Goal: Information Seeking & Learning: Understand process/instructions

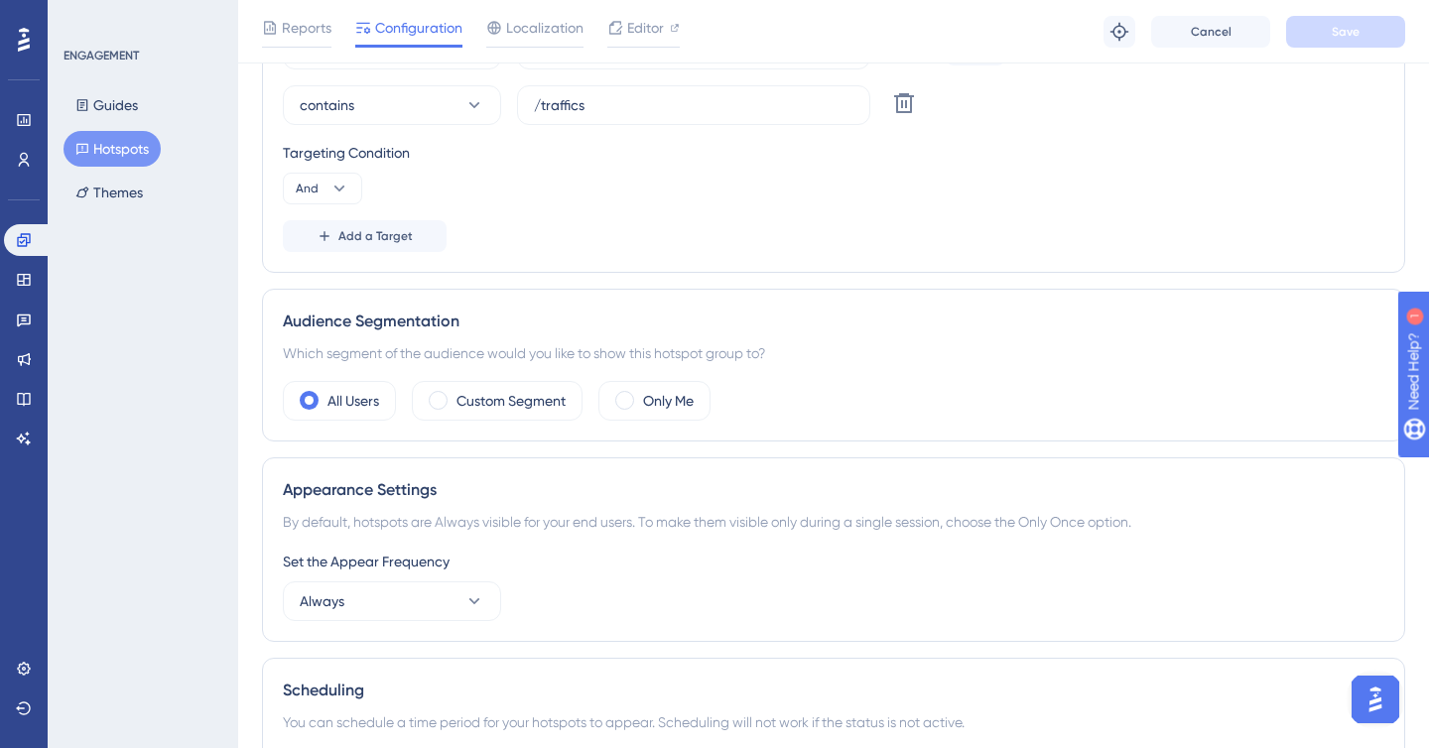
scroll to position [527, 0]
click at [26, 393] on icon at bounding box center [23, 399] width 13 height 13
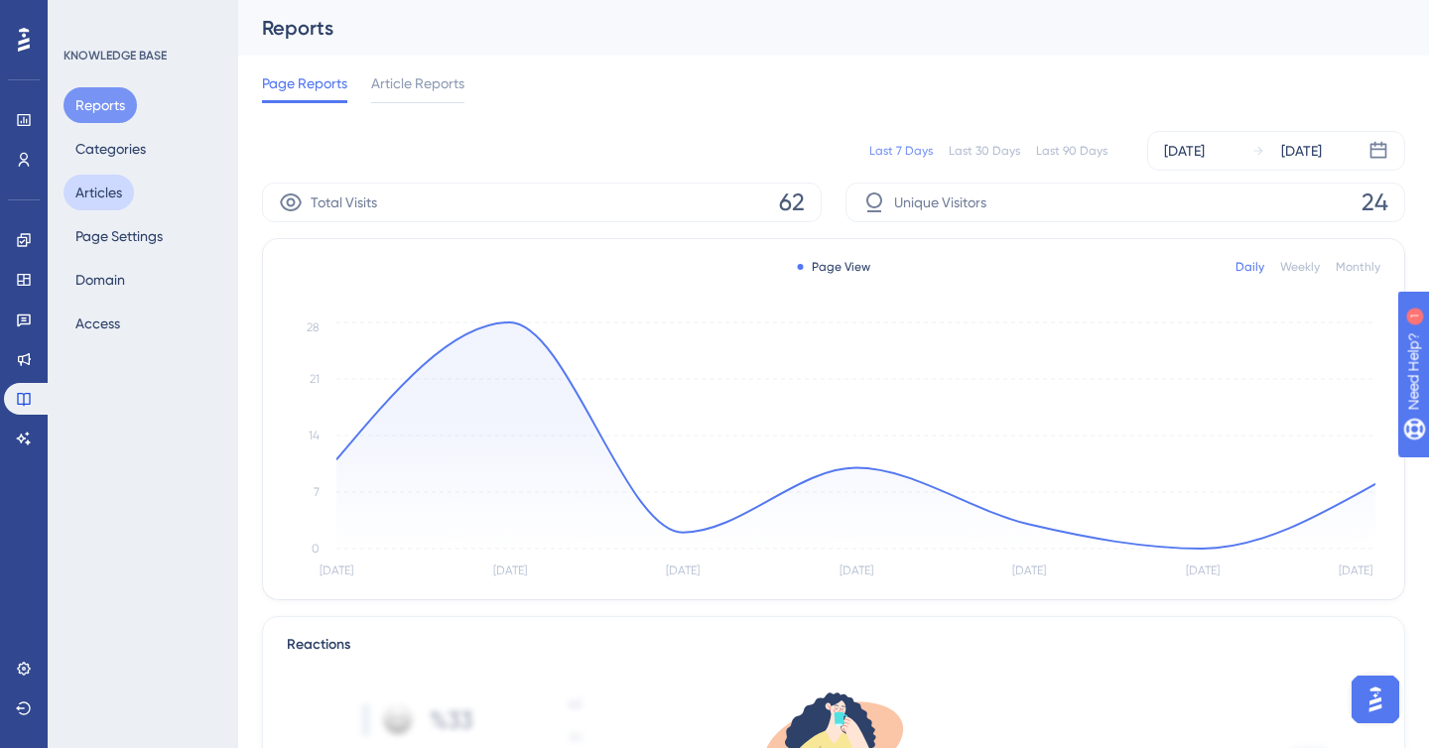
click at [100, 186] on button "Articles" at bounding box center [99, 193] width 70 height 36
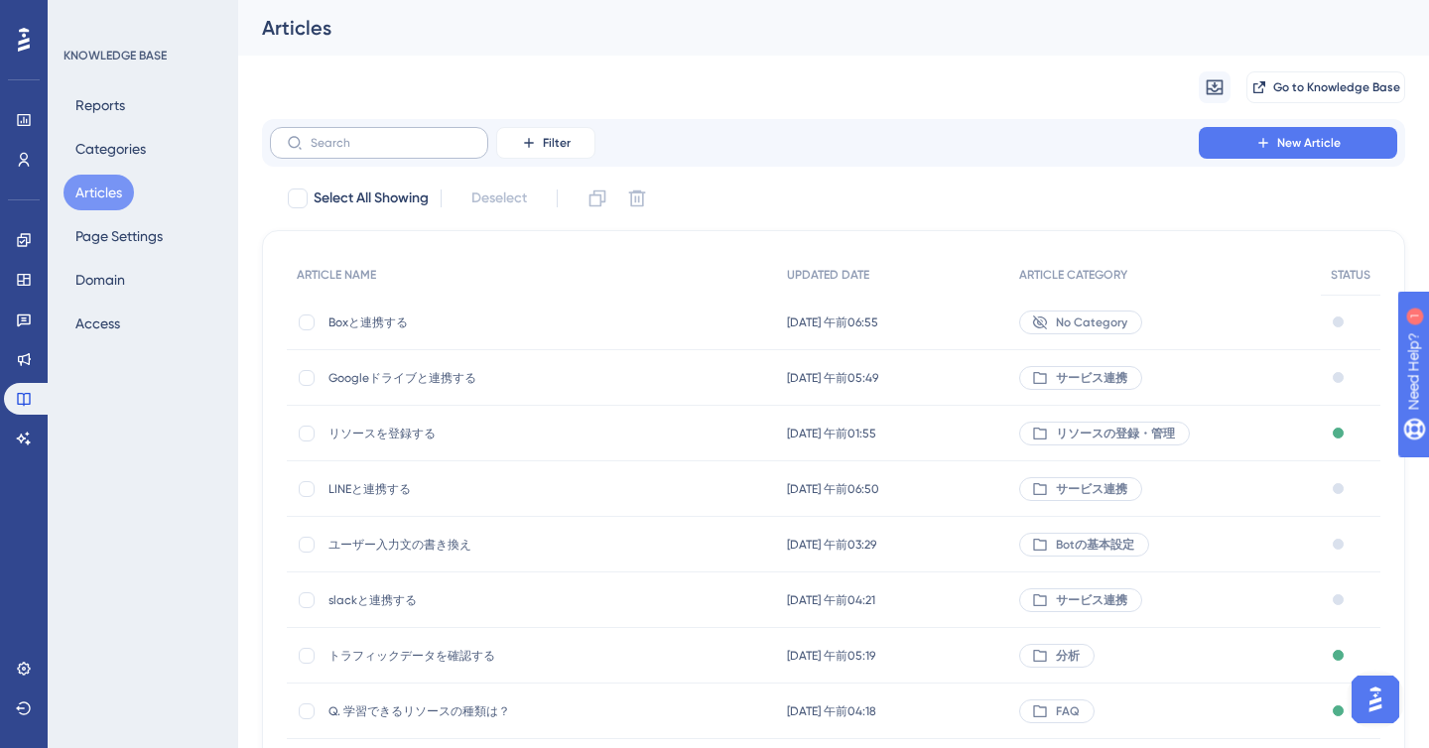
click at [341, 153] on label at bounding box center [379, 143] width 218 height 32
click at [341, 150] on input "text" at bounding box center [391, 143] width 161 height 14
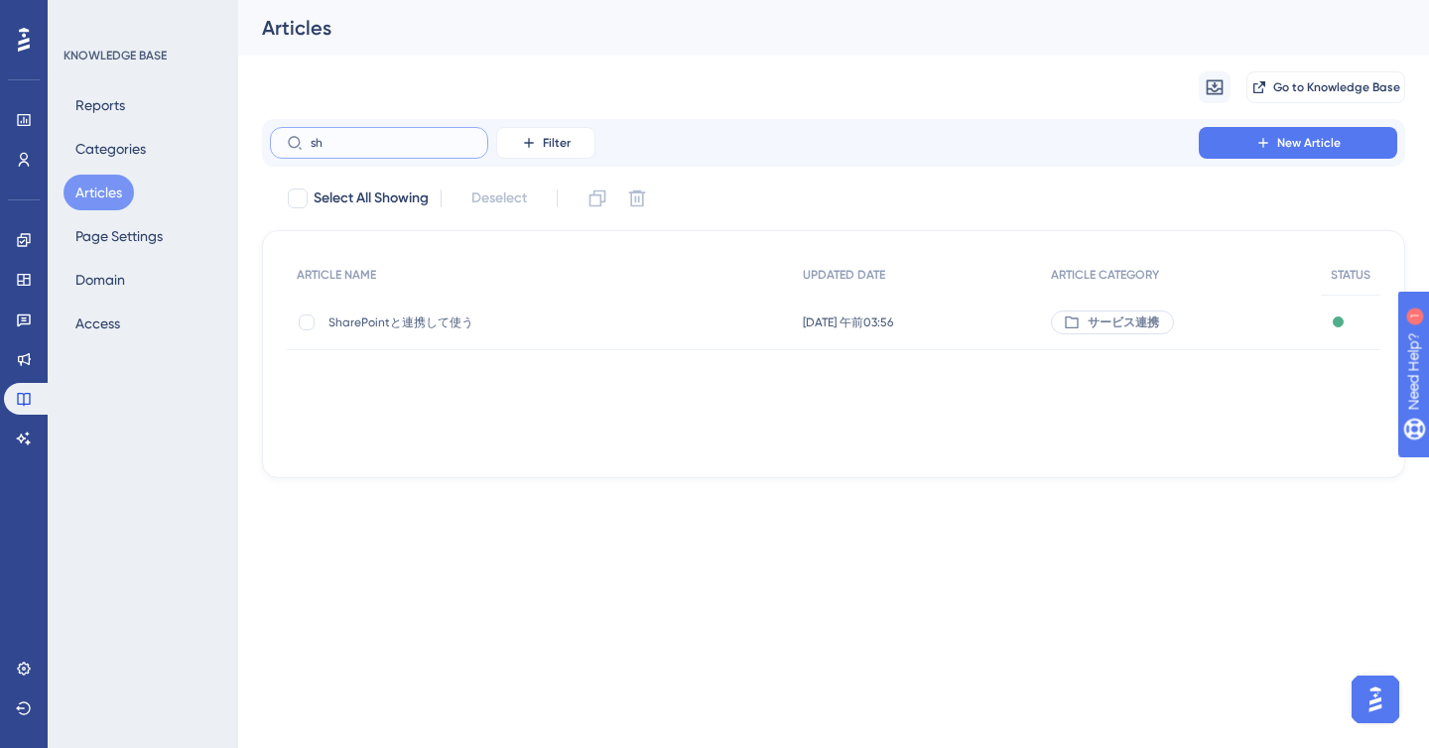
type input "she"
checkbox input "true"
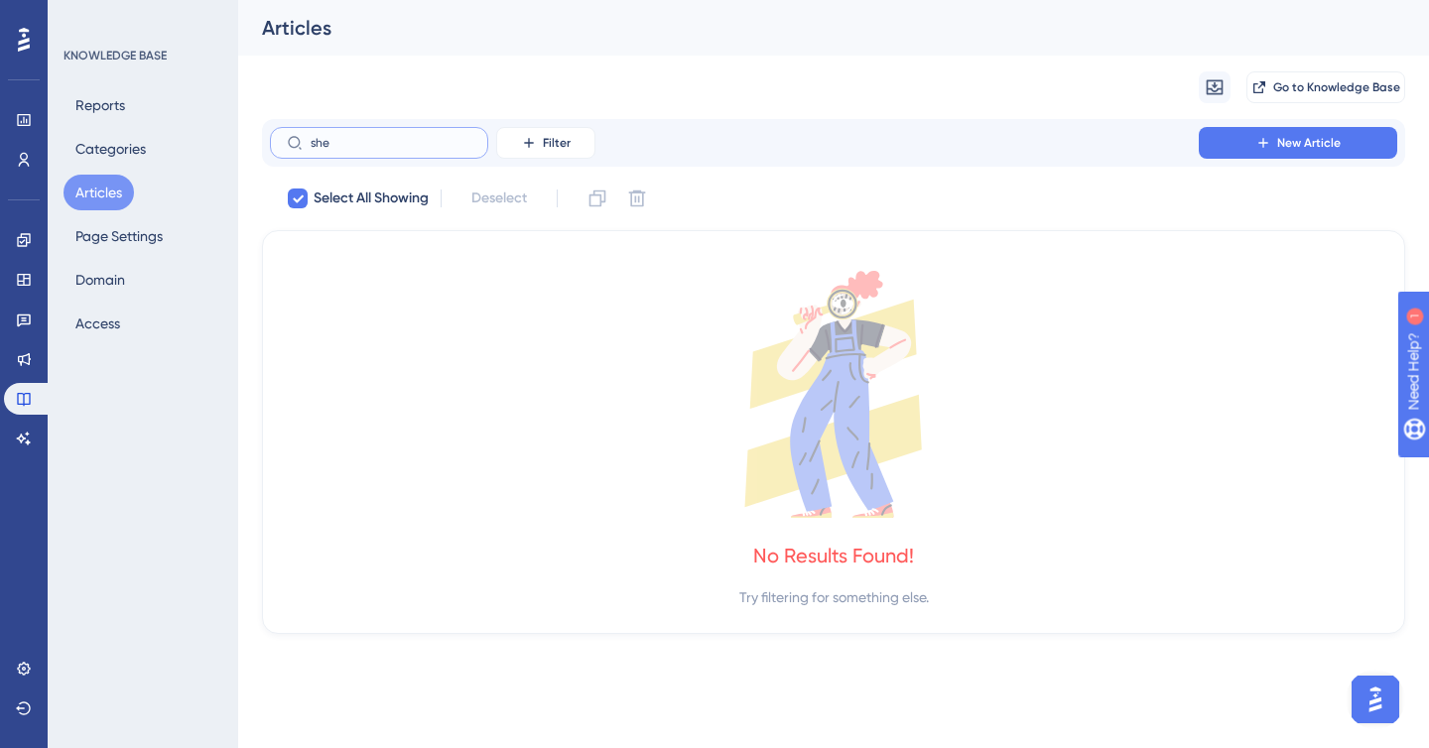
type input "sh"
checkbox input "false"
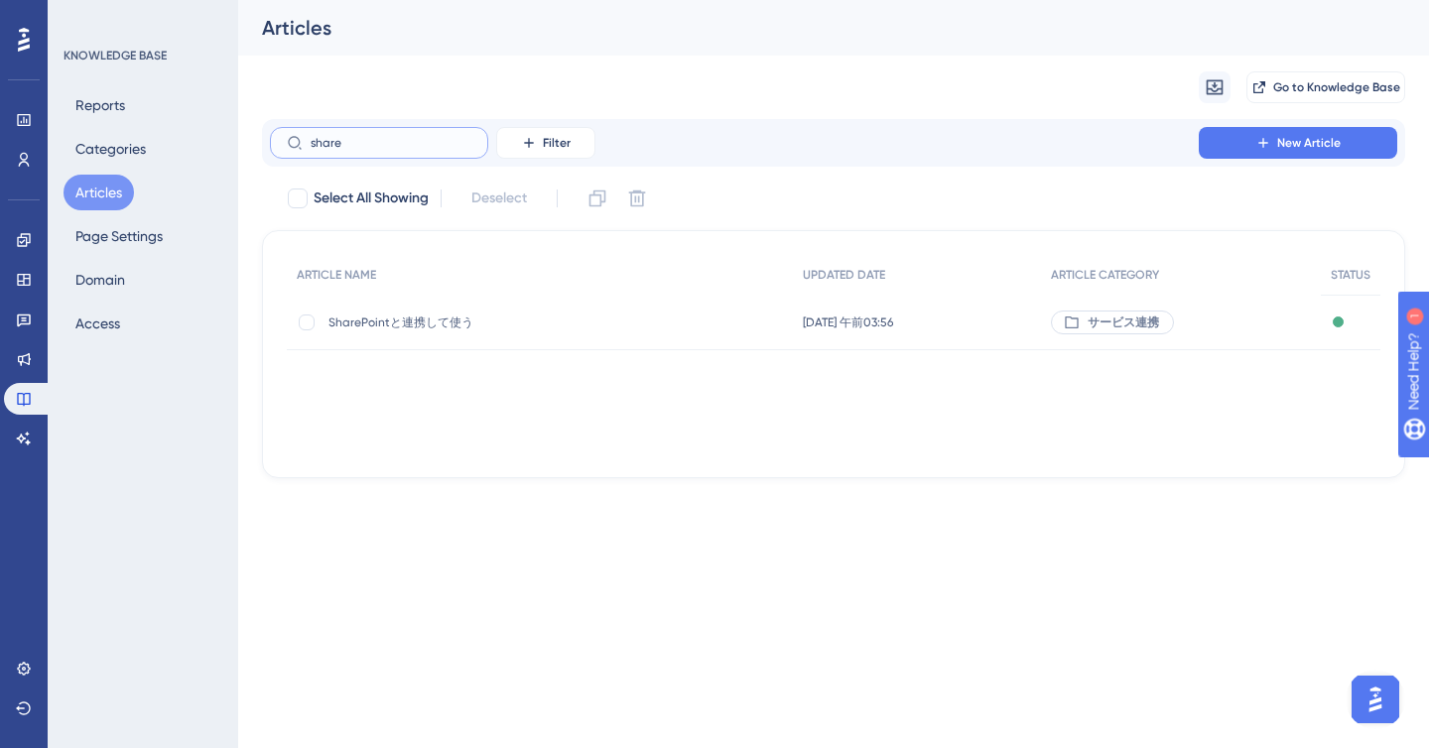
type input "share"
click at [364, 320] on span "SharePointと連携して使う" at bounding box center [488, 323] width 318 height 16
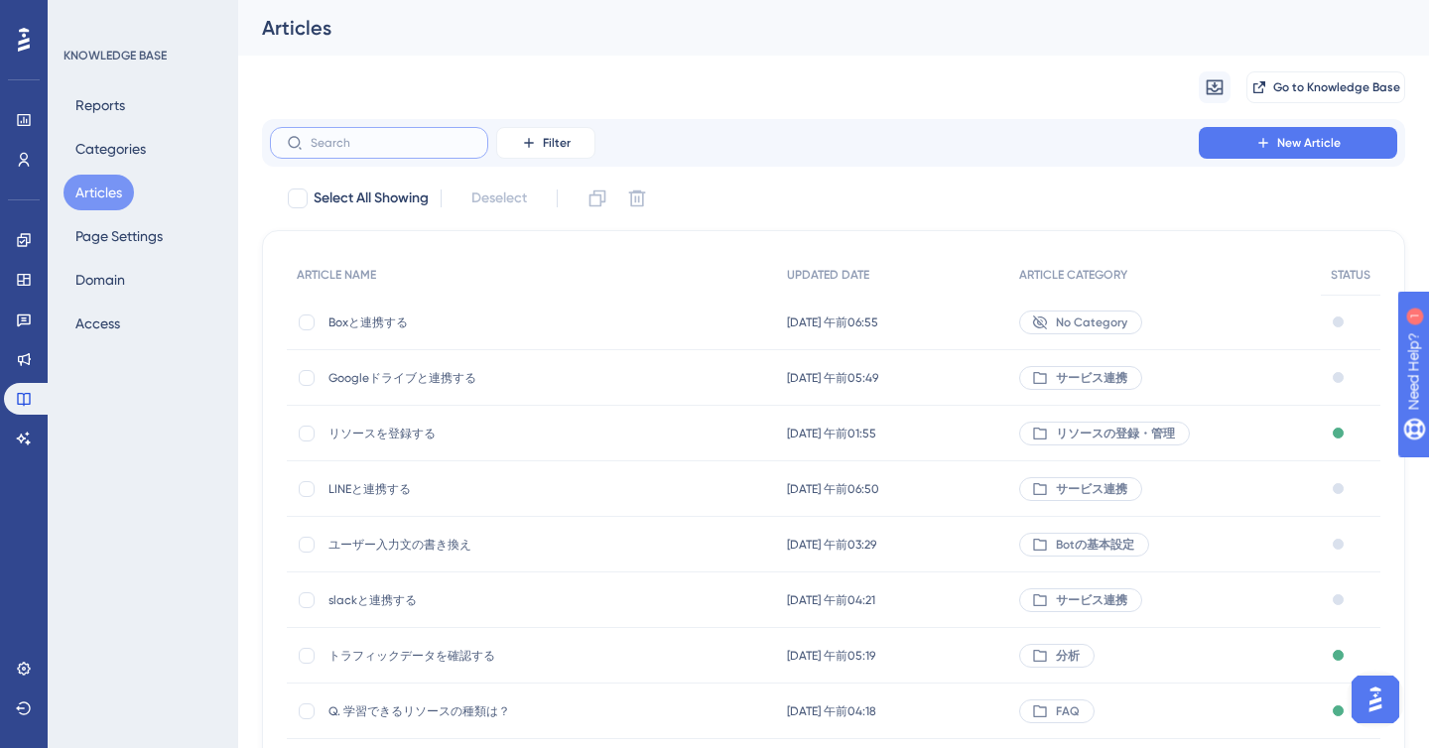
click at [407, 144] on input "text" at bounding box center [391, 143] width 161 height 14
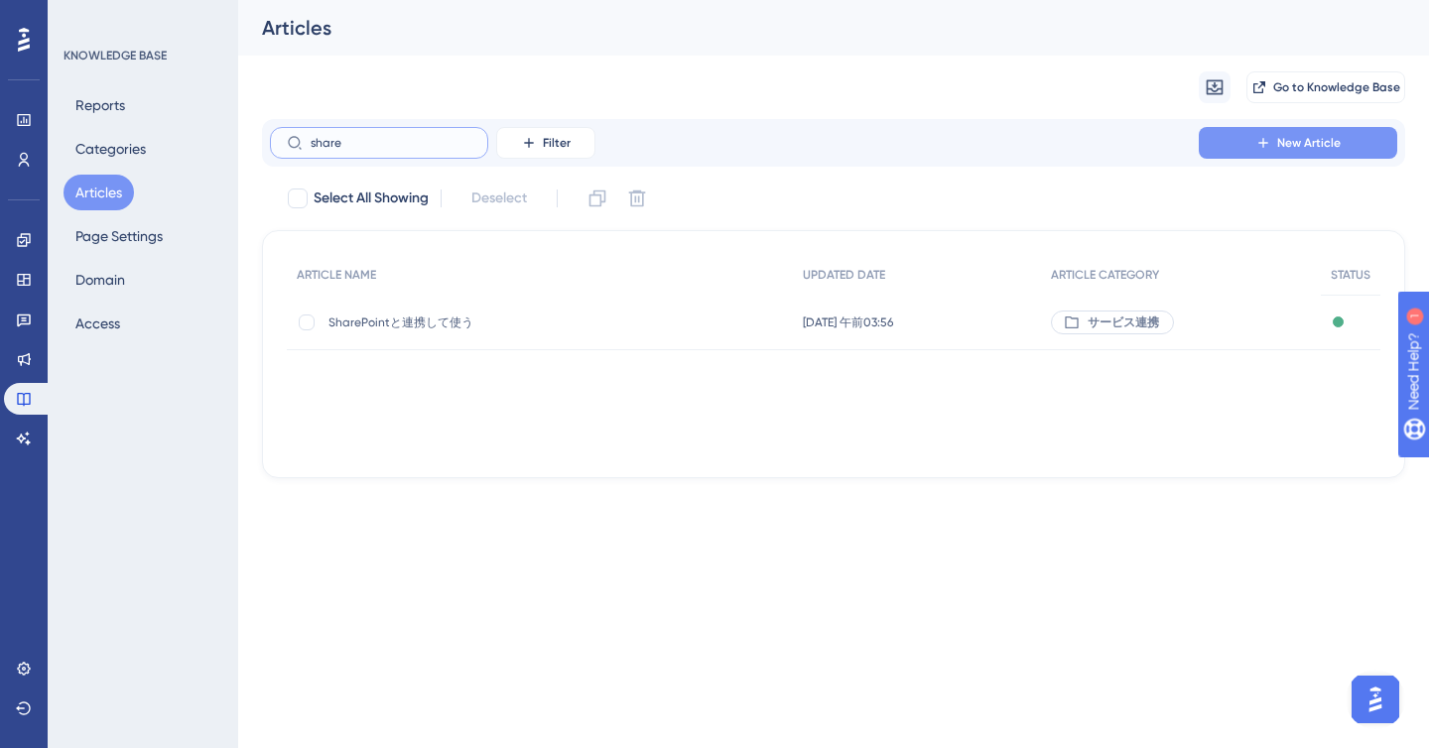
type input "share"
click at [1280, 141] on span "New Article" at bounding box center [1309, 143] width 64 height 16
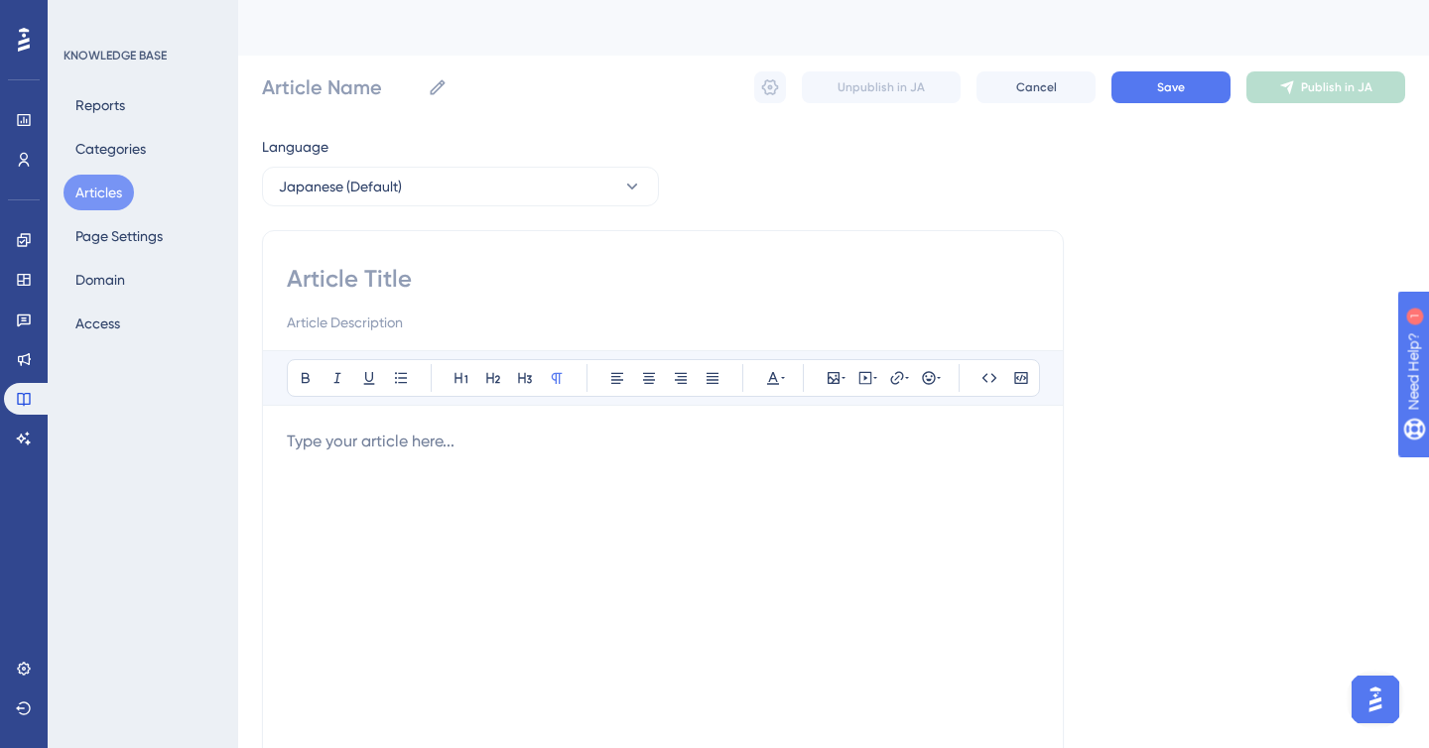
click at [377, 277] on input at bounding box center [663, 279] width 752 height 32
type input "she"
type input "shere"
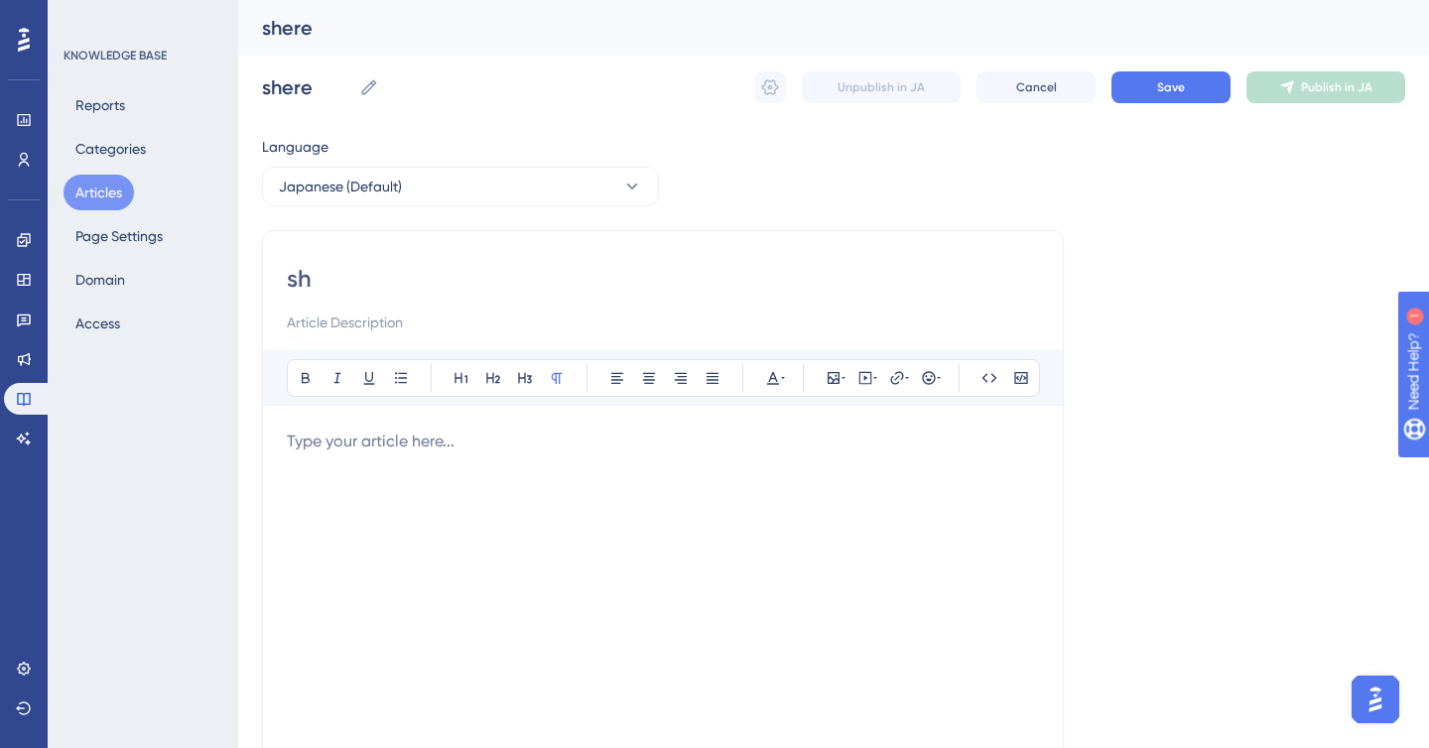
type input "sha"
type input "share"
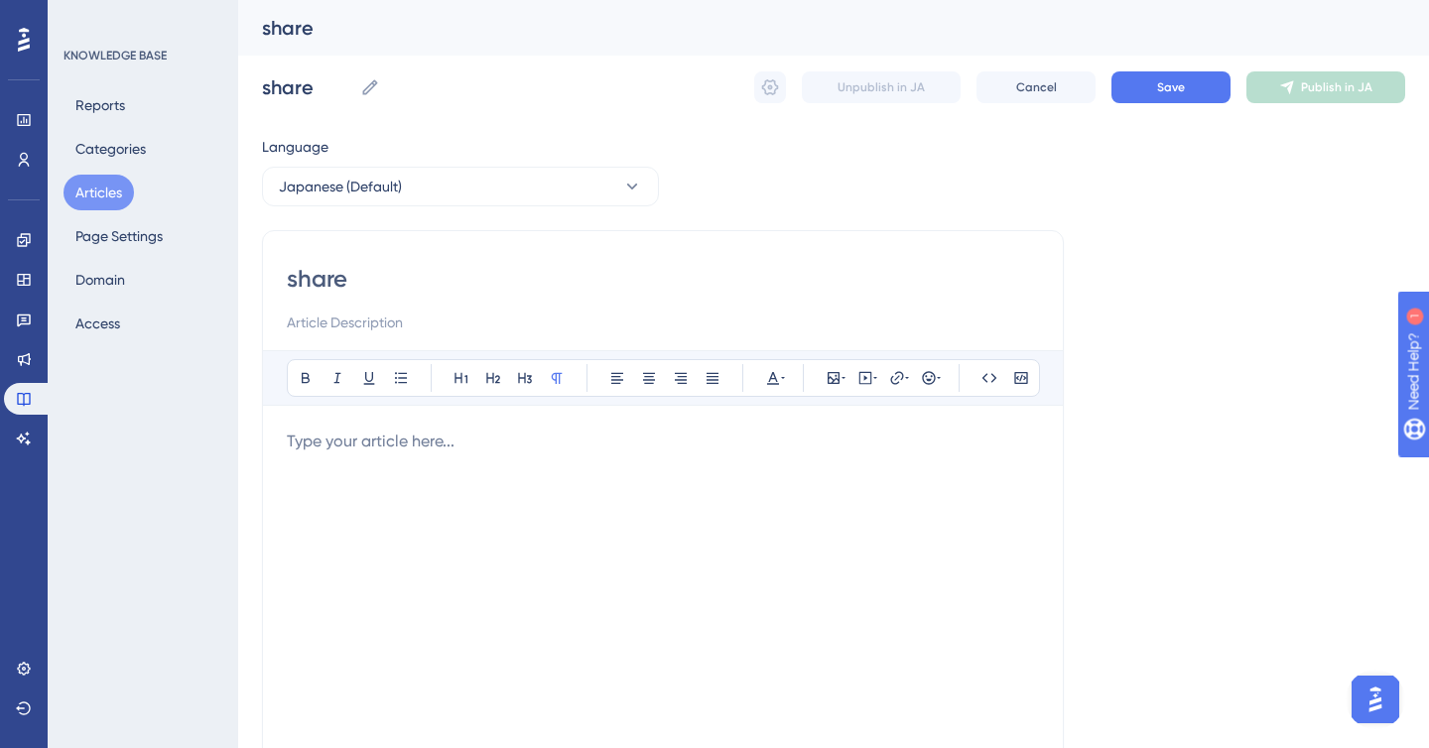
type input "share"
type input "share ぴんt"
type input "share"
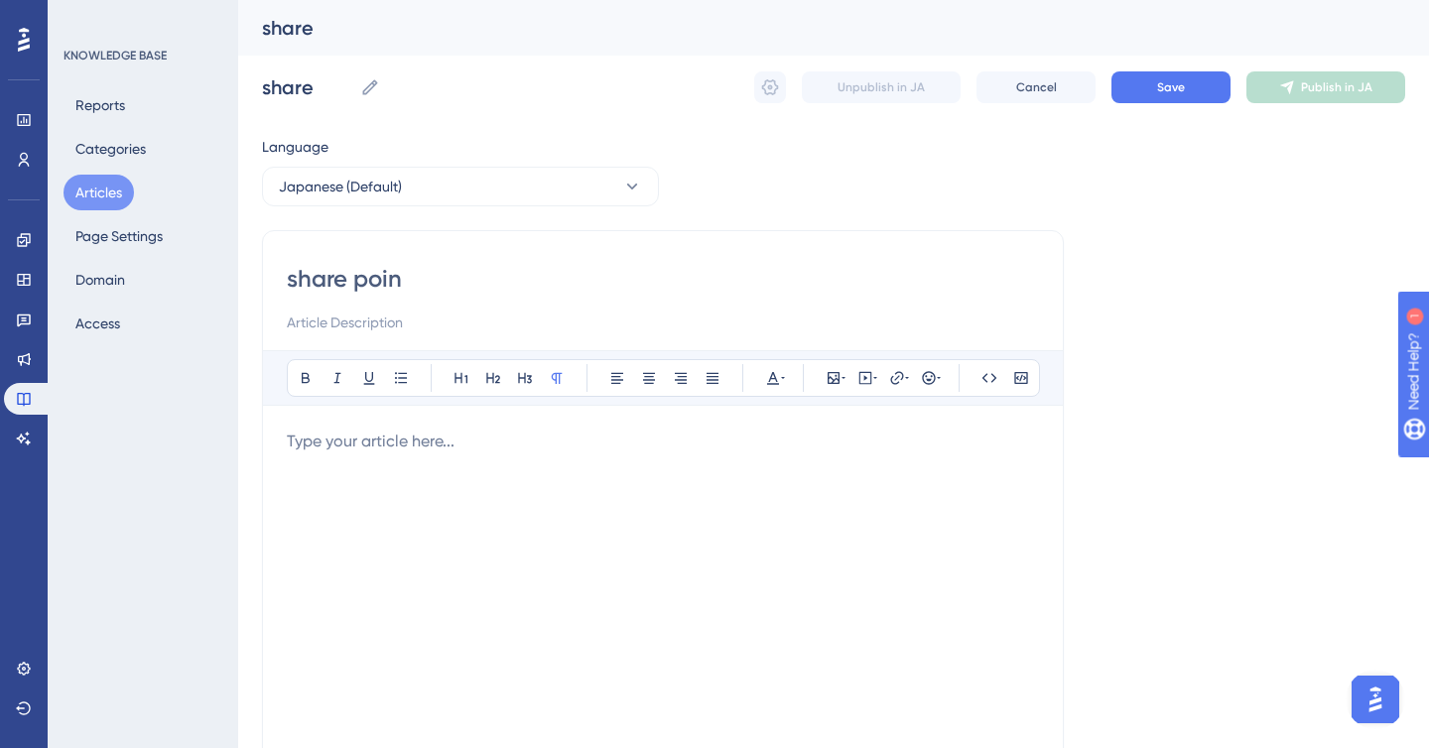
type input "share point"
type input "share pointと"
type input "share pointと連携する"
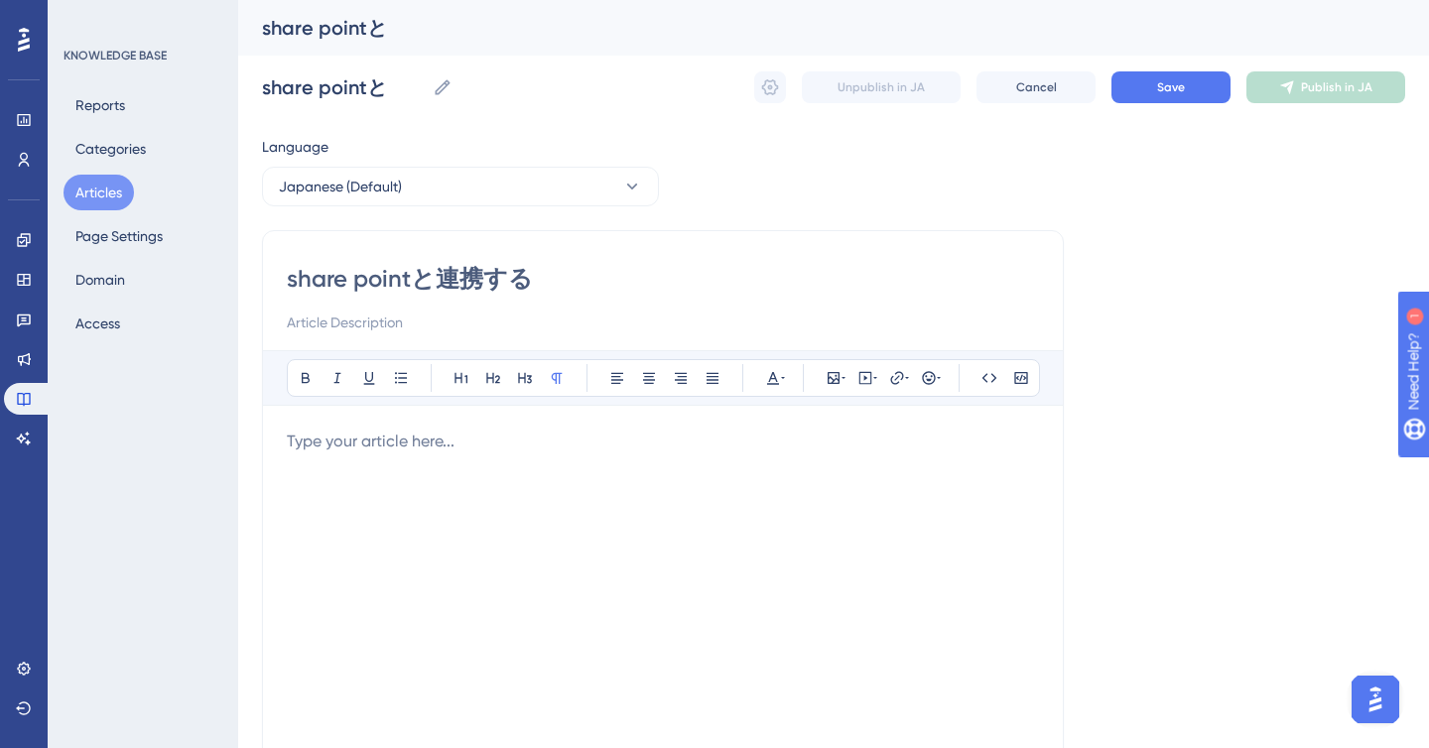
type input "share pointと連携する"
click at [328, 447] on p at bounding box center [663, 442] width 752 height 24
click at [1138, 92] on button "Save" at bounding box center [1171, 87] width 119 height 32
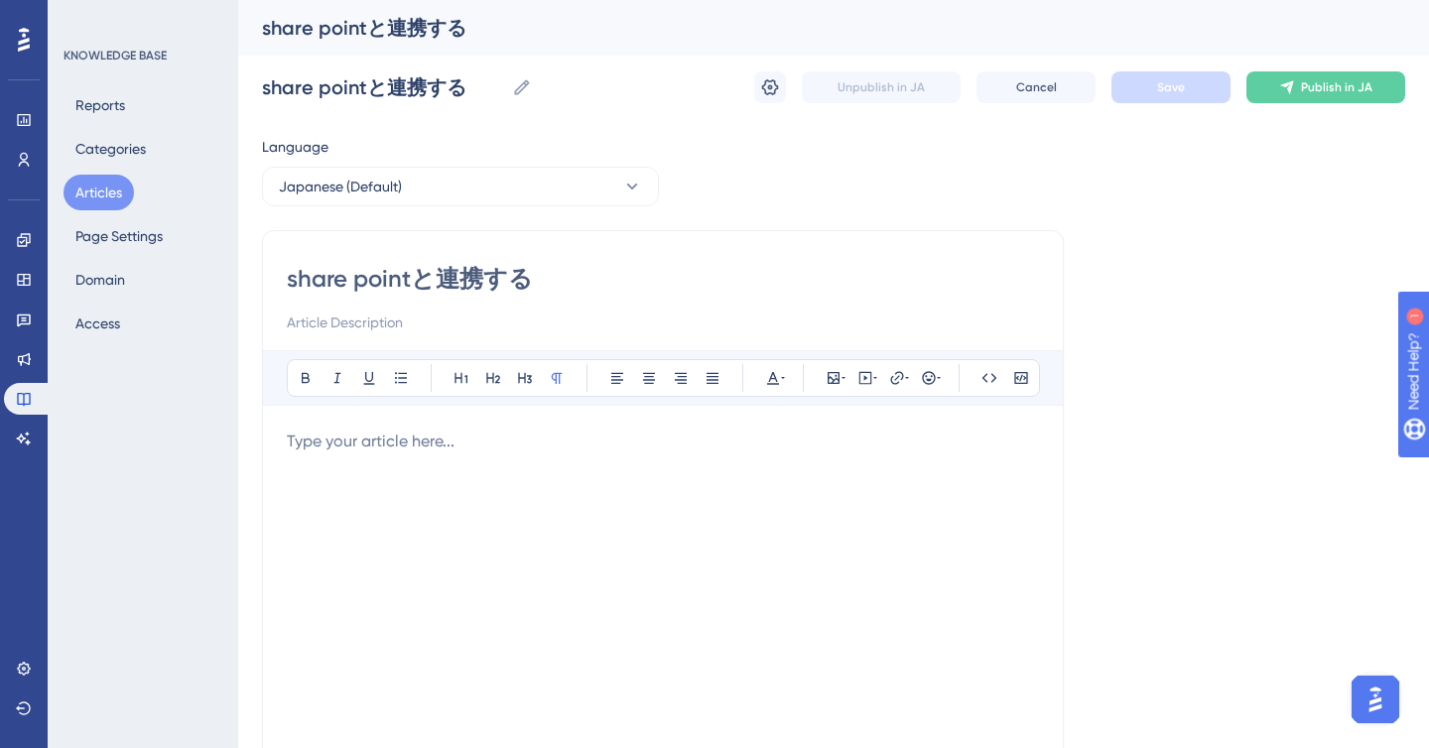
click at [382, 444] on p at bounding box center [663, 442] width 752 height 24
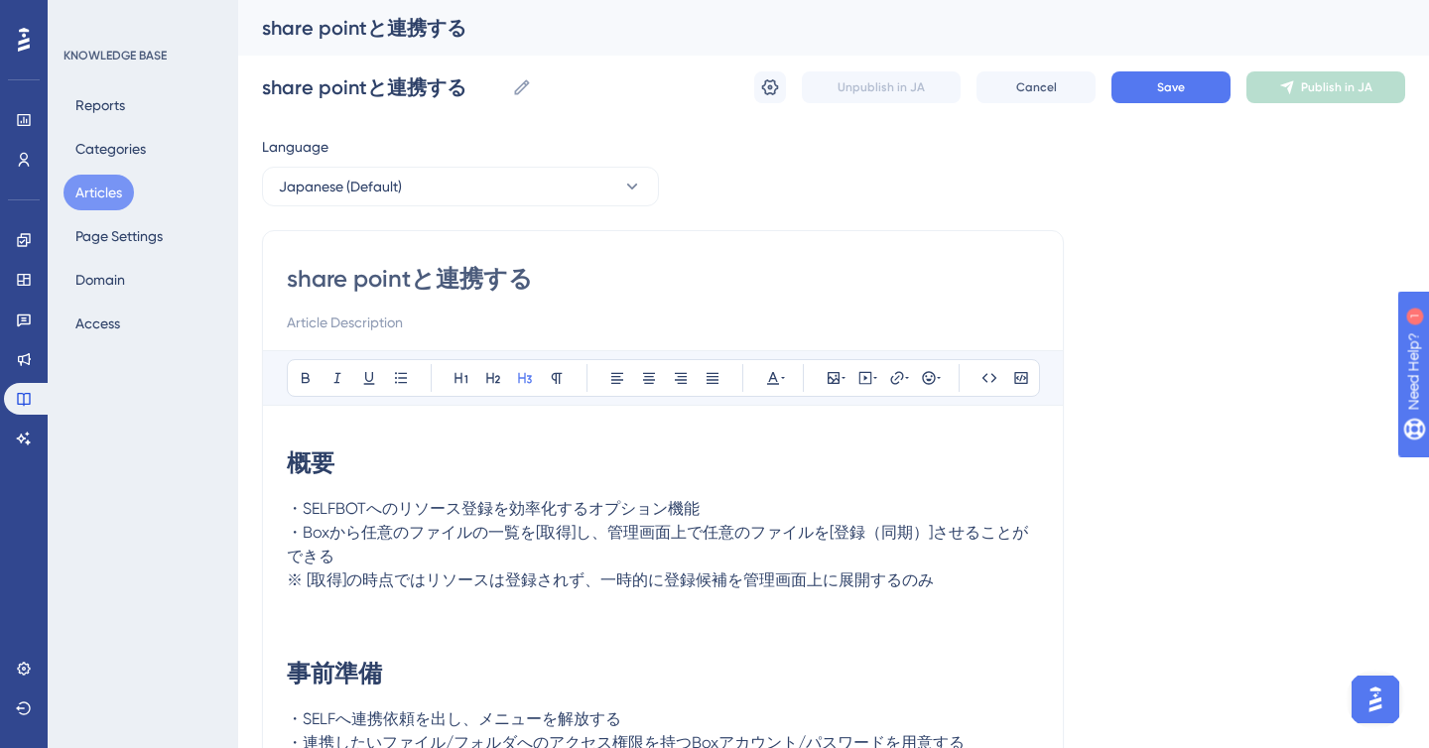
click at [360, 282] on input "share pointと連携する" at bounding box center [663, 279] width 752 height 32
type input "share ointと連携する"
type input "share Pointと連携する"
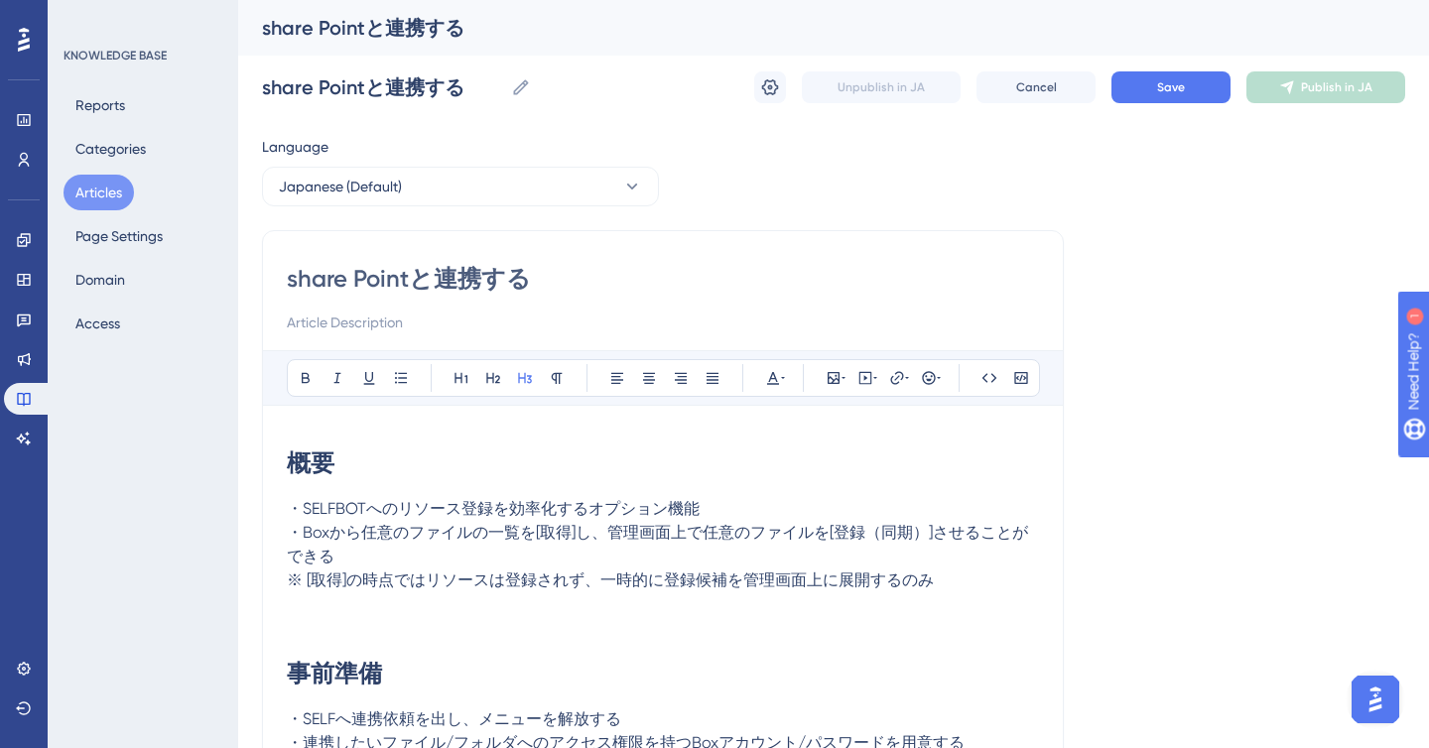
type input "hare Pointと連携する"
type input "Share Pointと連携する"
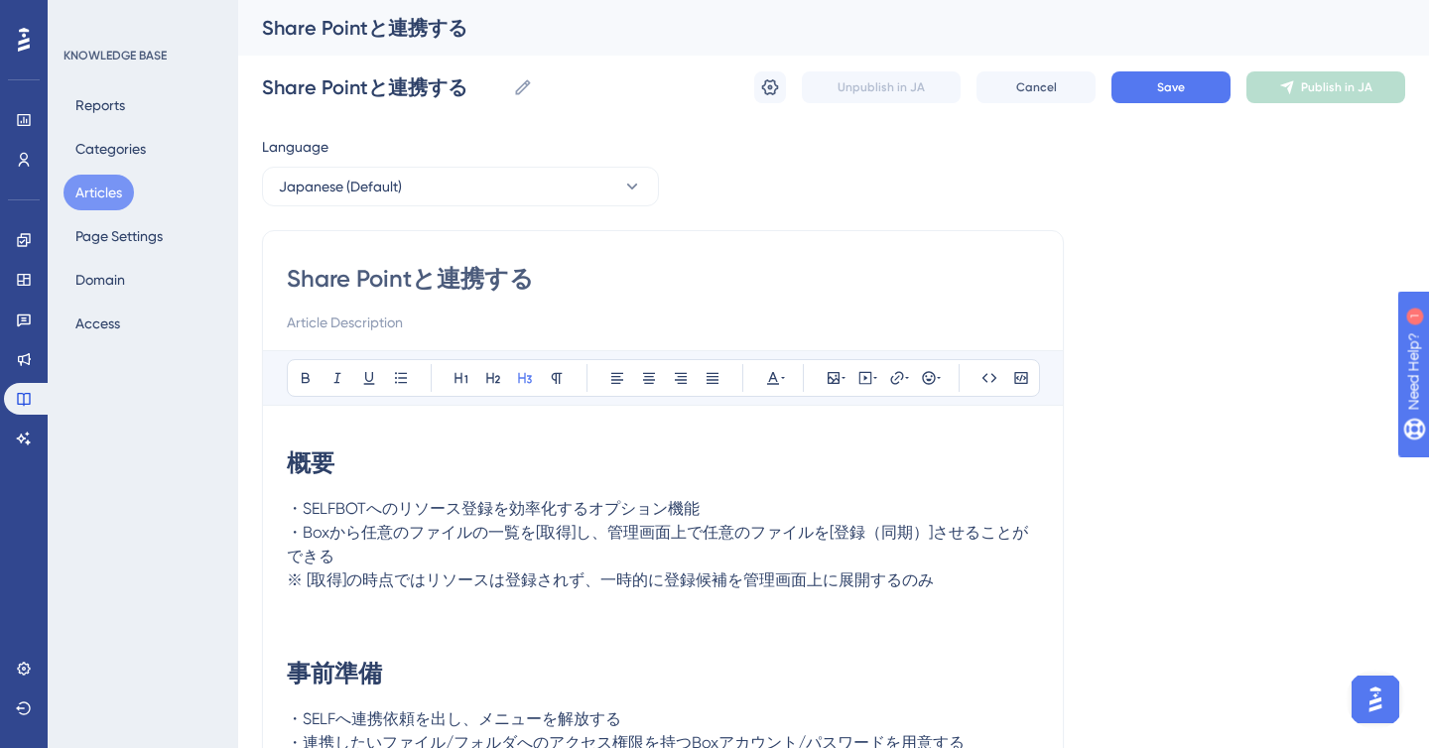
click at [368, 488] on h1 "概要" at bounding box center [663, 463] width 752 height 67
drag, startPoint x: 291, startPoint y: 277, endPoint x: 420, endPoint y: 273, distance: 129.1
click at [420, 273] on input "Share Pointと連携する" at bounding box center [663, 279] width 752 height 32
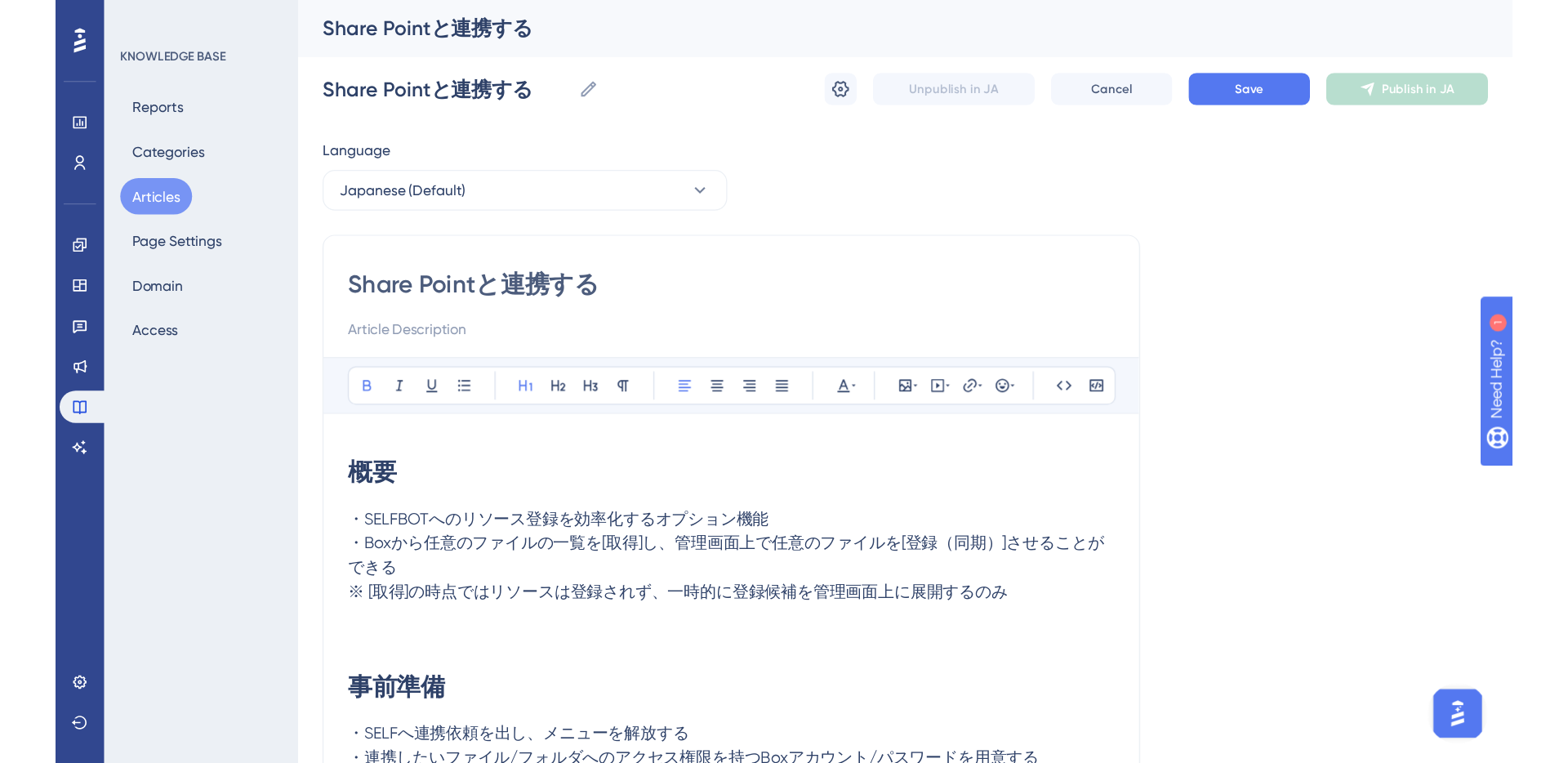
scroll to position [46, 0]
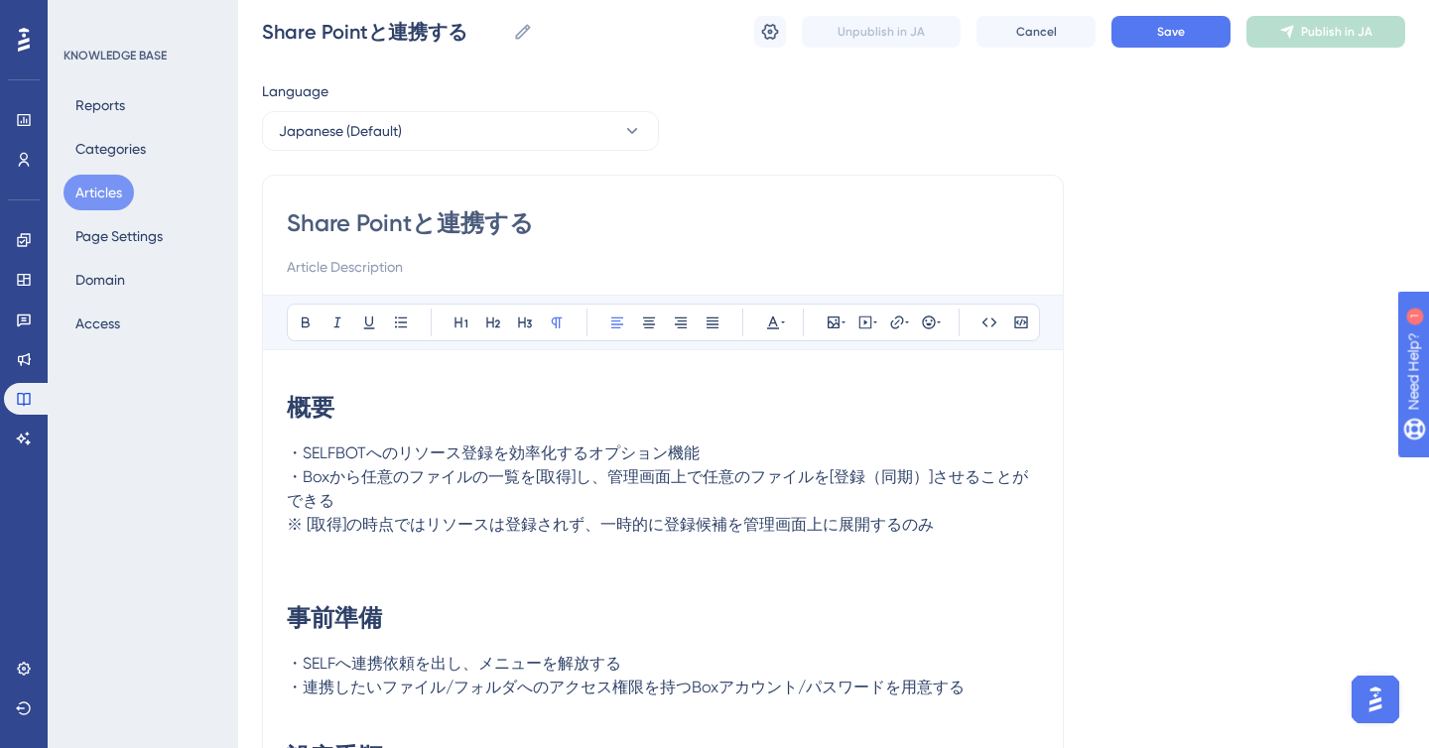
click at [327, 479] on span "・Boxから任意のファイルの一覧を[取得]し、管理画面上で任意のファイルを[登録（同期）]させることができる" at bounding box center [657, 489] width 741 height 43
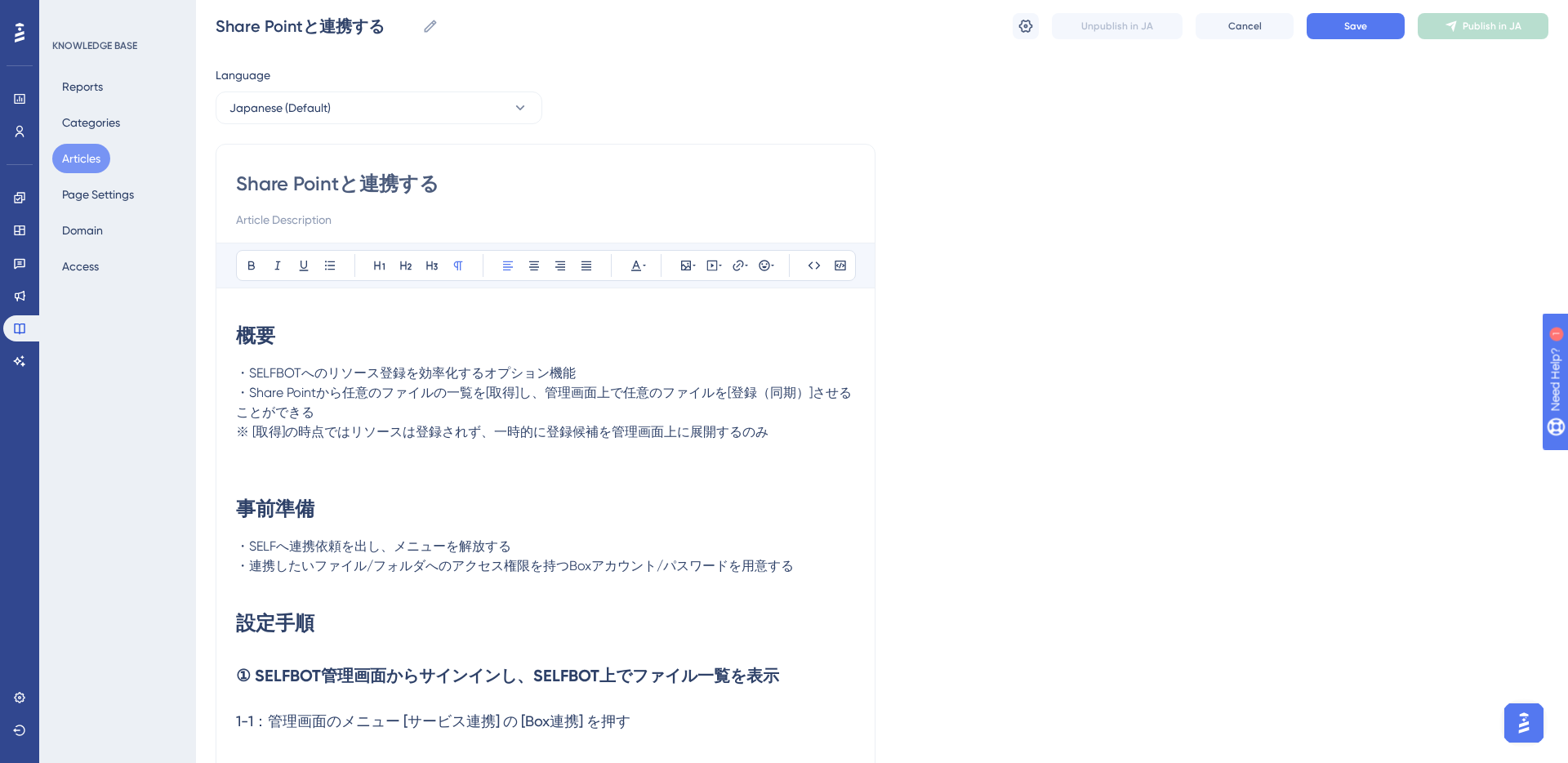
click at [289, 408] on span "・Share Pointから任意のファイルの一覧を[取得]し、管理画面上で任意のファイルを[登録（同期）]させることができる" at bounding box center [544, 402] width 615 height 35
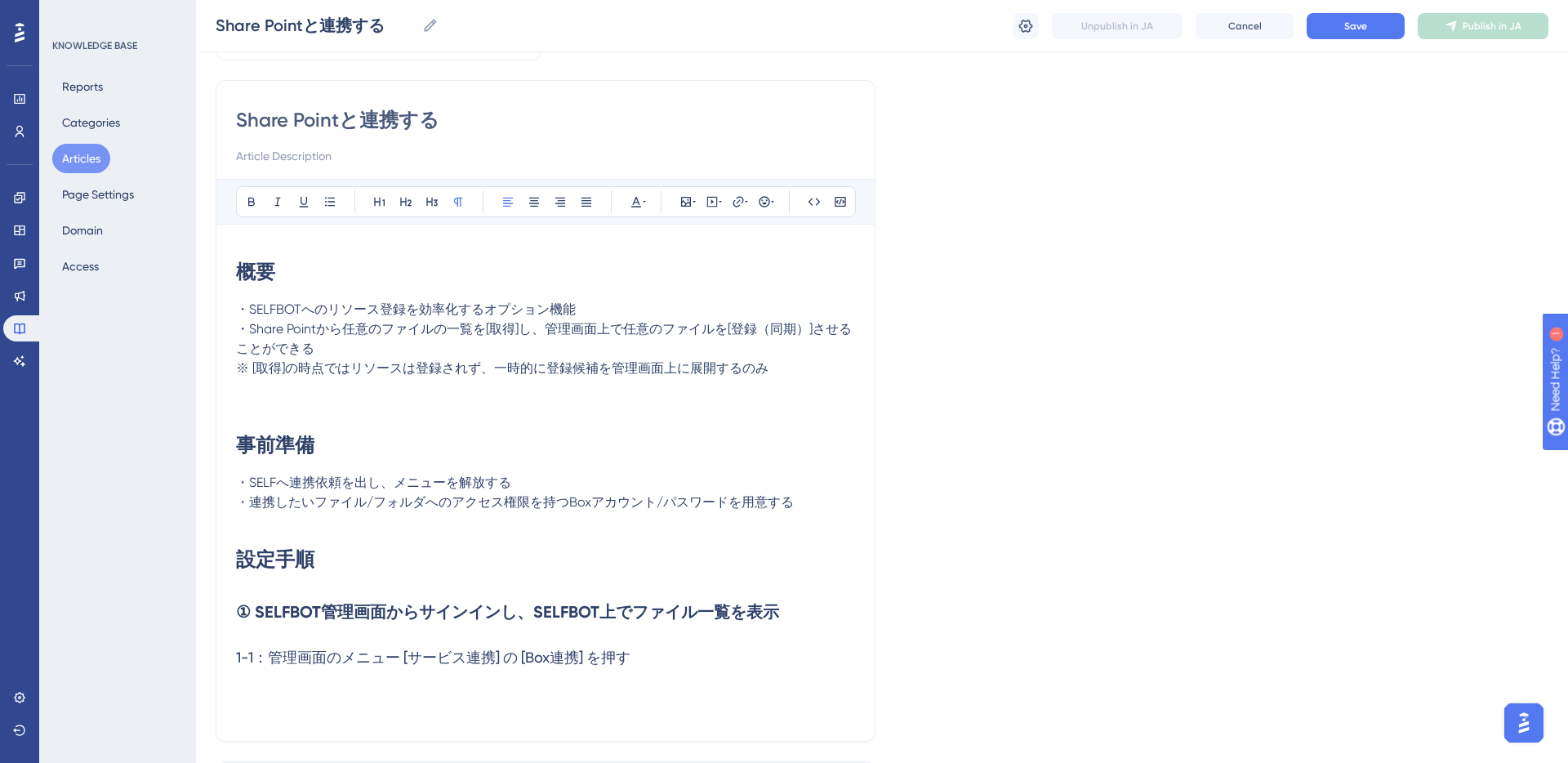
scroll to position [105, 0]
drag, startPoint x: 564, startPoint y: 500, endPoint x: 590, endPoint y: 500, distance: 26.0
click at [590, 500] on span "・連携したいファイル/フォルダへのアクセス権限を持つBoxアカウント/パスワードを用意する" at bounding box center [515, 500] width 558 height 16
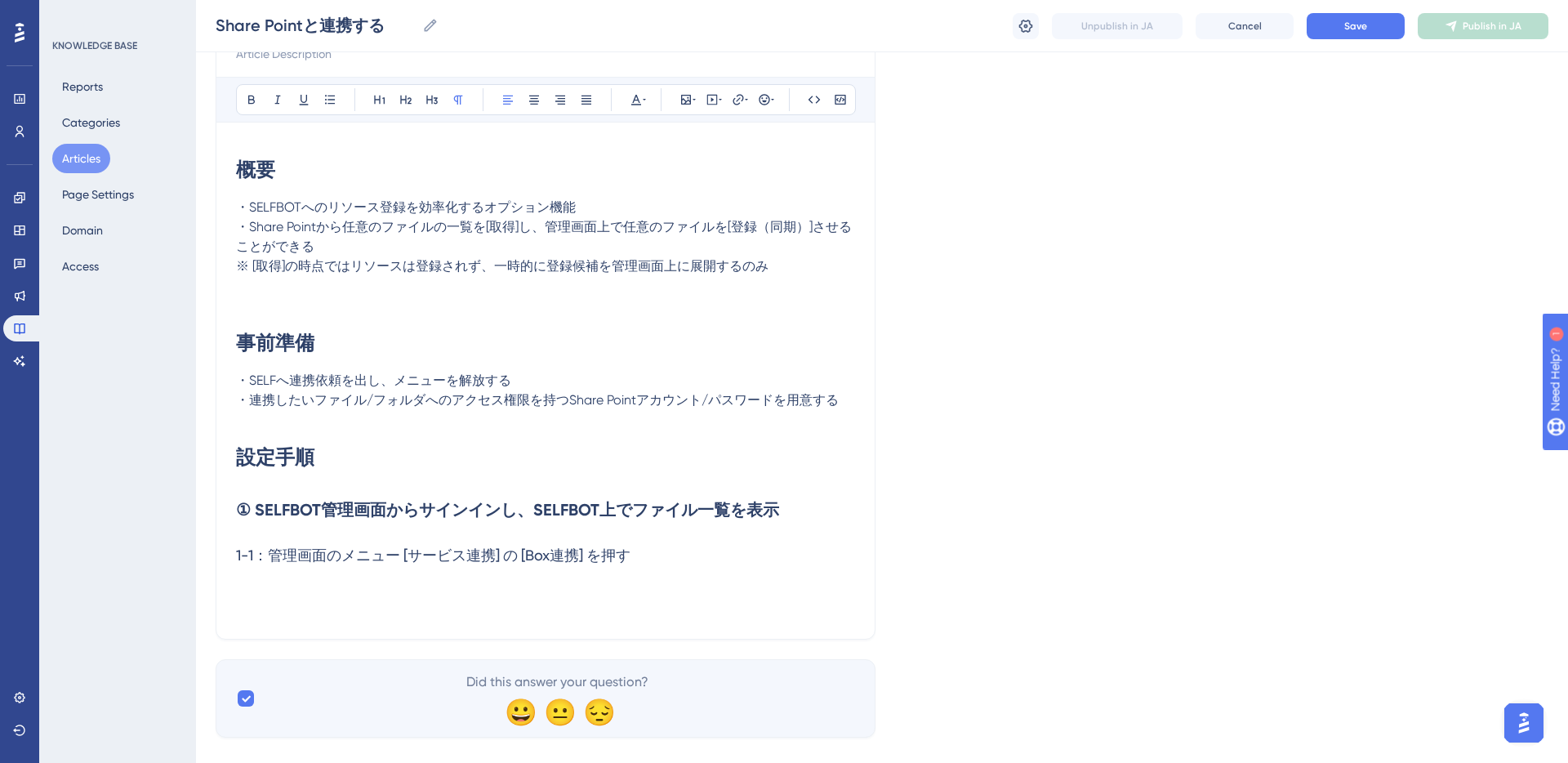
scroll to position [232, 0]
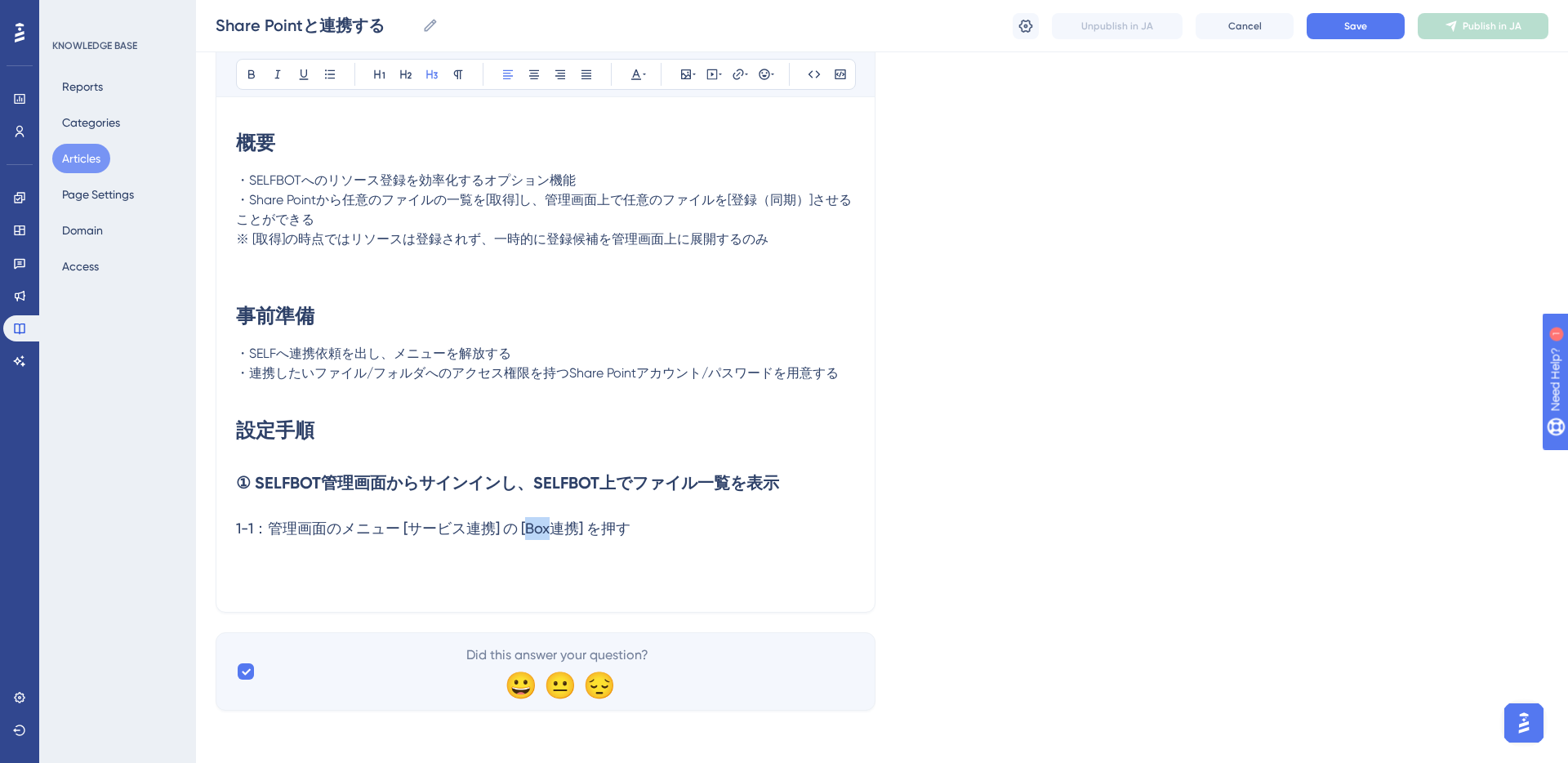
drag, startPoint x: 527, startPoint y: 529, endPoint x: 552, endPoint y: 530, distance: 25.0
click at [552, 530] on span "1-1：管理画面のメニュー [サービス連携] の [Box連携] を押す" at bounding box center [433, 528] width 394 height 17
click at [485, 260] on p at bounding box center [545, 259] width 619 height 20
click at [1175, 37] on button "Save" at bounding box center [1355, 26] width 98 height 26
click at [487, 562] on h3 at bounding box center [545, 571] width 619 height 43
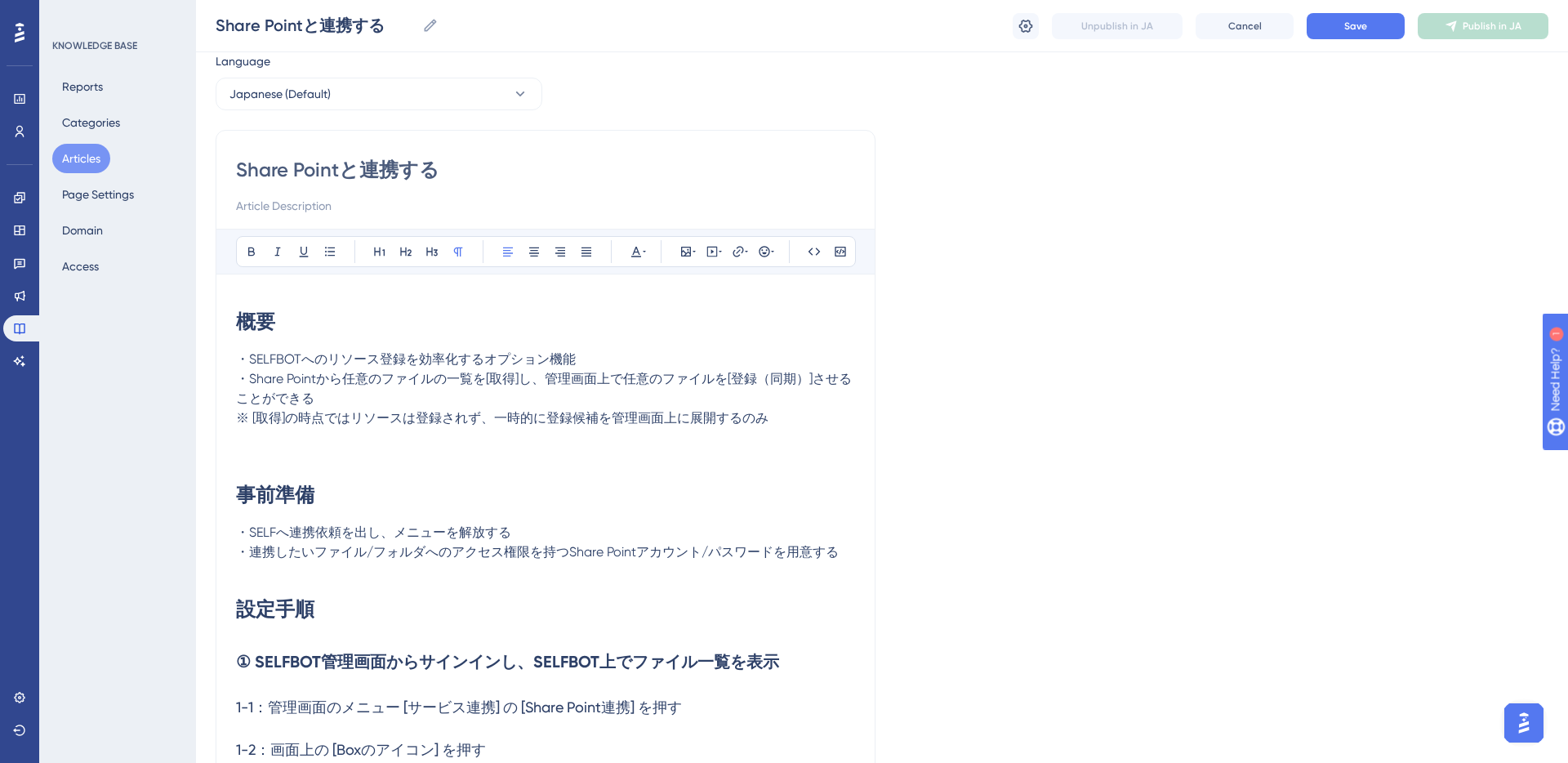
scroll to position [49, 0]
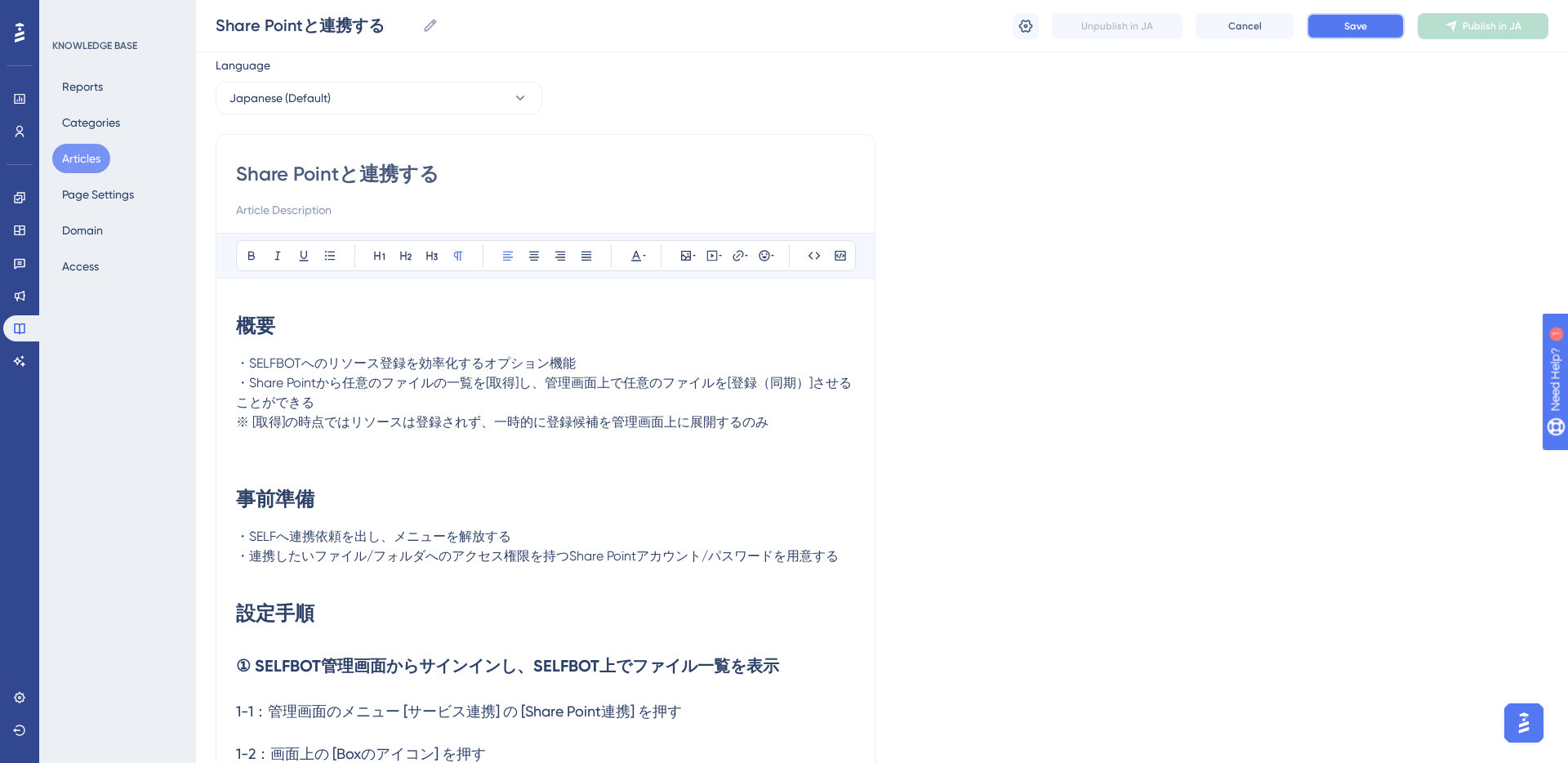
click at [1175, 21] on span "Save" at bounding box center [1356, 26] width 23 height 13
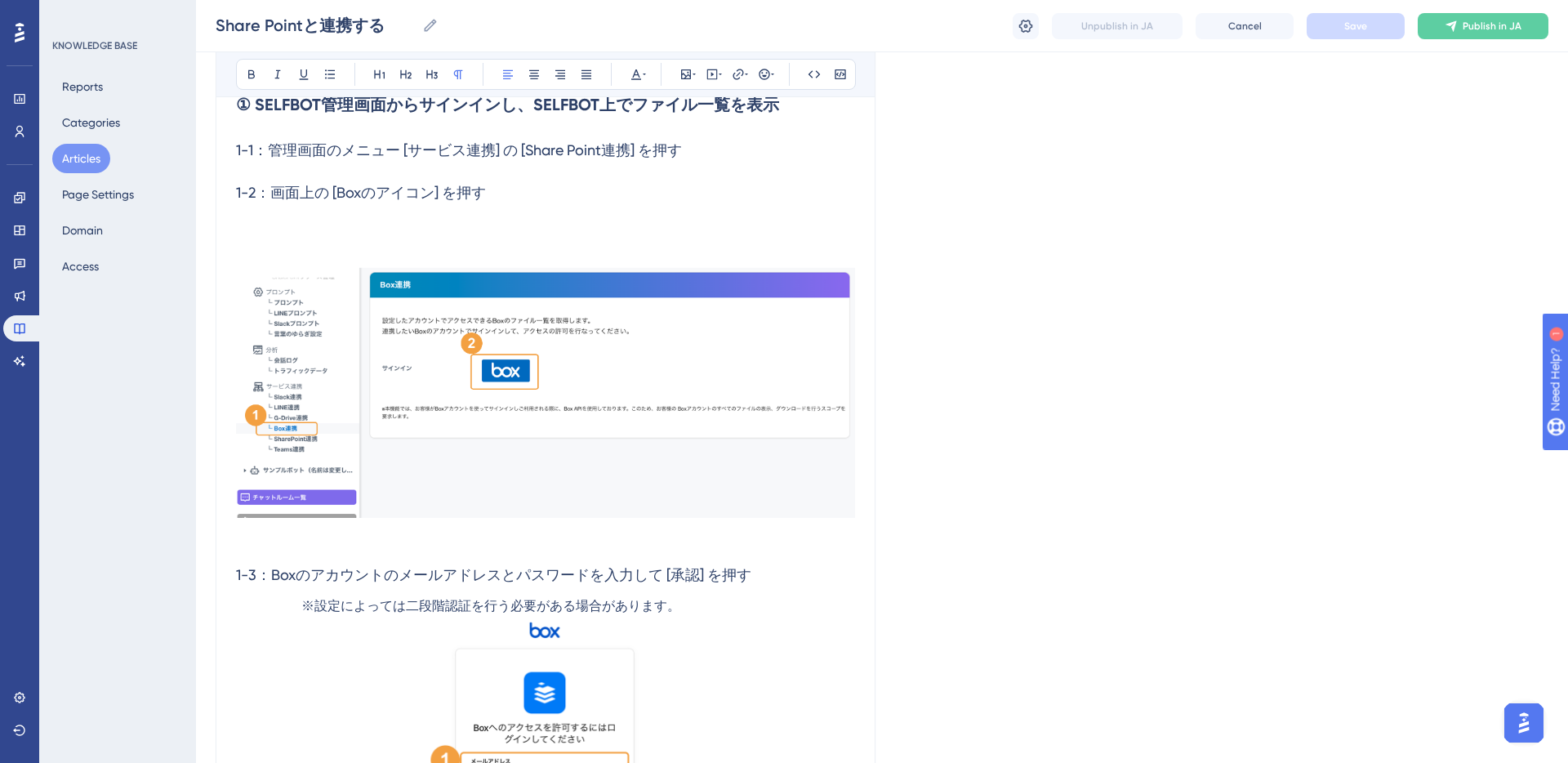
scroll to position [0, 0]
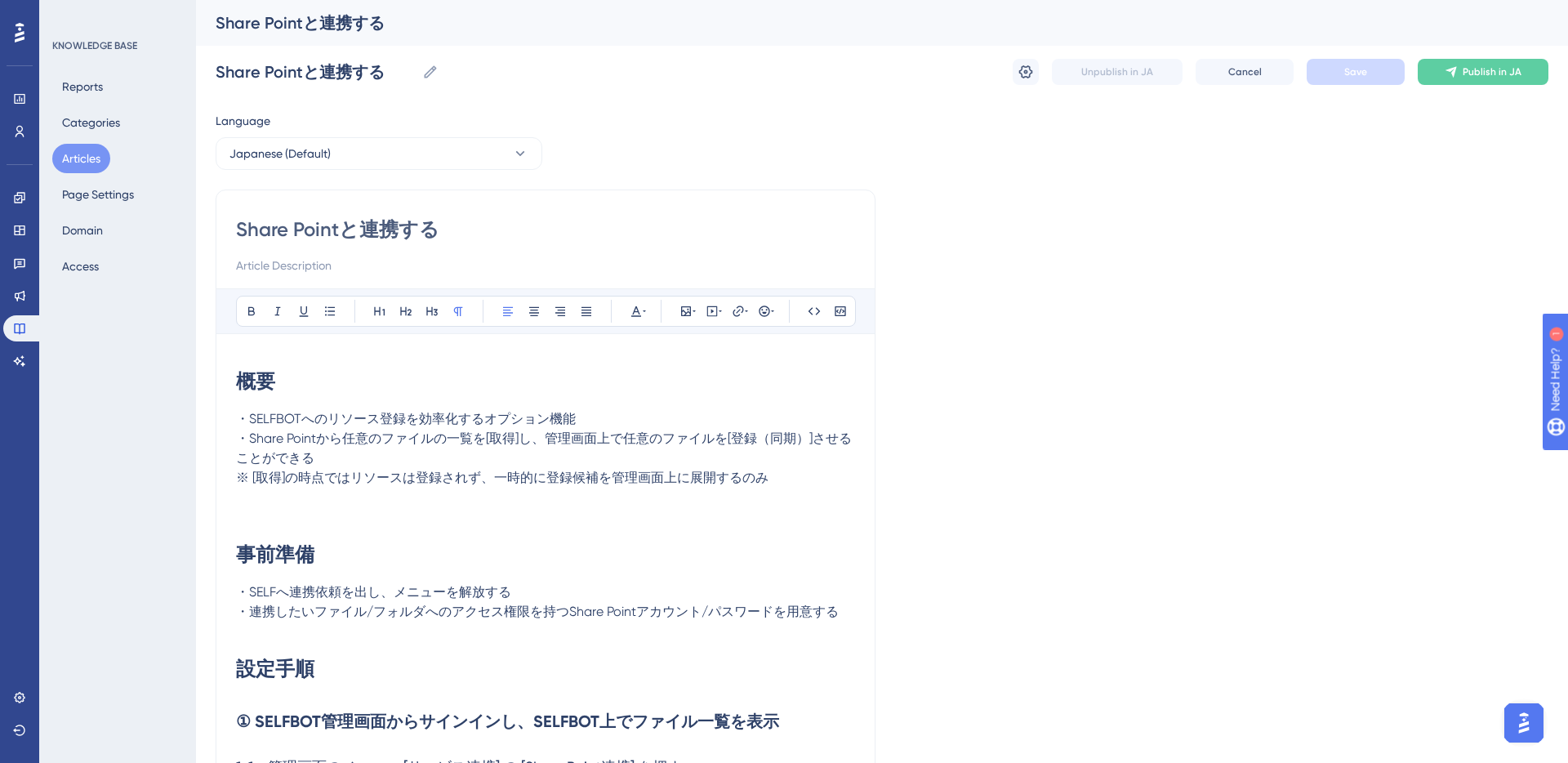
click at [92, 155] on button "Articles" at bounding box center [81, 159] width 58 height 30
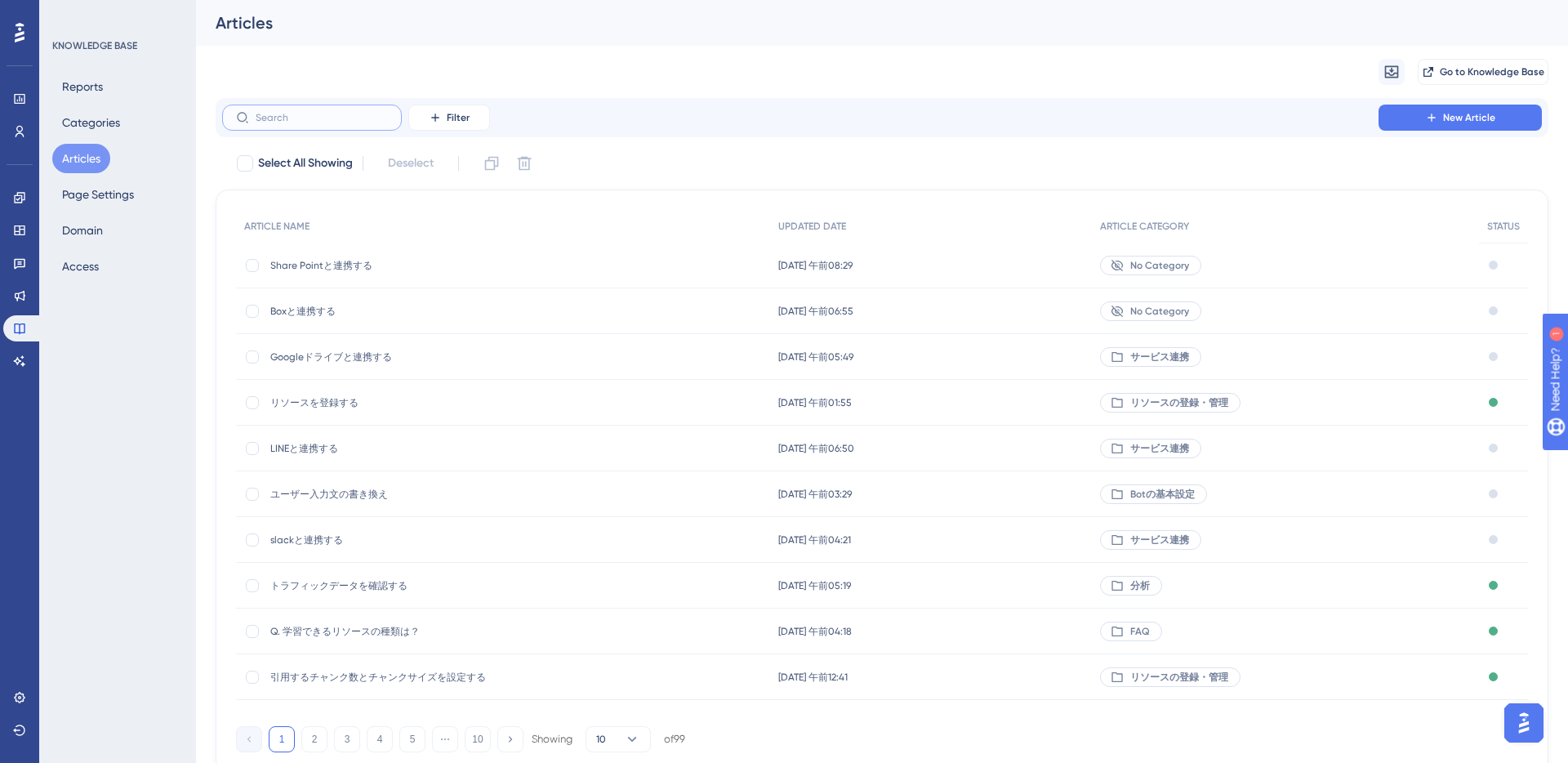
click at [275, 119] on input "text" at bounding box center [322, 118] width 132 height 12
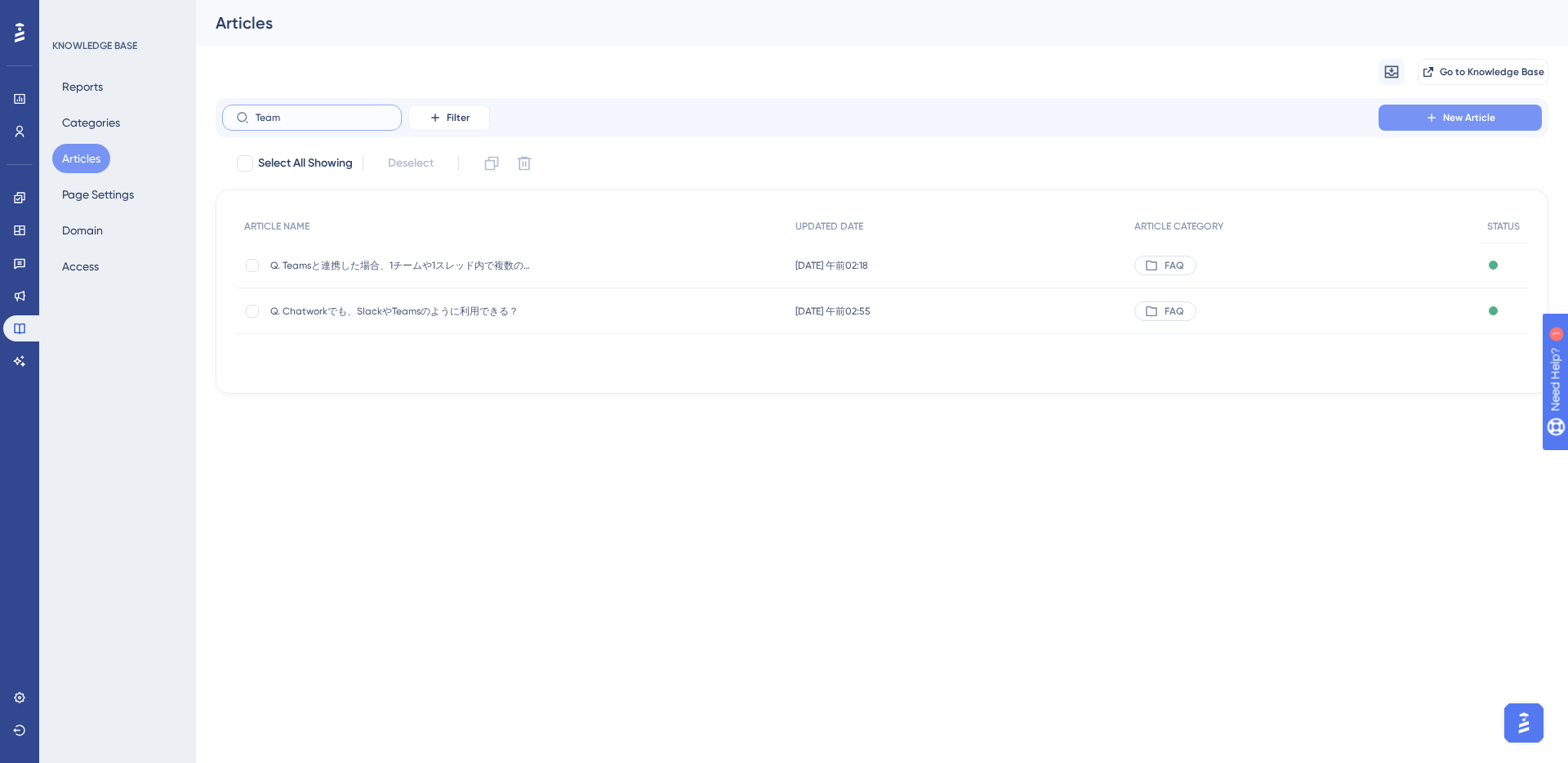
type input "Team"
click at [1175, 119] on icon at bounding box center [1431, 118] width 13 height 13
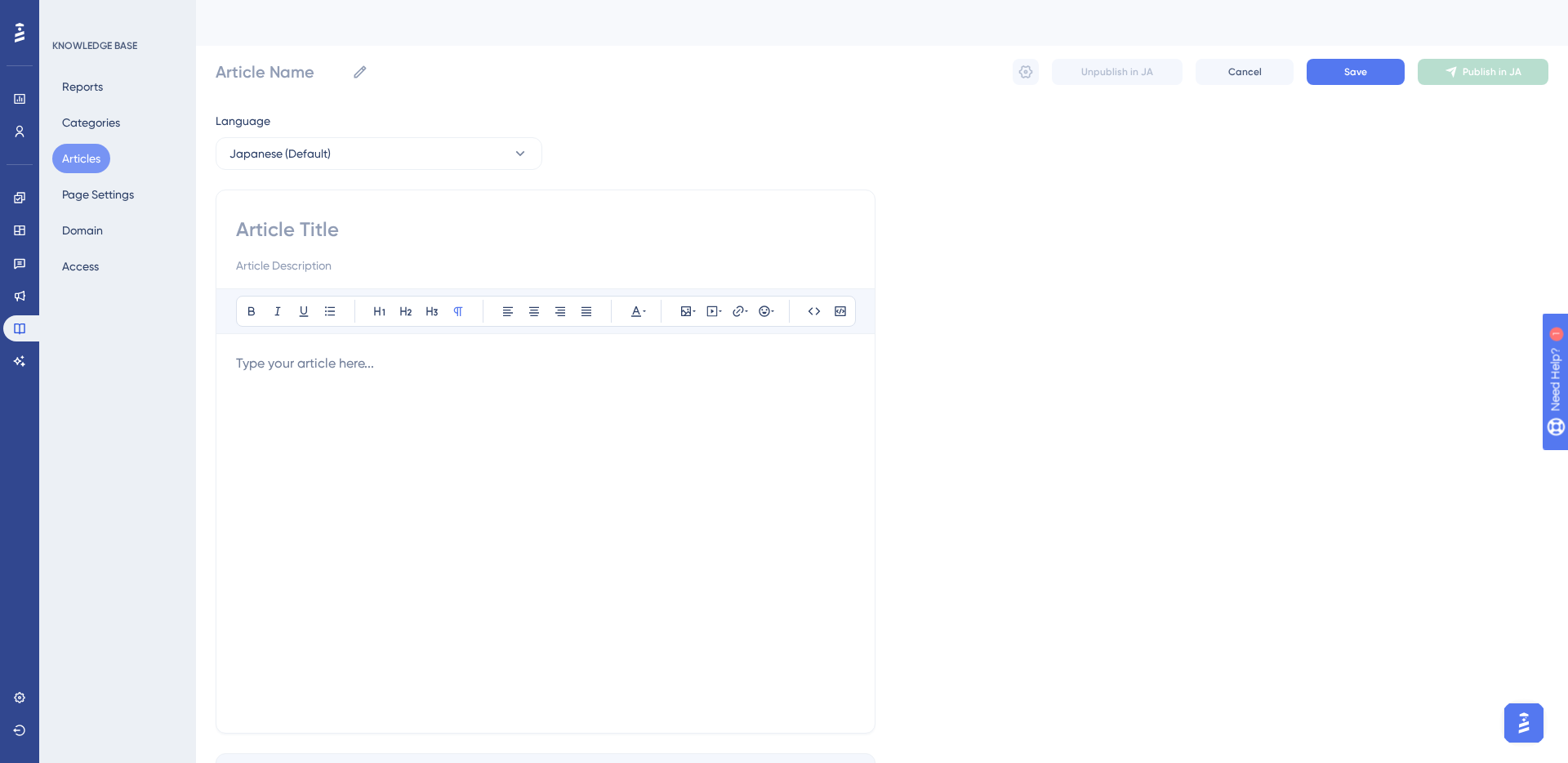
click at [342, 235] on input at bounding box center [545, 230] width 619 height 26
type input "T"
type input "Tea"
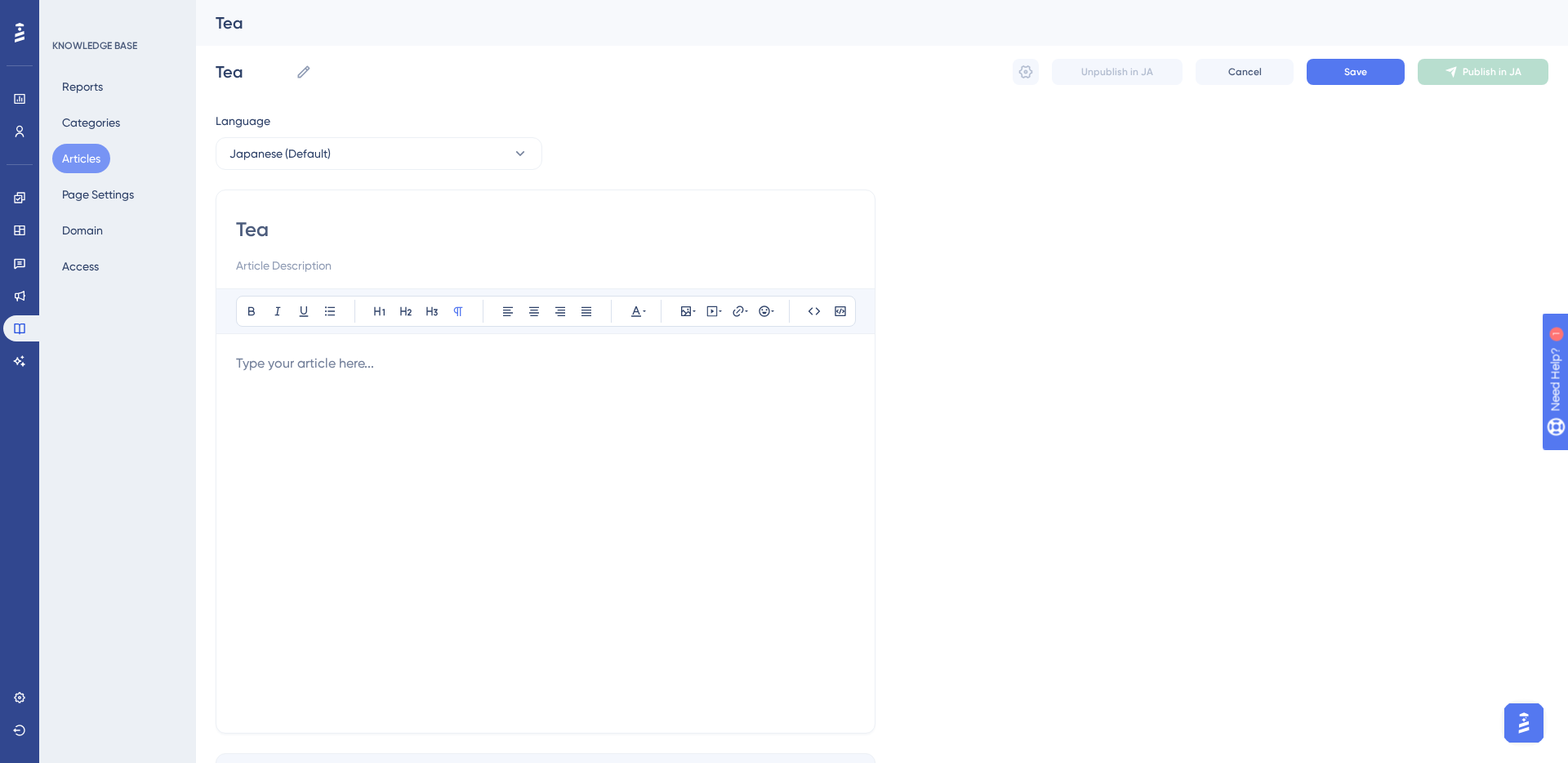
type input "Team"
type input "Teams"
type input "Teamsと"
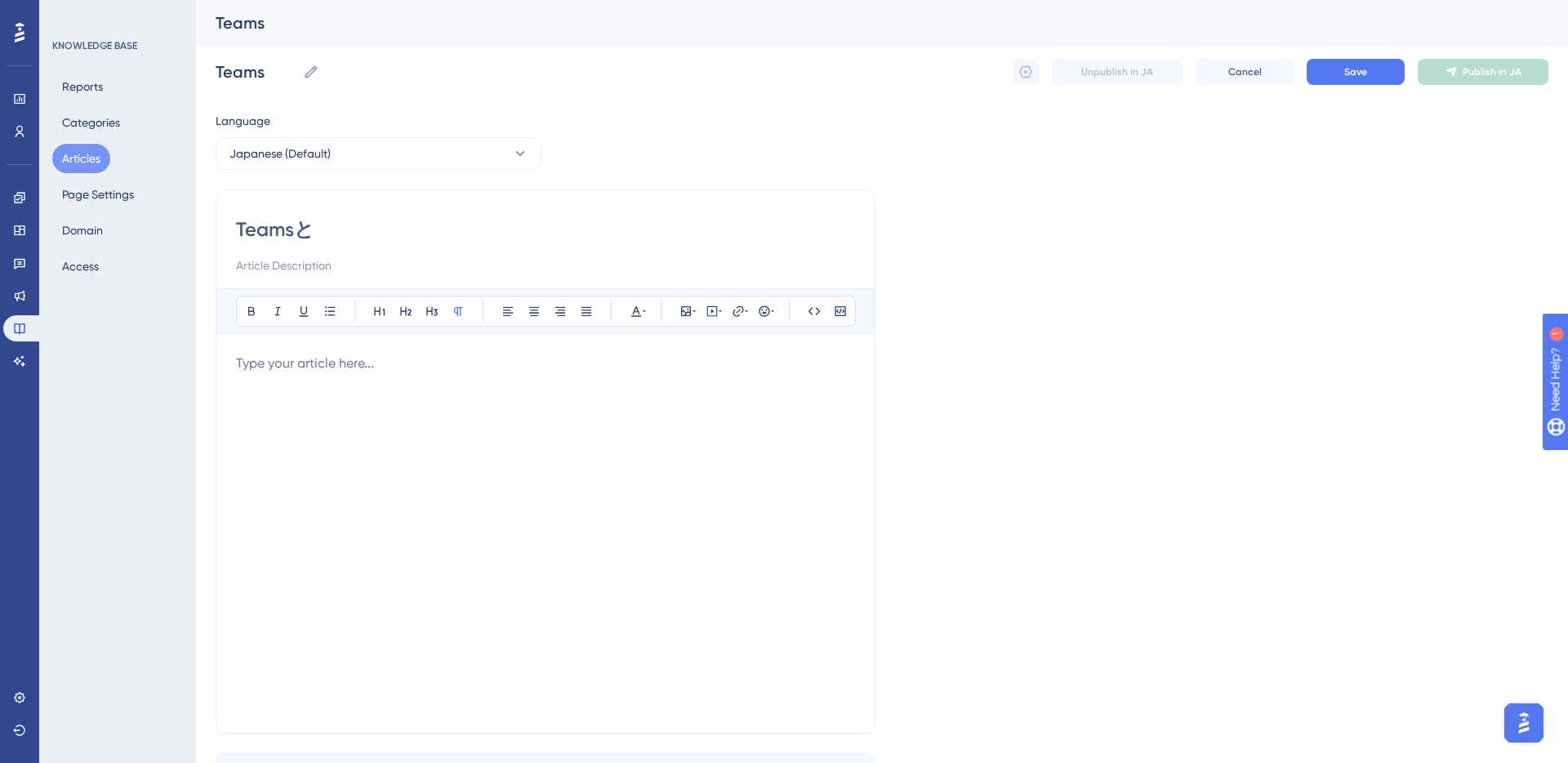
type input "Teamsと"
type input "Teamsとれんk"
type input "Teamsとれん"
type input "Teamsと連携する"
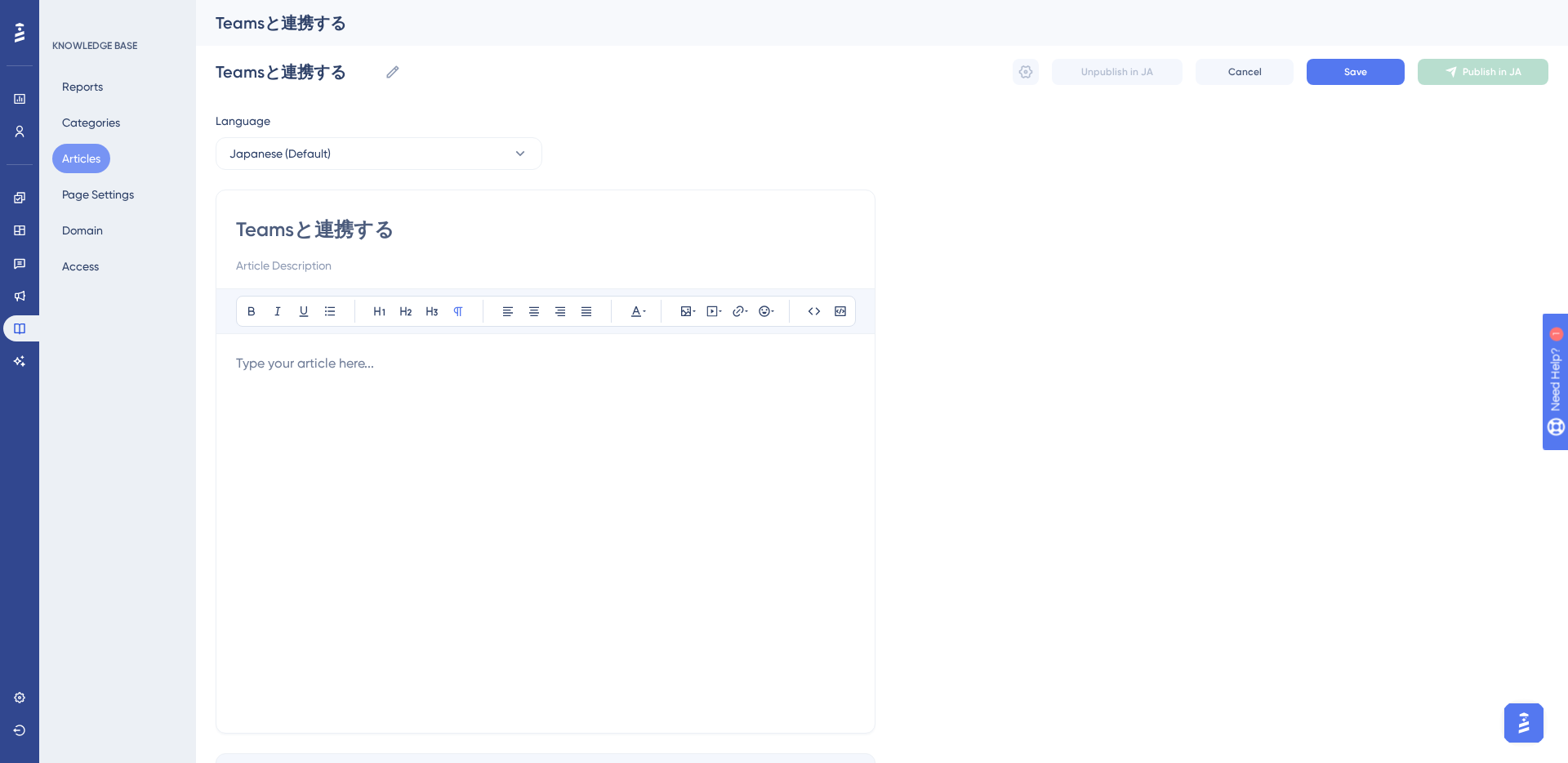
type input "Teamsと連携する"
click at [361, 365] on p at bounding box center [545, 364] width 619 height 20
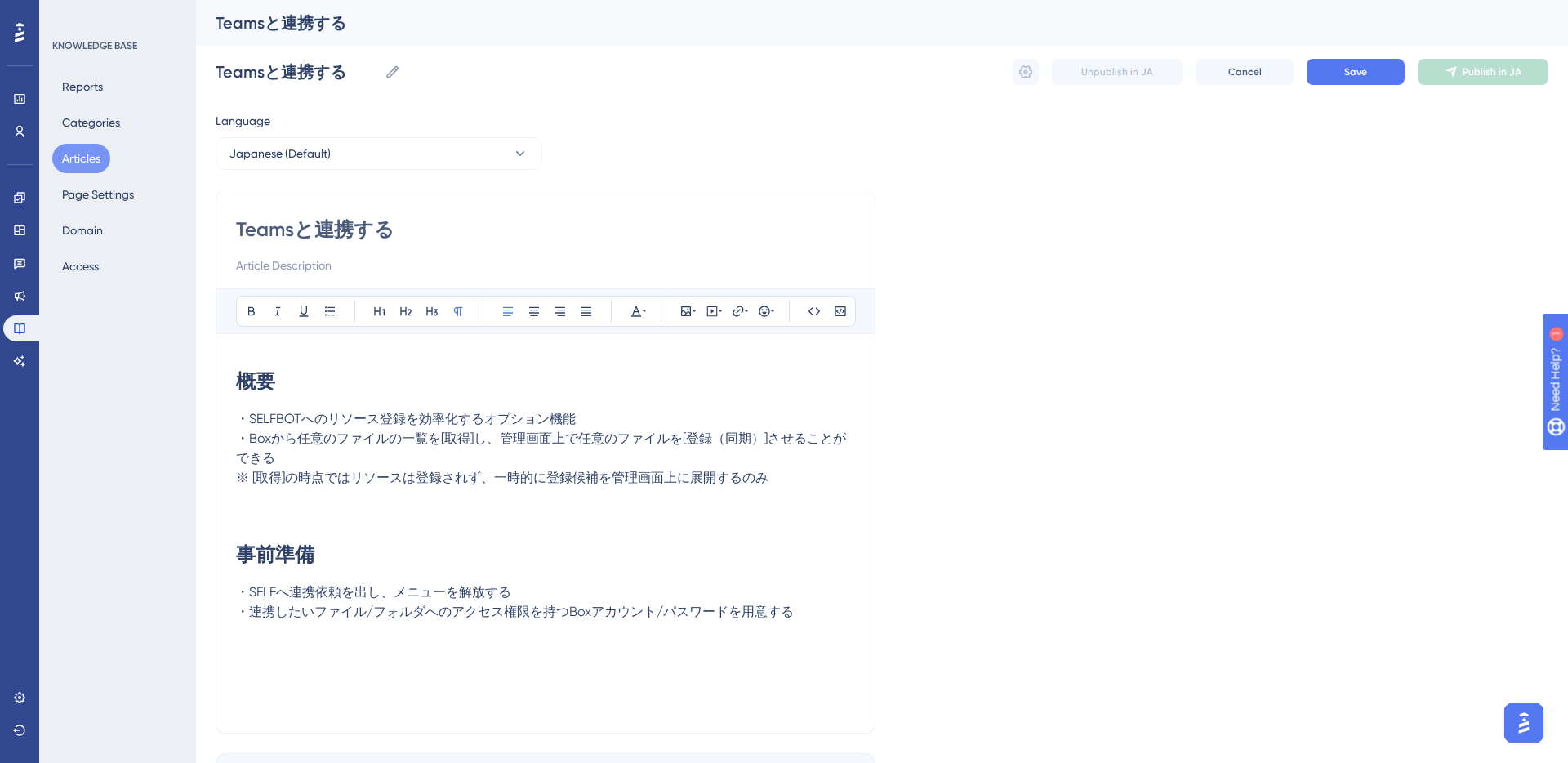
click at [588, 421] on p "・SELFBOTへのリソース登録を効率化するオプション機能" at bounding box center [545, 419] width 619 height 20
click at [589, 497] on p at bounding box center [545, 498] width 619 height 20
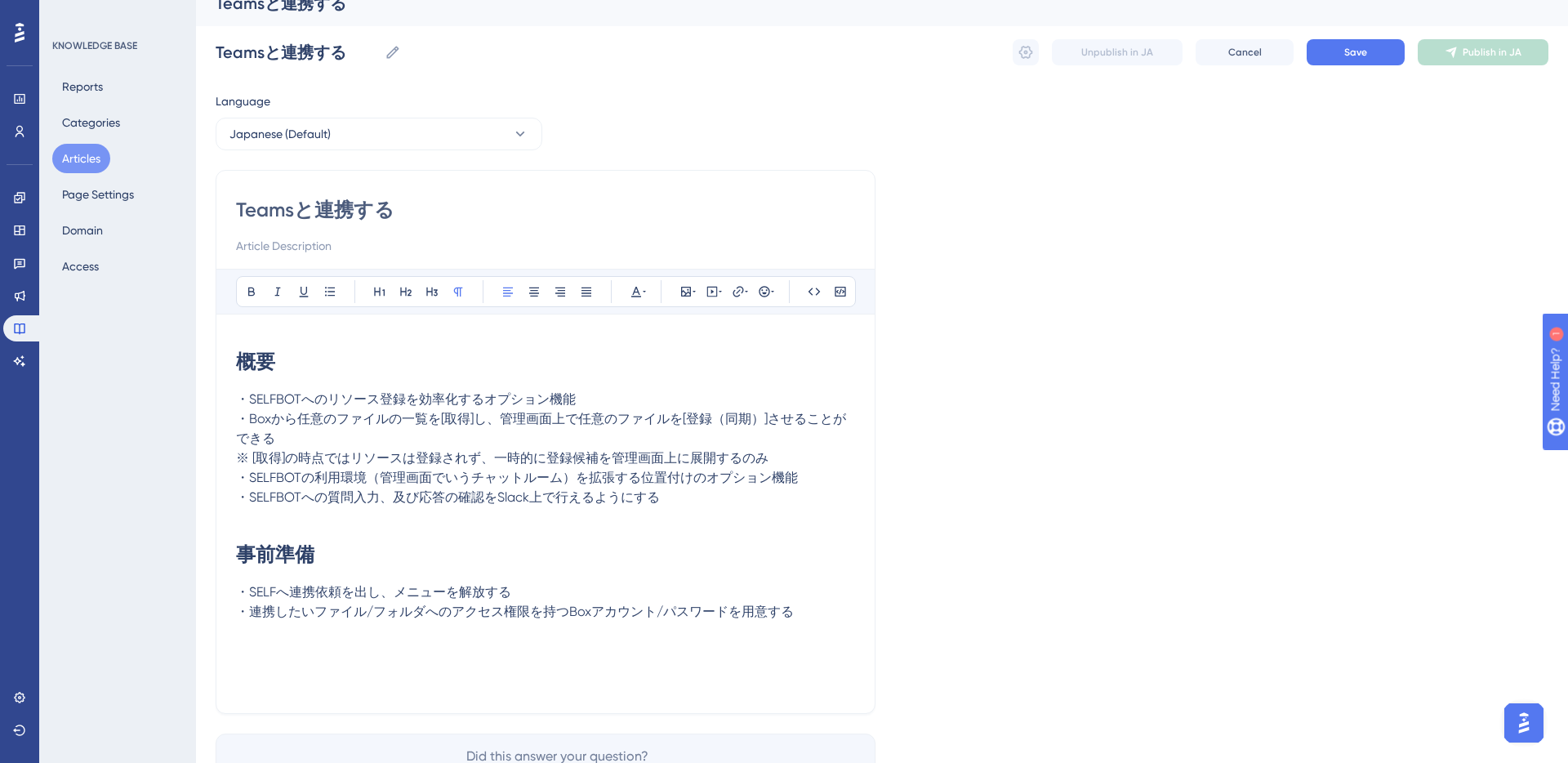
scroll to position [27, 0]
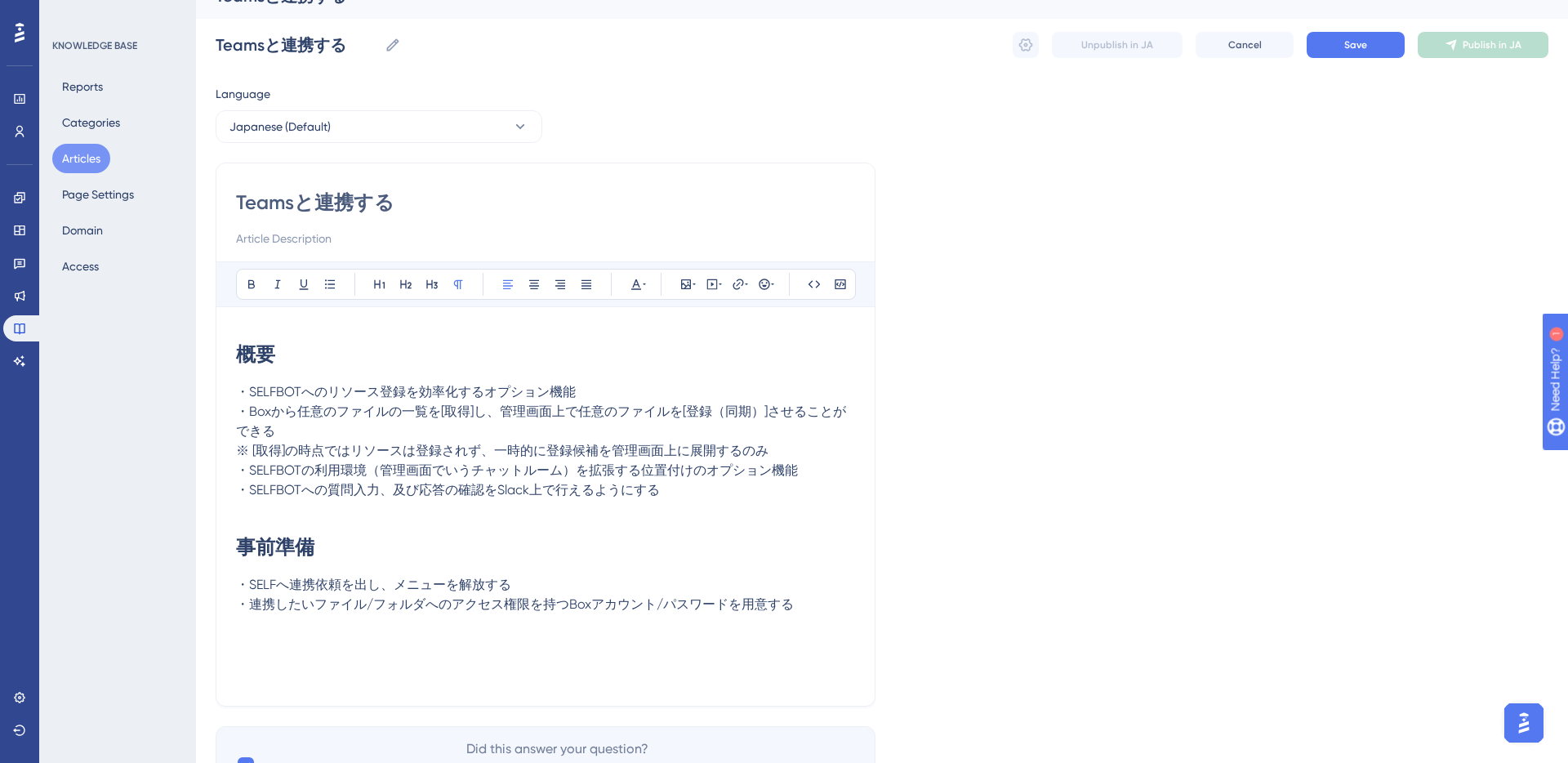
click at [600, 585] on p "・SELFへ連携依頼を出し、メニューを解放する" at bounding box center [545, 585] width 619 height 20
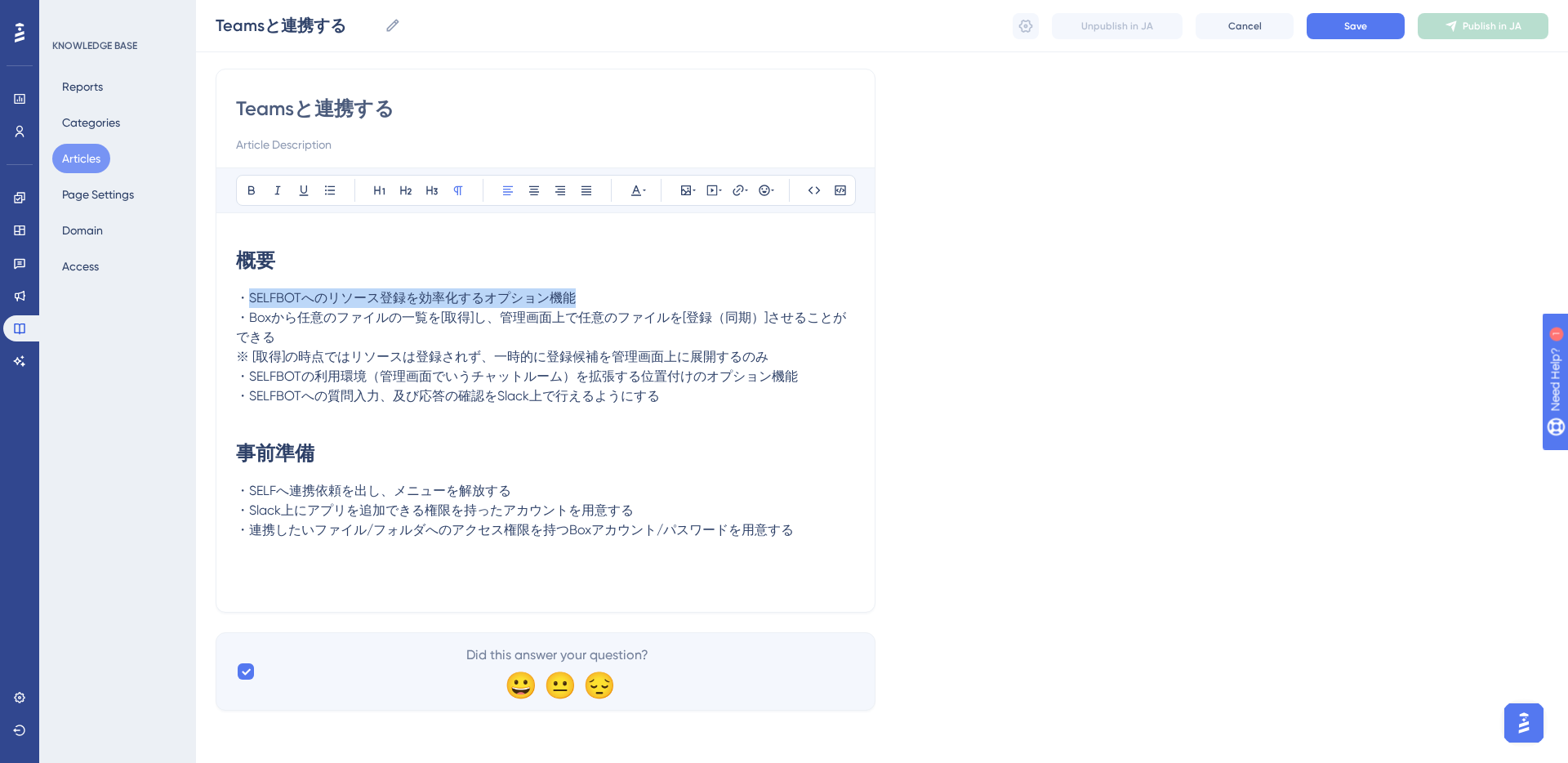
drag, startPoint x: 248, startPoint y: 295, endPoint x: 580, endPoint y: 295, distance: 332.0
click at [580, 295] on p "・SELFBOTへのリソース登録を効率化するオプション機能" at bounding box center [545, 298] width 619 height 20
click at [640, 195] on icon at bounding box center [636, 190] width 13 height 13
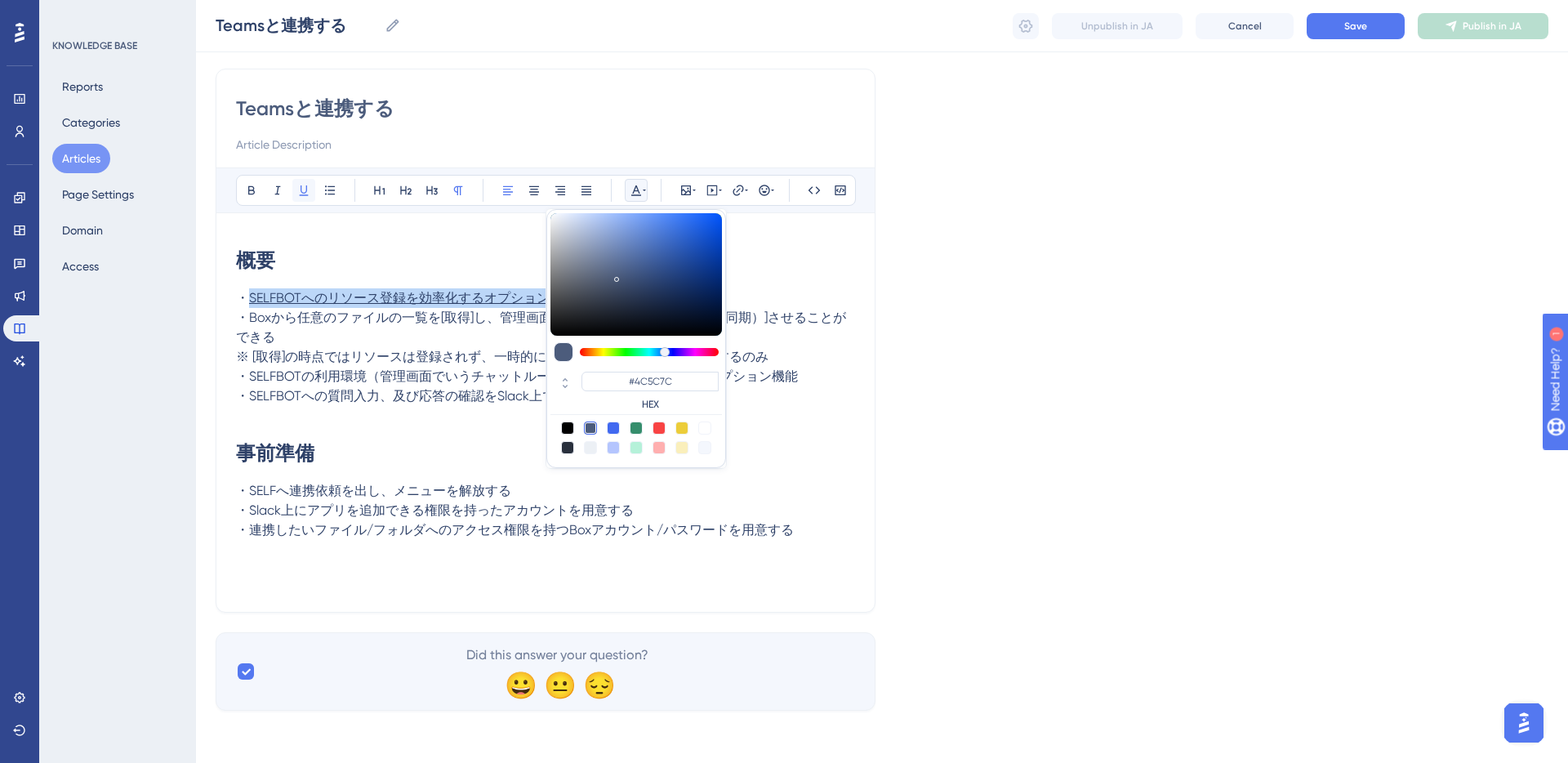
click at [305, 192] on icon at bounding box center [304, 190] width 9 height 11
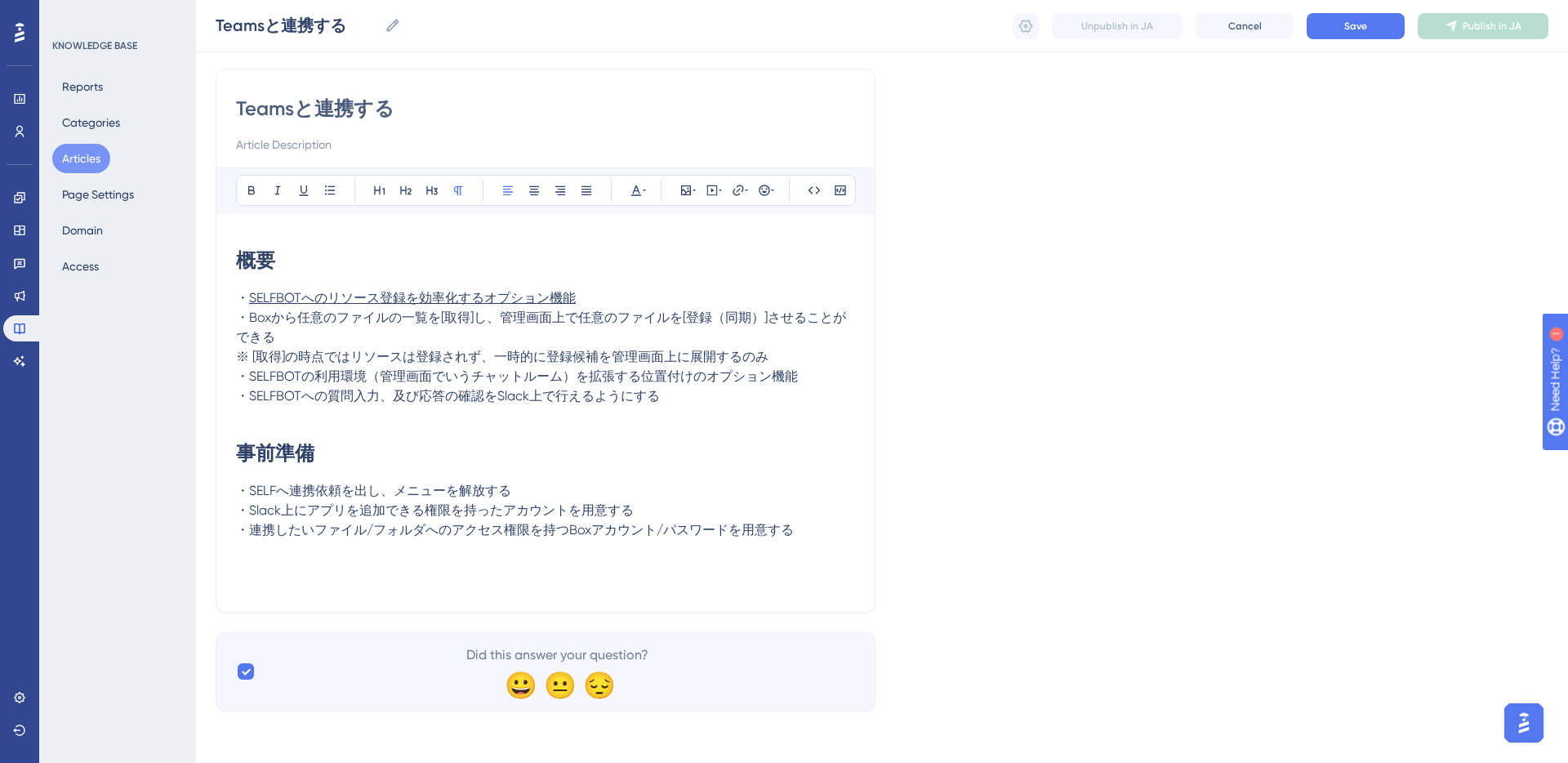
click at [298, 392] on span "・SELFBOTへの質問入力、及び応答の確認をSlack上で行えるようにする" at bounding box center [448, 395] width 424 height 16
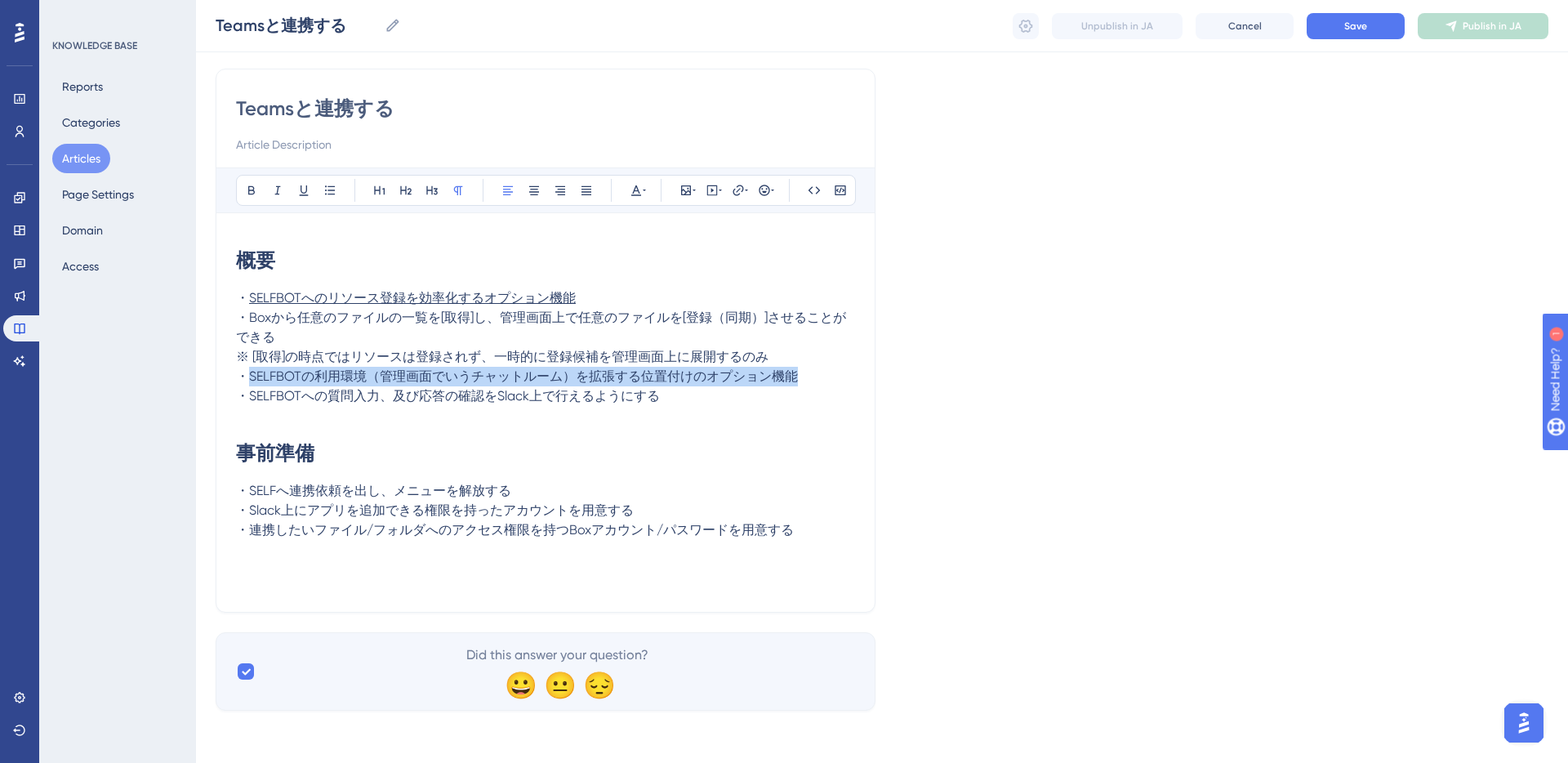
drag, startPoint x: 249, startPoint y: 382, endPoint x: 813, endPoint y: 373, distance: 564.1
click at [813, 373] on p "・SELFBOTの利用環境（管理画面でいうチャットルーム）を拡張する位置付けのオプション機能" at bounding box center [545, 377] width 619 height 20
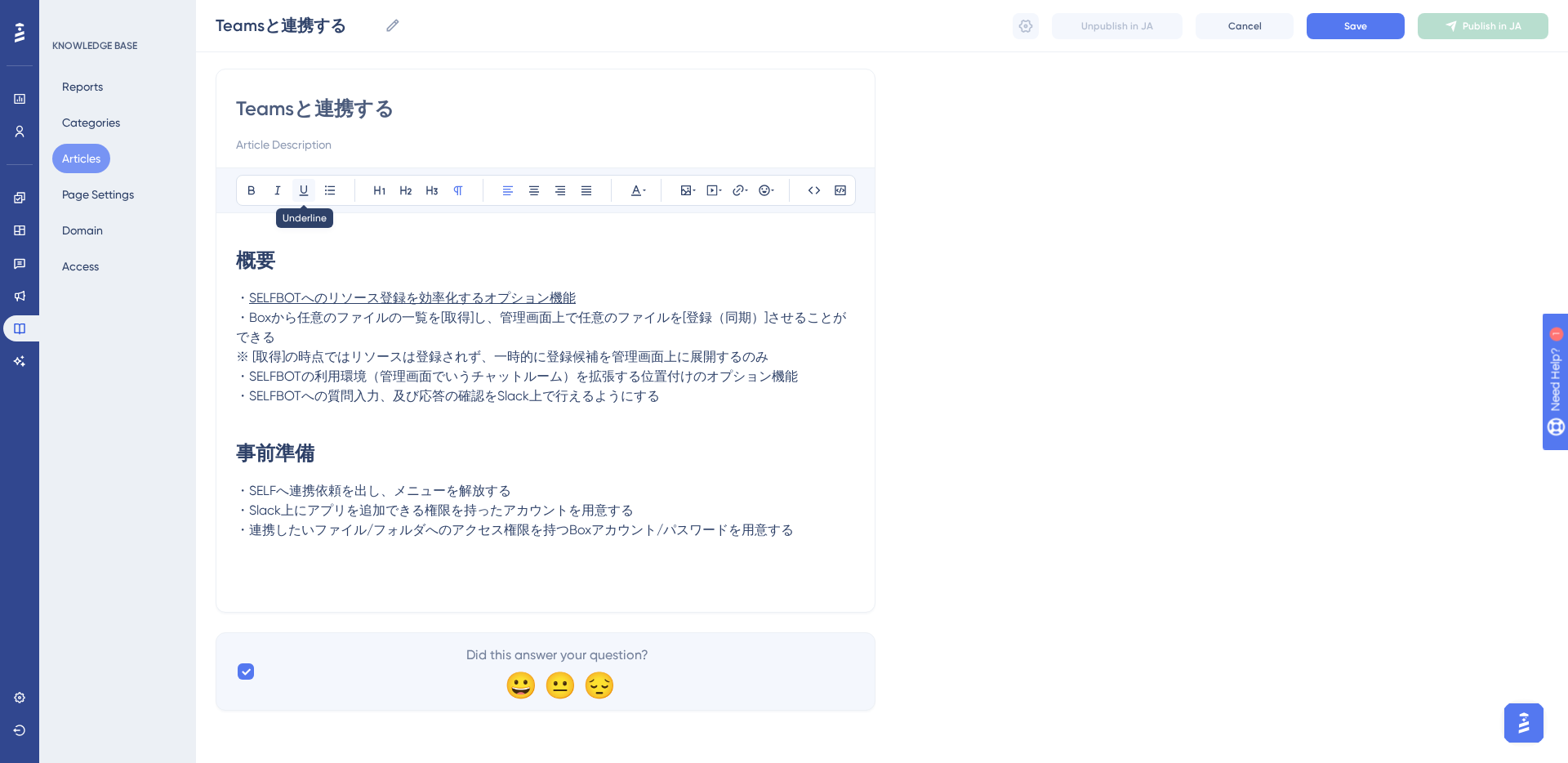
click at [304, 192] on icon at bounding box center [304, 190] width 13 height 13
click at [317, 466] on h1 "事前準備" at bounding box center [545, 453] width 619 height 55
click at [1175, 26] on button "Save" at bounding box center [1355, 26] width 98 height 26
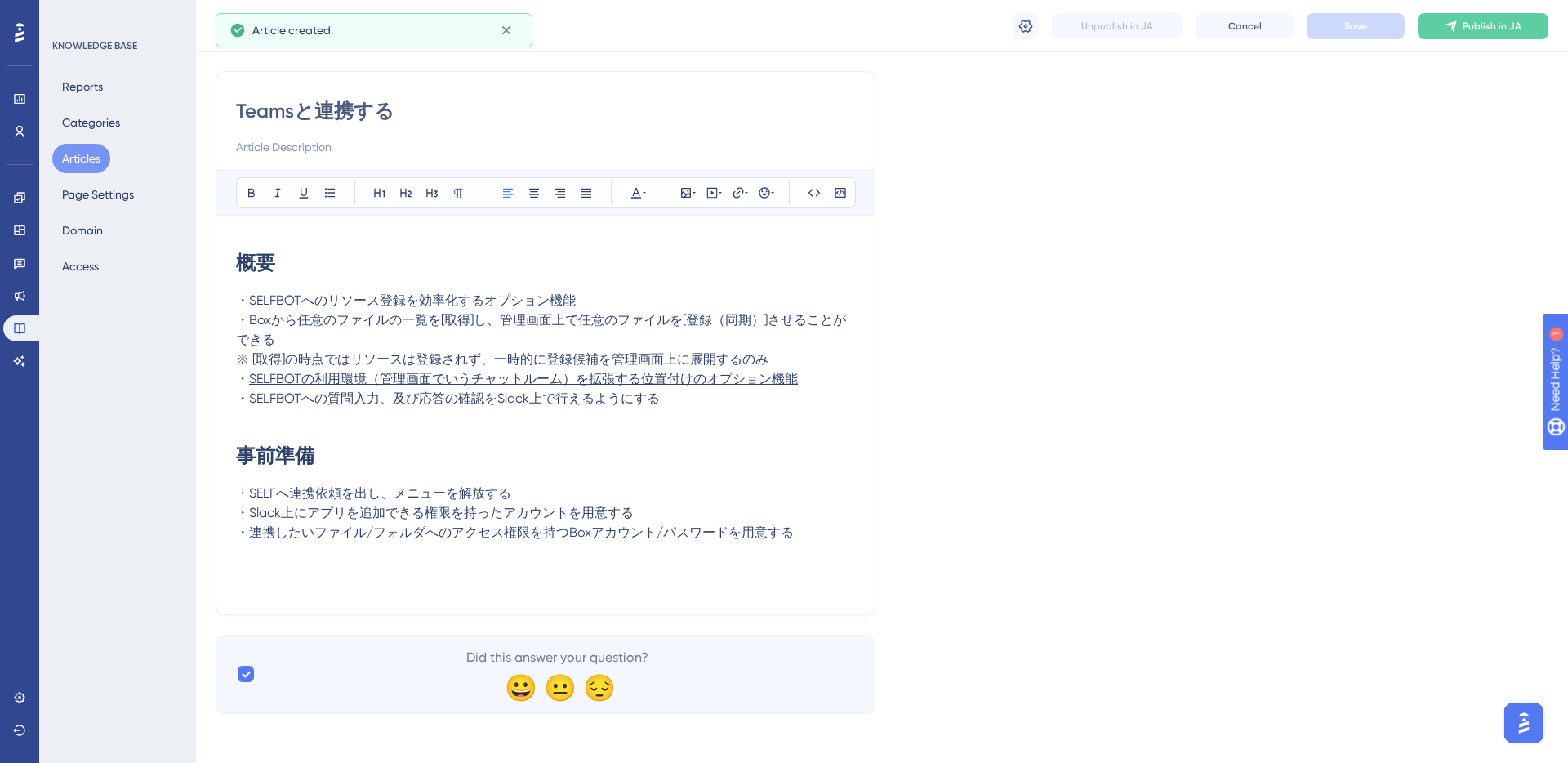
scroll to position [114, 0]
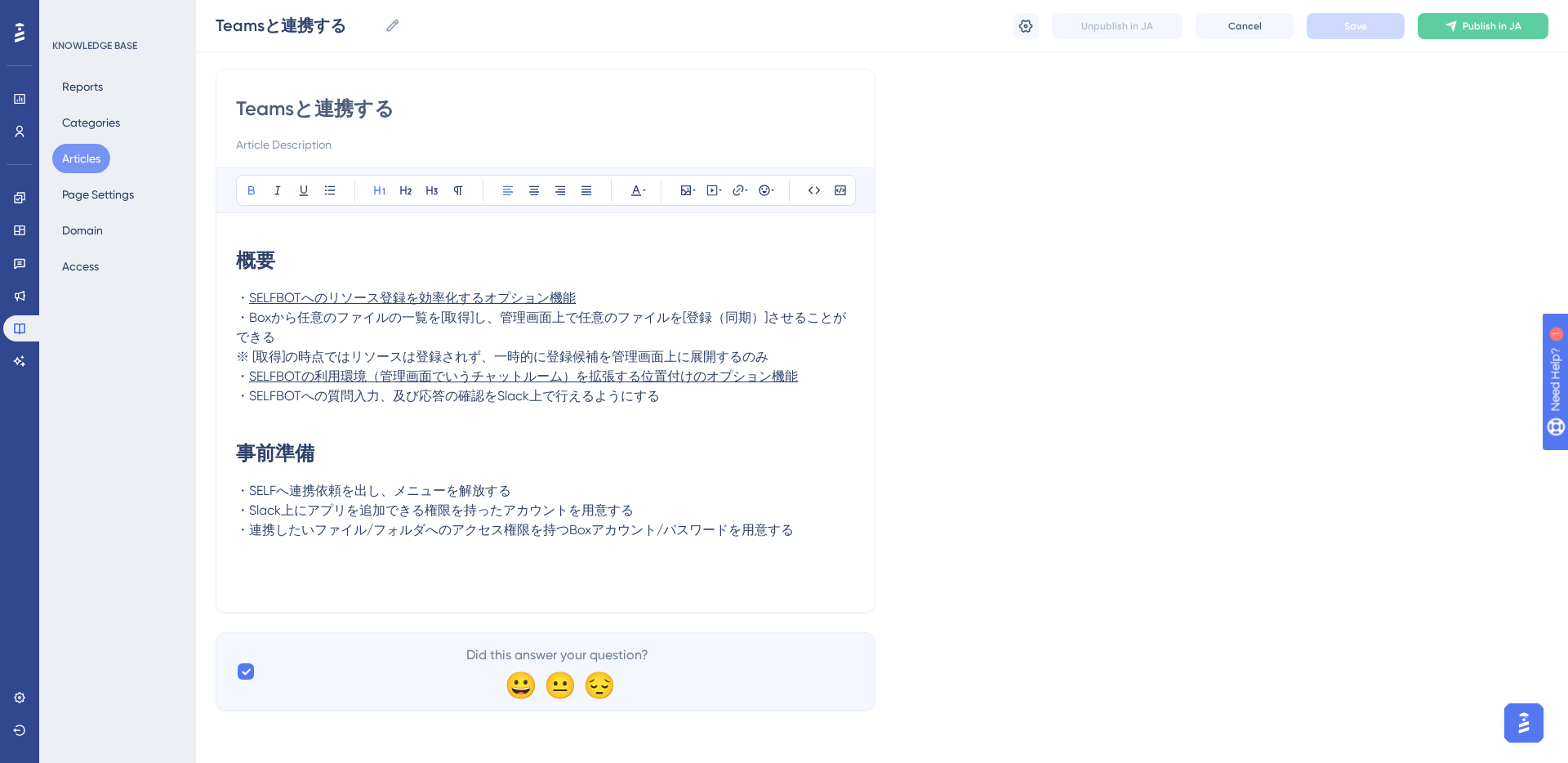
click at [683, 574] on div "概要 ・ SELFBOTへのリソース登録を効率化するオプション機能 ・Boxから任意のファイルの一覧を[取得]し、管理画面上で任意のファイルを[登録（同期）]…" at bounding box center [545, 412] width 619 height 360
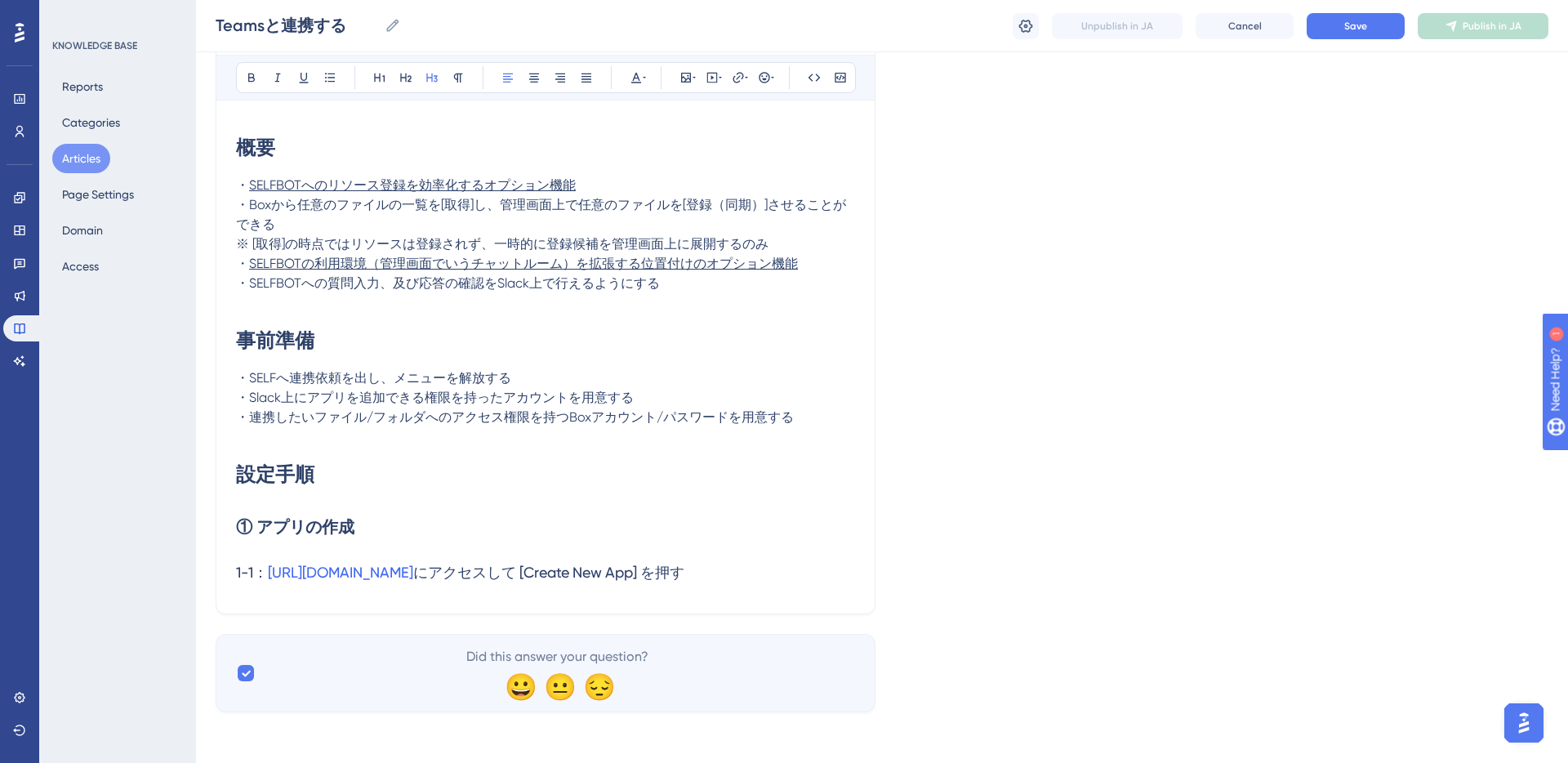
scroll to position [229, 0]
drag, startPoint x: 238, startPoint y: 181, endPoint x: 799, endPoint y: 244, distance: 564.5
click at [799, 244] on div "概要 ・ SELFBOTへのリソース登録を効率化するオプション機能 ・Boxから任意のファイルの一覧を[取得]し、管理画面上で任意のファイルを[登録（同期）]…" at bounding box center [545, 356] width 619 height 474
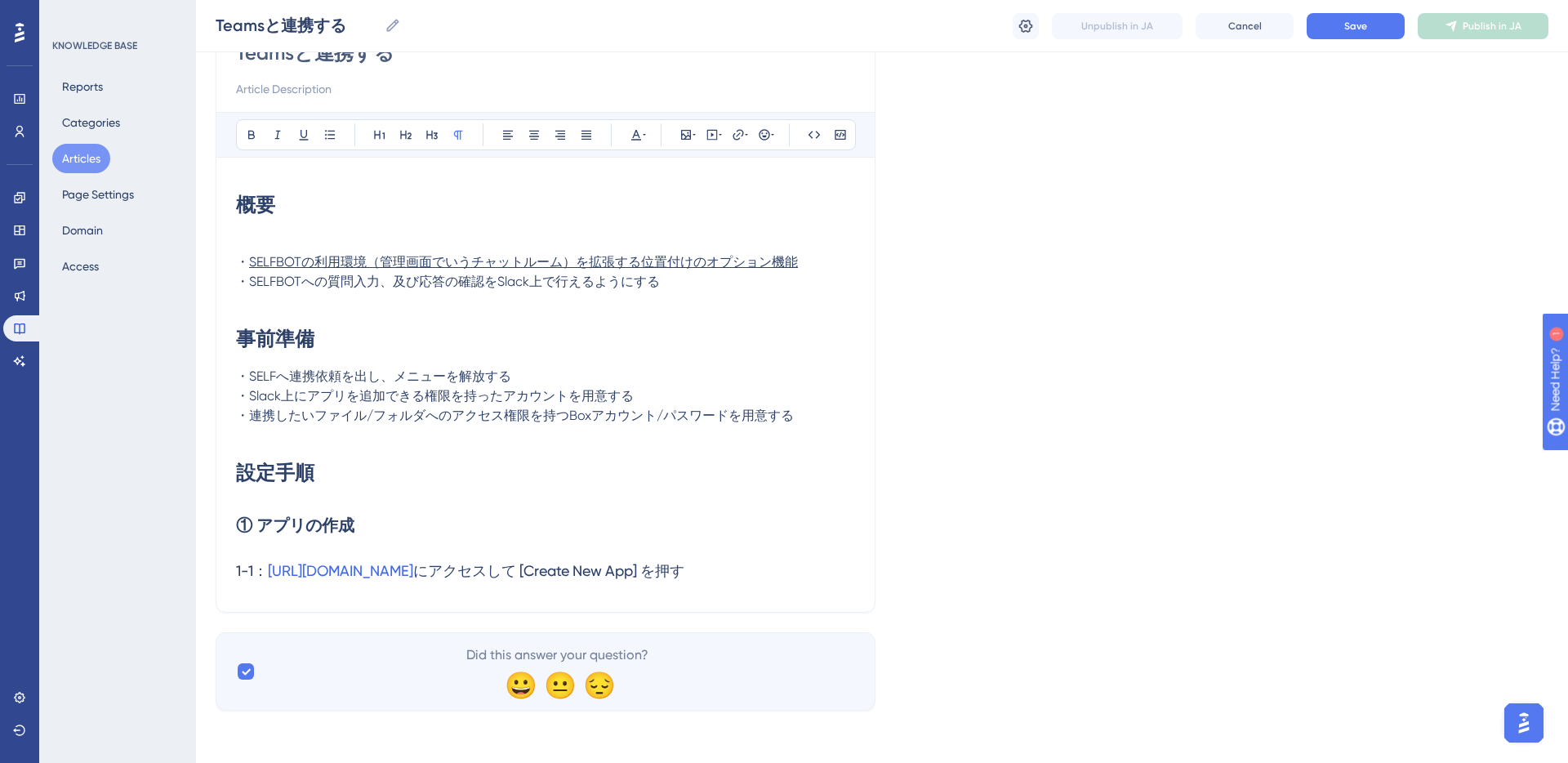
scroll to position [151, 0]
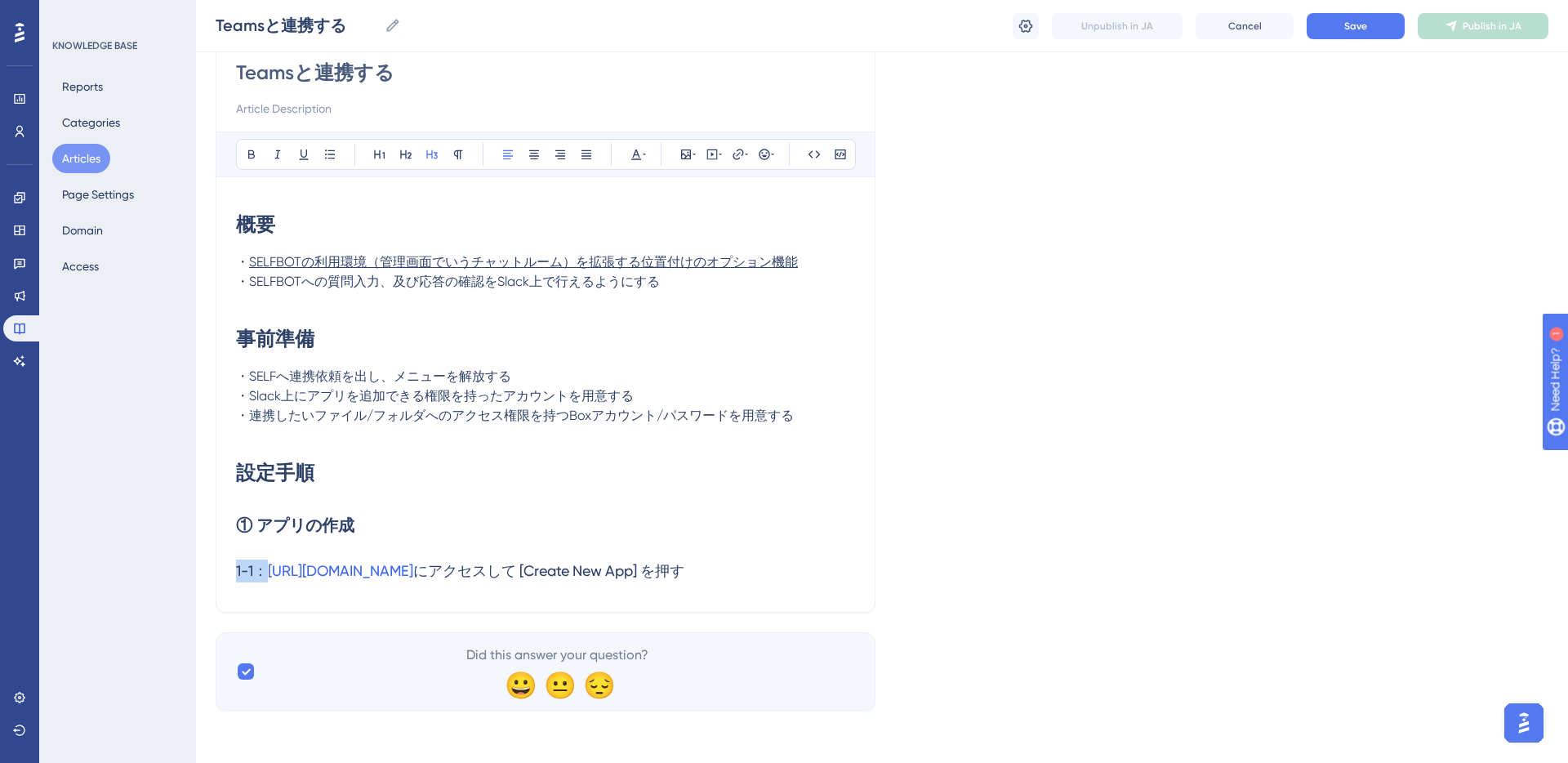
drag, startPoint x: 266, startPoint y: 575, endPoint x: 657, endPoint y: 551, distance: 391.7
click at [646, 553] on h3 "1-1： [URL][DOMAIN_NAME] にアクセスして [Create New App] を押す" at bounding box center [545, 571] width 619 height 43
click at [673, 548] on h2 "① アプリの作成" at bounding box center [545, 525] width 619 height 49
drag, startPoint x: 235, startPoint y: 74, endPoint x: 297, endPoint y: 72, distance: 62.0
click at [297, 72] on input "Teamsと連携する" at bounding box center [545, 72] width 619 height 26
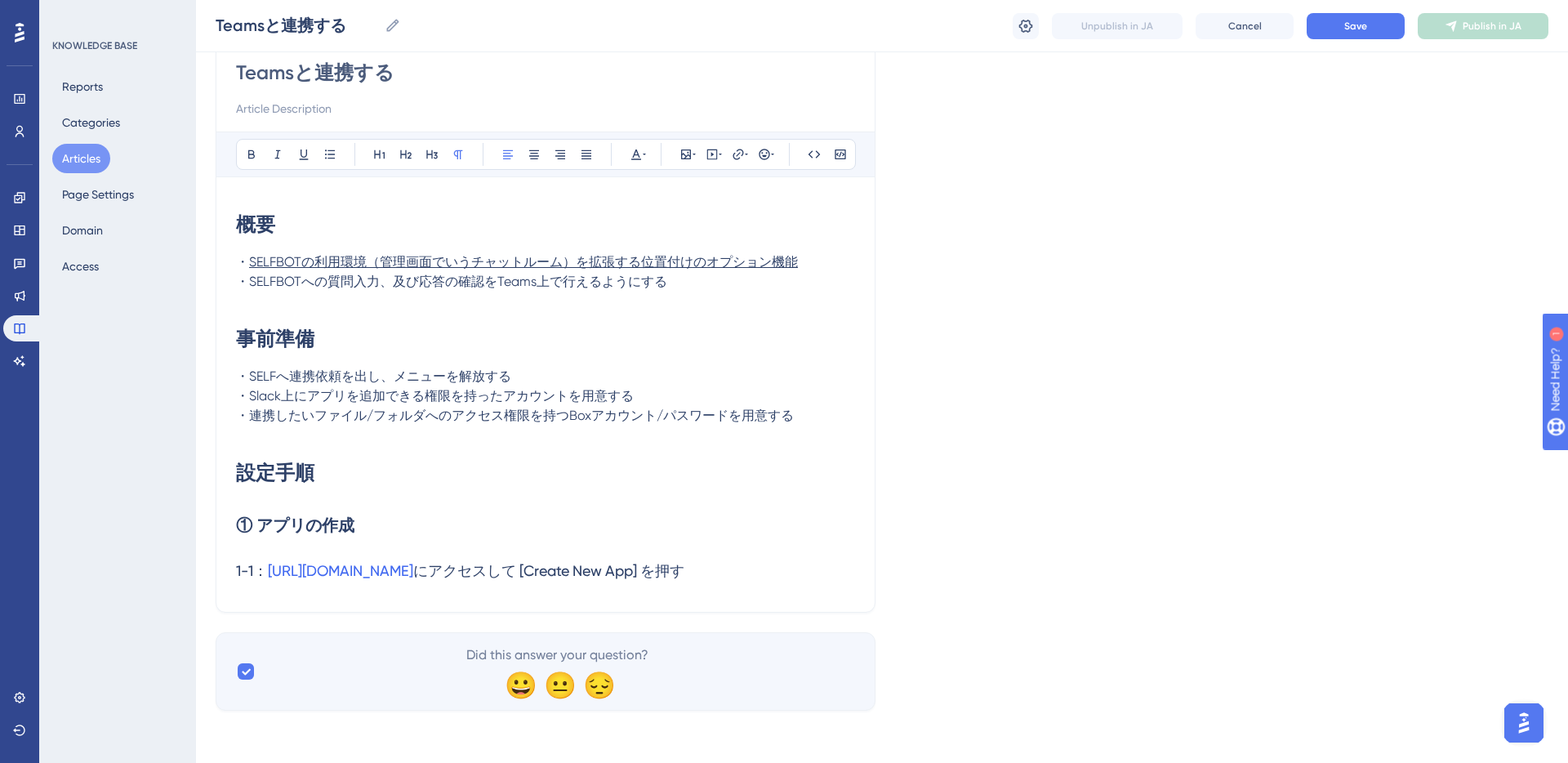
drag, startPoint x: 498, startPoint y: 284, endPoint x: 533, endPoint y: 284, distance: 35.0
click at [533, 284] on span "・SELFBOTへの質問入力、及び応答の確認をTeams上で行えるようにする" at bounding box center [452, 281] width 431 height 16
drag, startPoint x: 566, startPoint y: 416, endPoint x: 592, endPoint y: 416, distance: 26.0
click at [592, 416] on span "・連携したいファイル/フォルダへのアクセス権限を持つTeamsアカウント/パスワードを用意する" at bounding box center [523, 415] width 575 height 16
drag, startPoint x: 251, startPoint y: 398, endPoint x: 283, endPoint y: 396, distance: 32.1
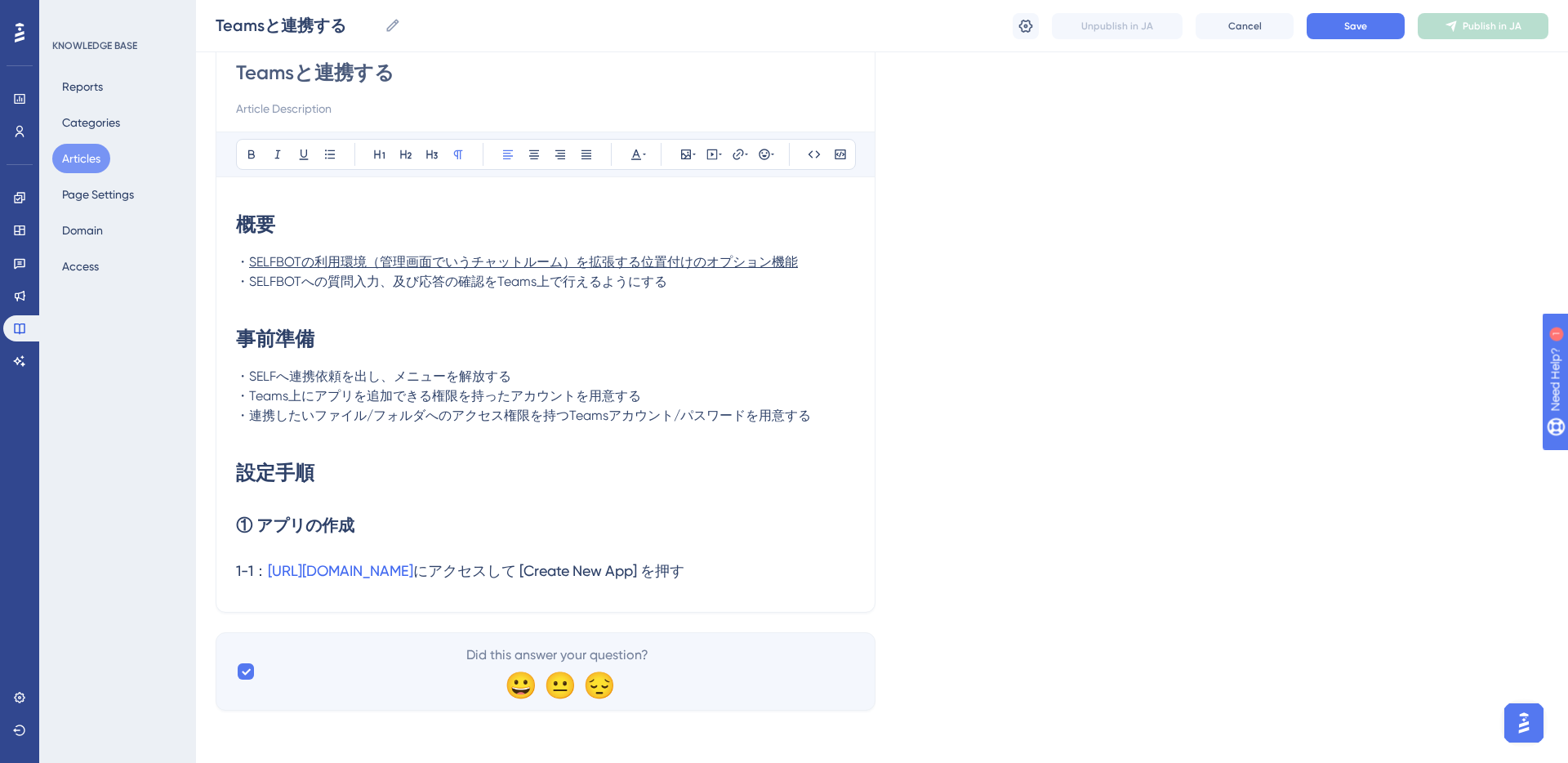
click at [283, 396] on span "・Teams上にアプリを追加できる権限を持ったアカウントを用意する" at bounding box center [438, 395] width 405 height 16
click at [300, 427] on p at bounding box center [545, 435] width 619 height 20
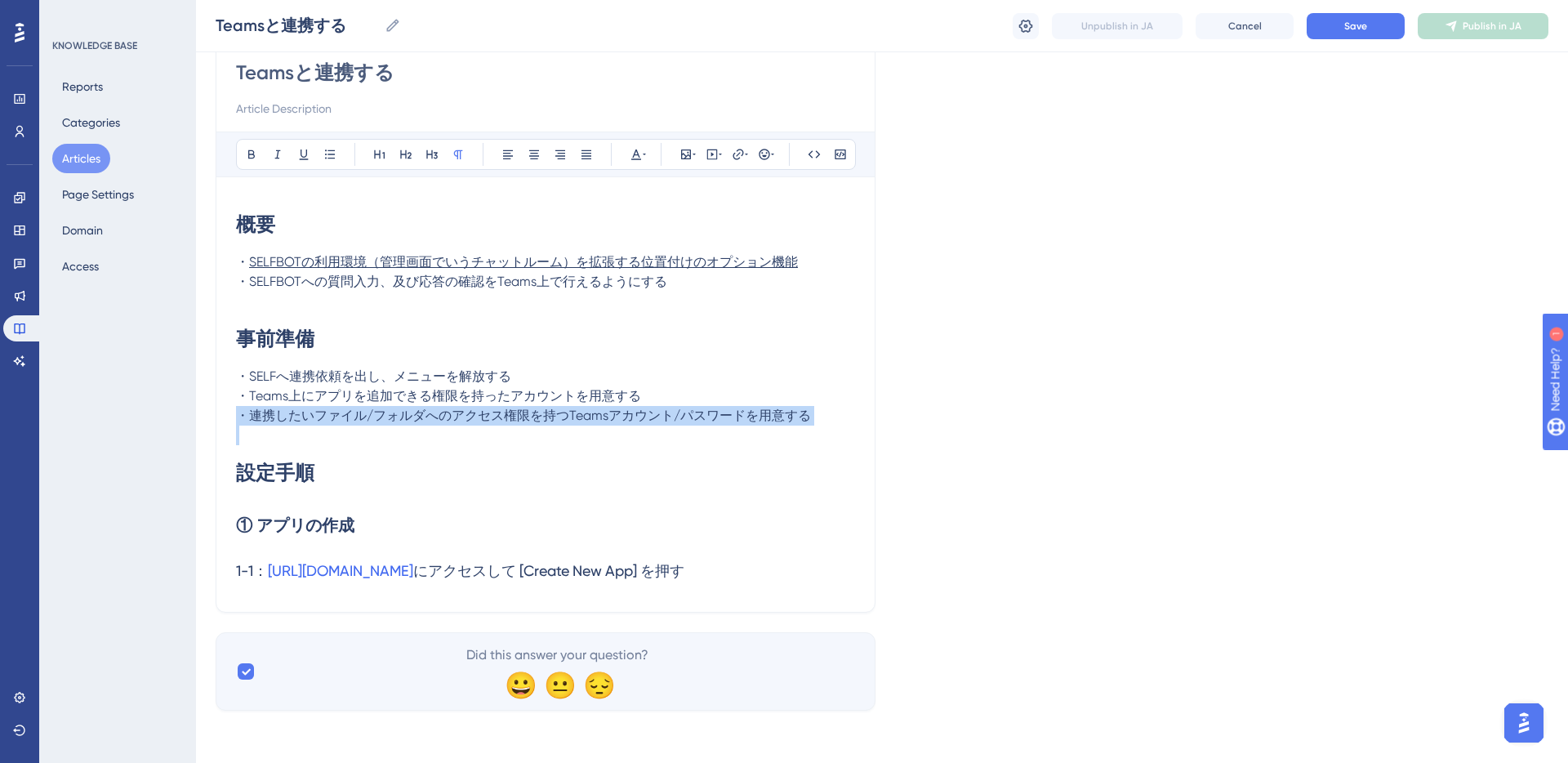
drag, startPoint x: 242, startPoint y: 417, endPoint x: 300, endPoint y: 430, distance: 59.4
click at [300, 430] on div "概要 ・ SELFBOTの利用環境（管理画面でいうチャットルーム）を拡張する位置付けのオプション機能 ・SELFBOTへの質問入力、及び応答の確認をTeams…" at bounding box center [545, 394] width 619 height 395
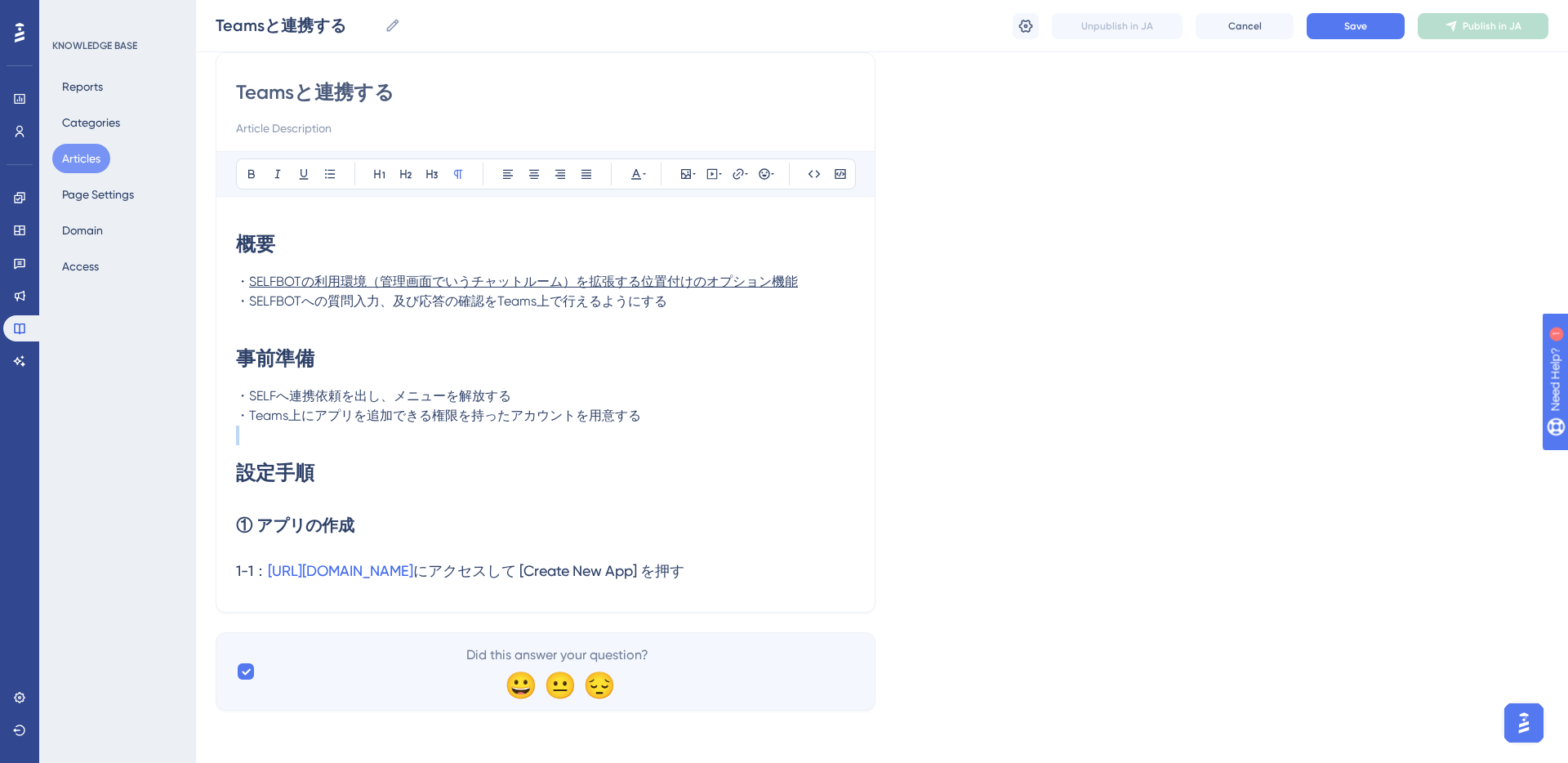
scroll to position [131, 0]
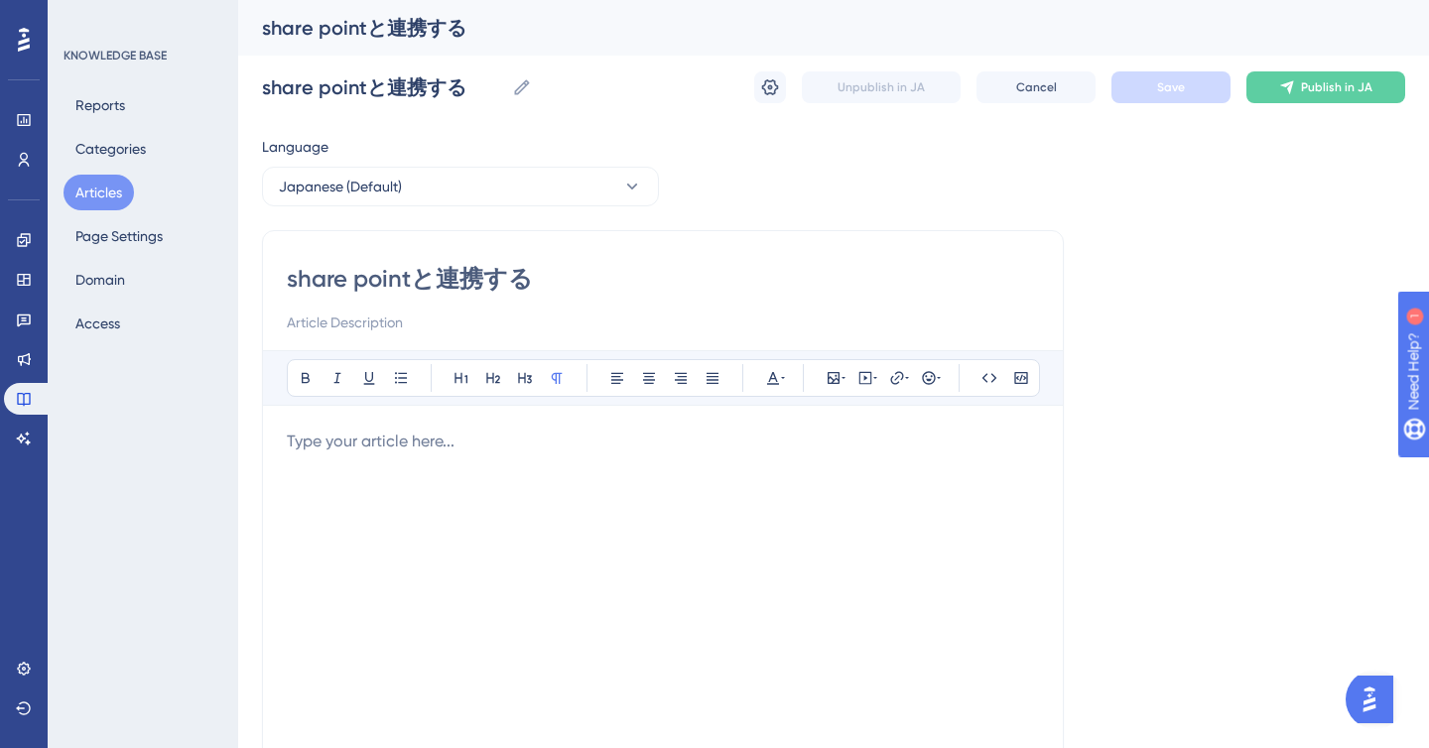
click at [120, 196] on button "Articles" at bounding box center [99, 193] width 70 height 36
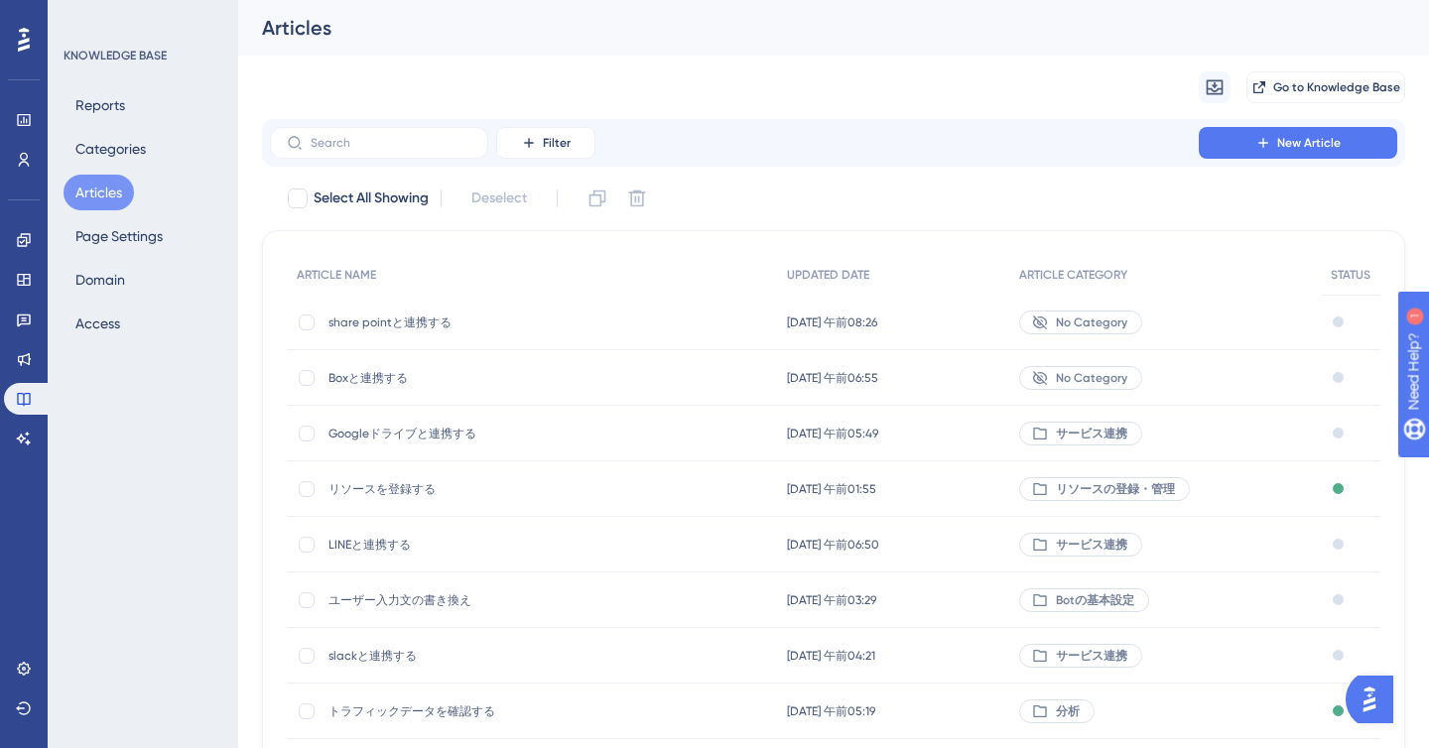
click at [392, 385] on div "Boxと連携する Boxと連携する" at bounding box center [488, 378] width 318 height 56
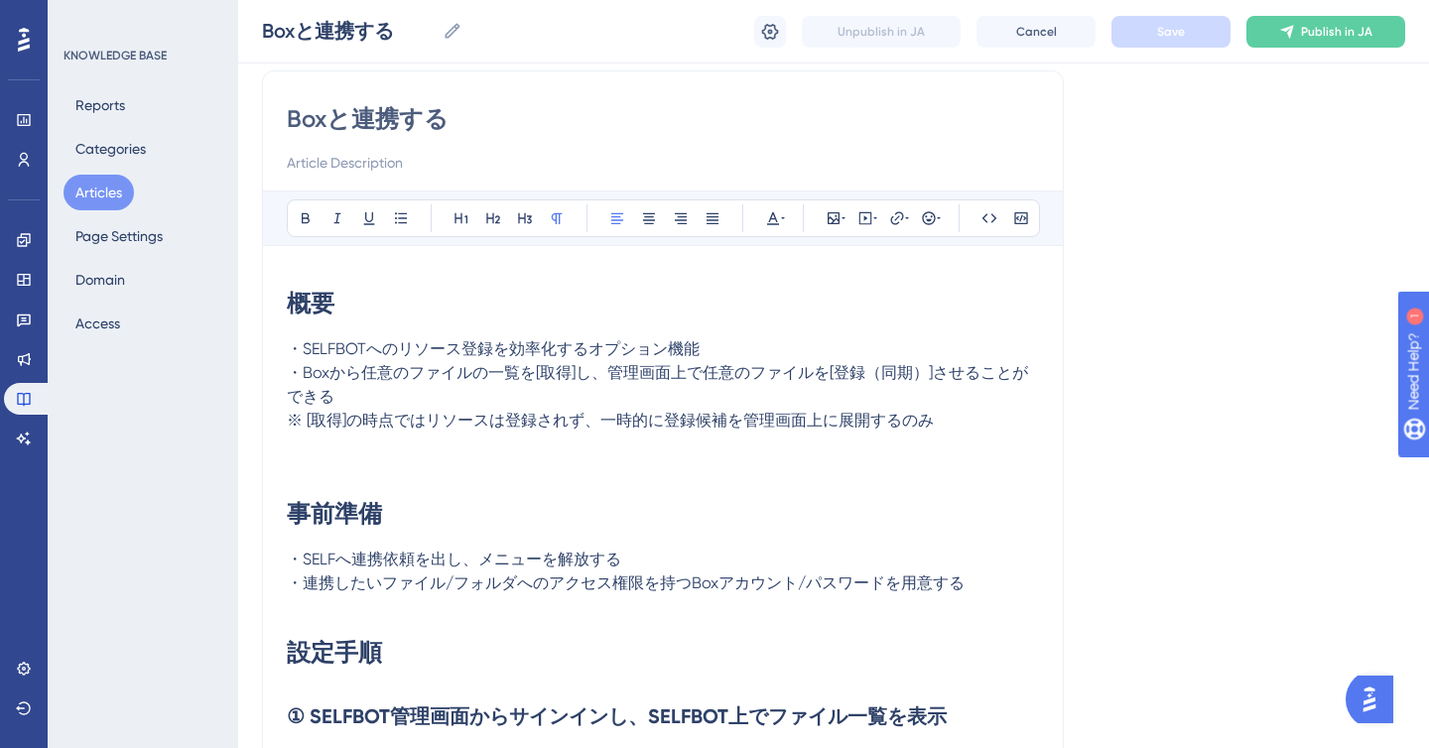
scroll to position [303, 0]
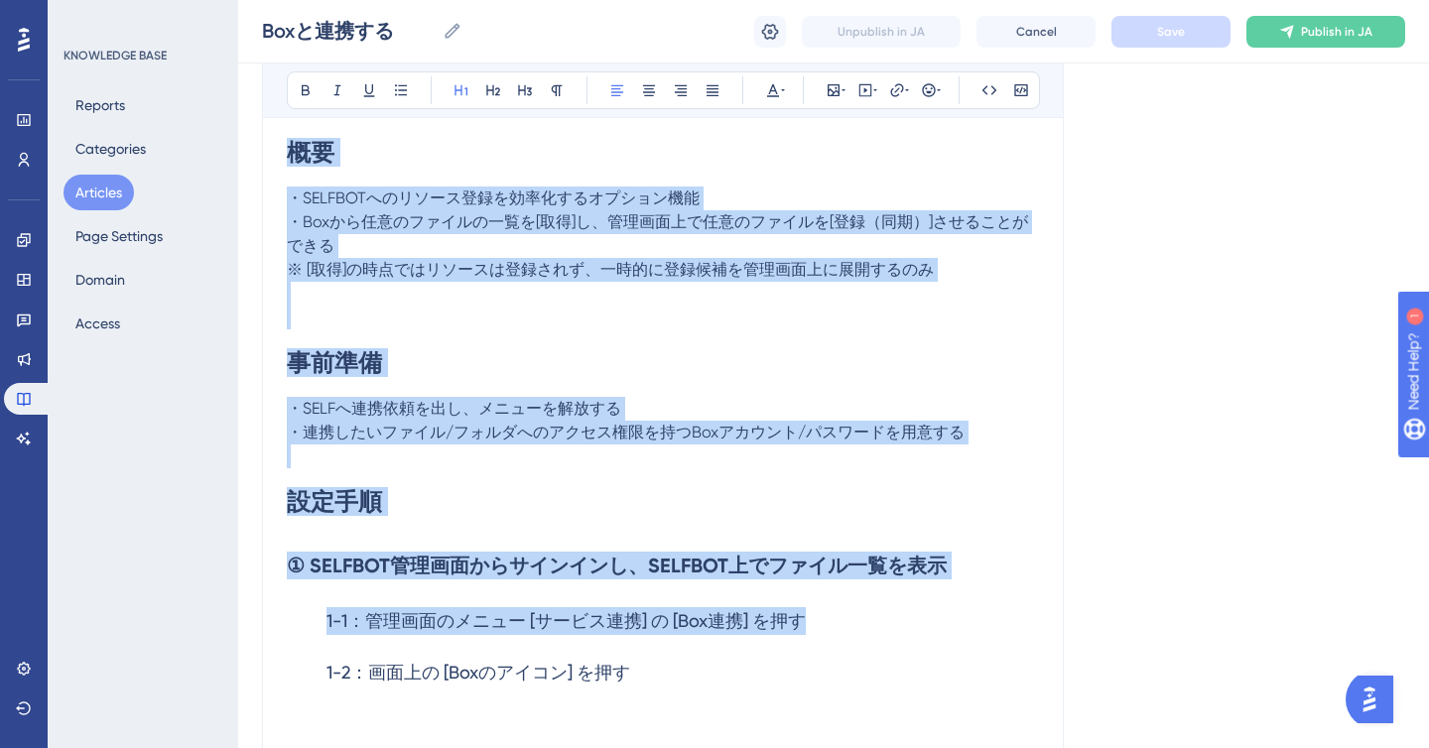
drag, startPoint x: 288, startPoint y: 152, endPoint x: 682, endPoint y: 656, distance: 639.9
copy div "概要 ・SELFBOTへのリソース登録を効率化するオプション機能 ・Boxから任意のファイルの一覧を[取得]し、管理画面上で任意のファイルを[登録（同期）]さ…"
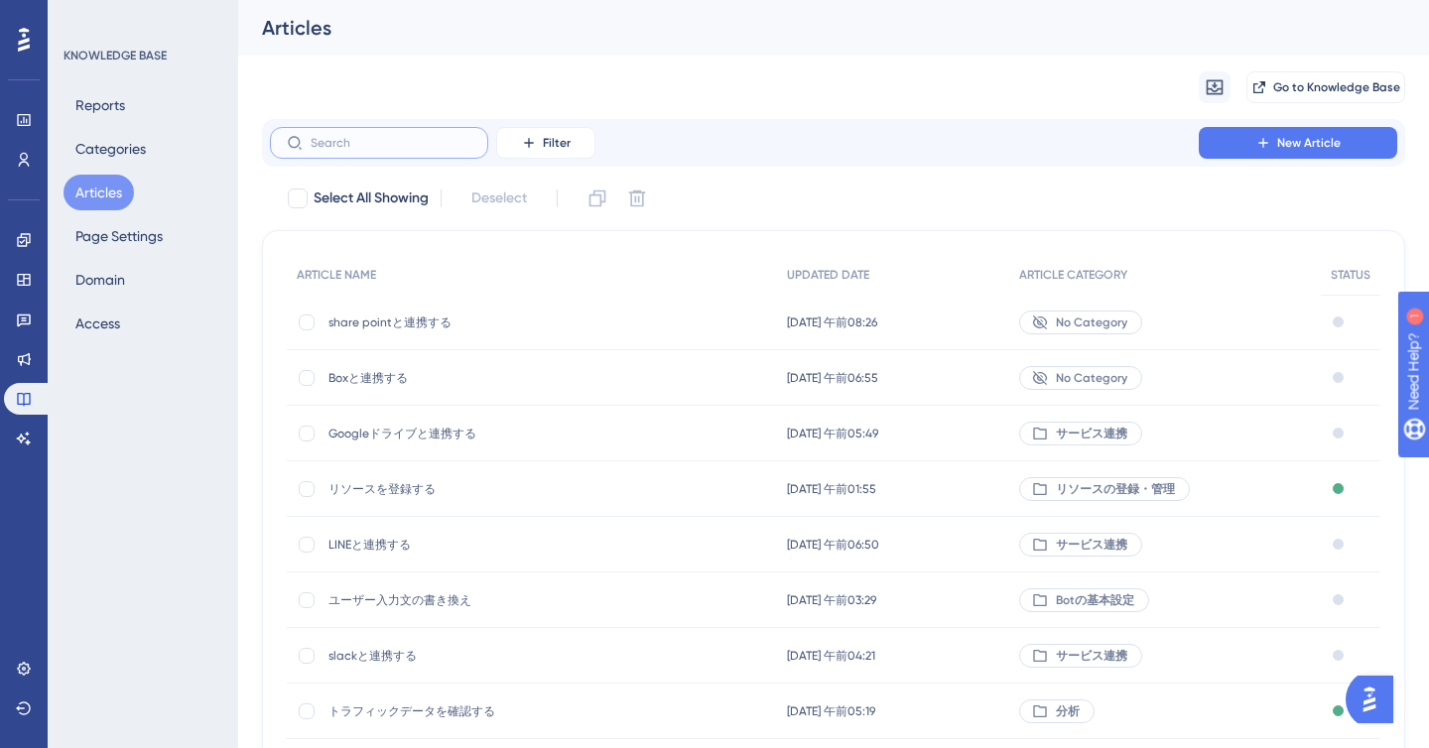
click at [380, 149] on input "text" at bounding box center [391, 143] width 161 height 14
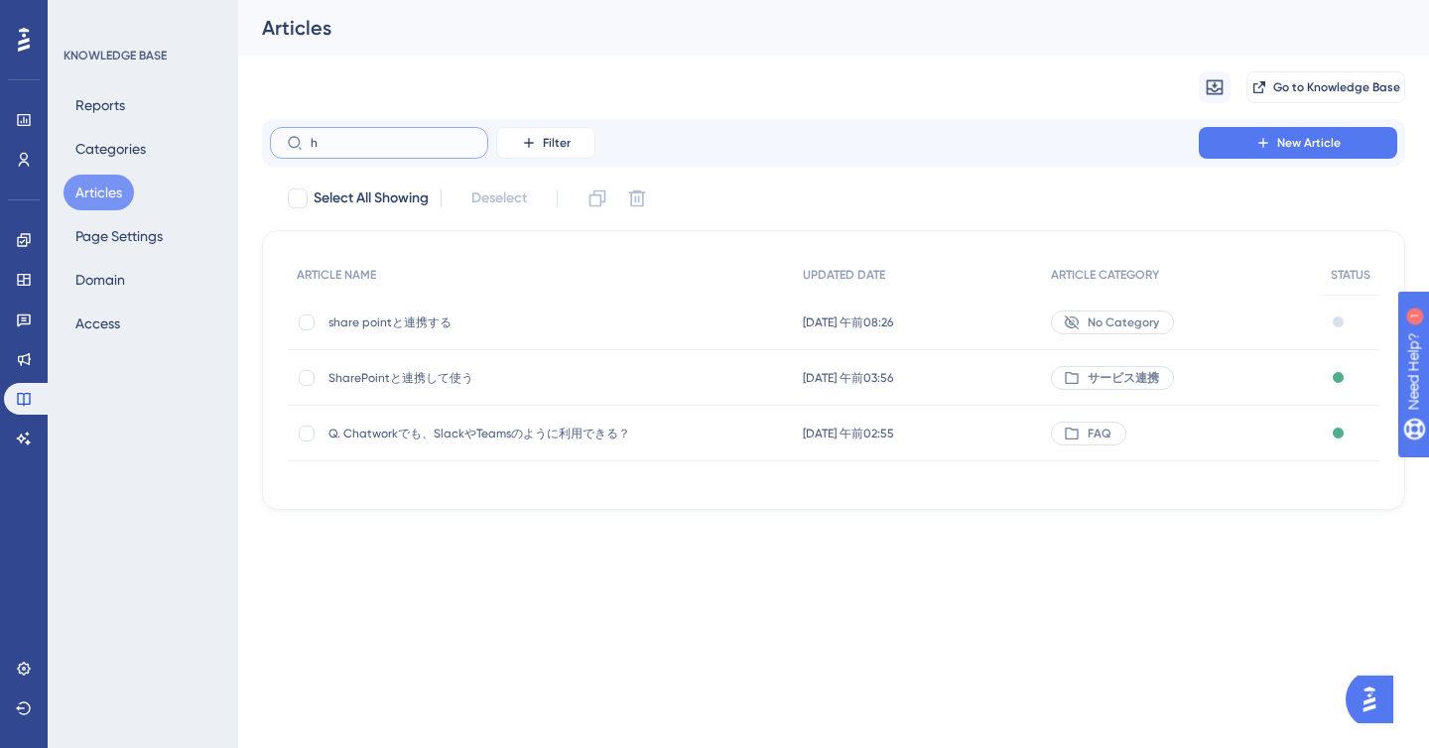
type input "hs"
checkbox input "true"
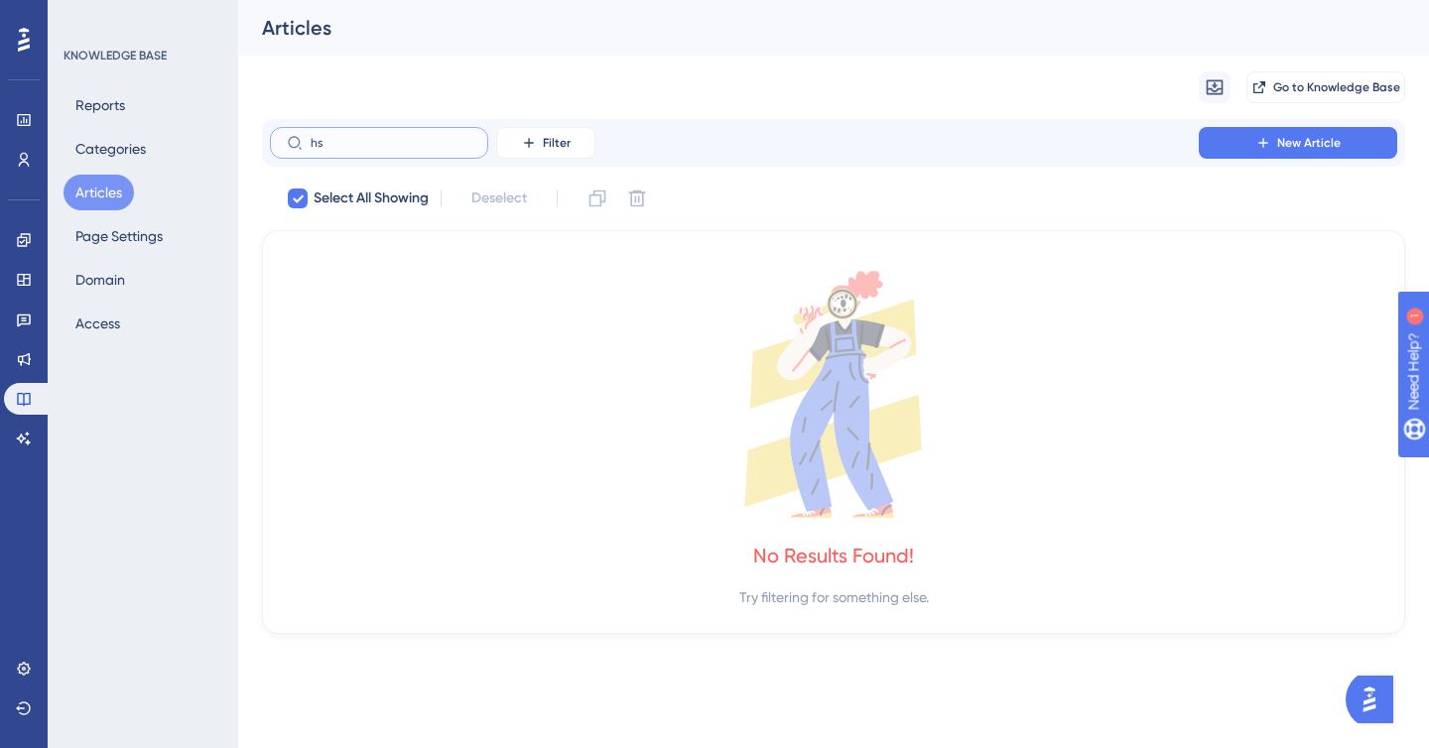
type input "h"
checkbox input "false"
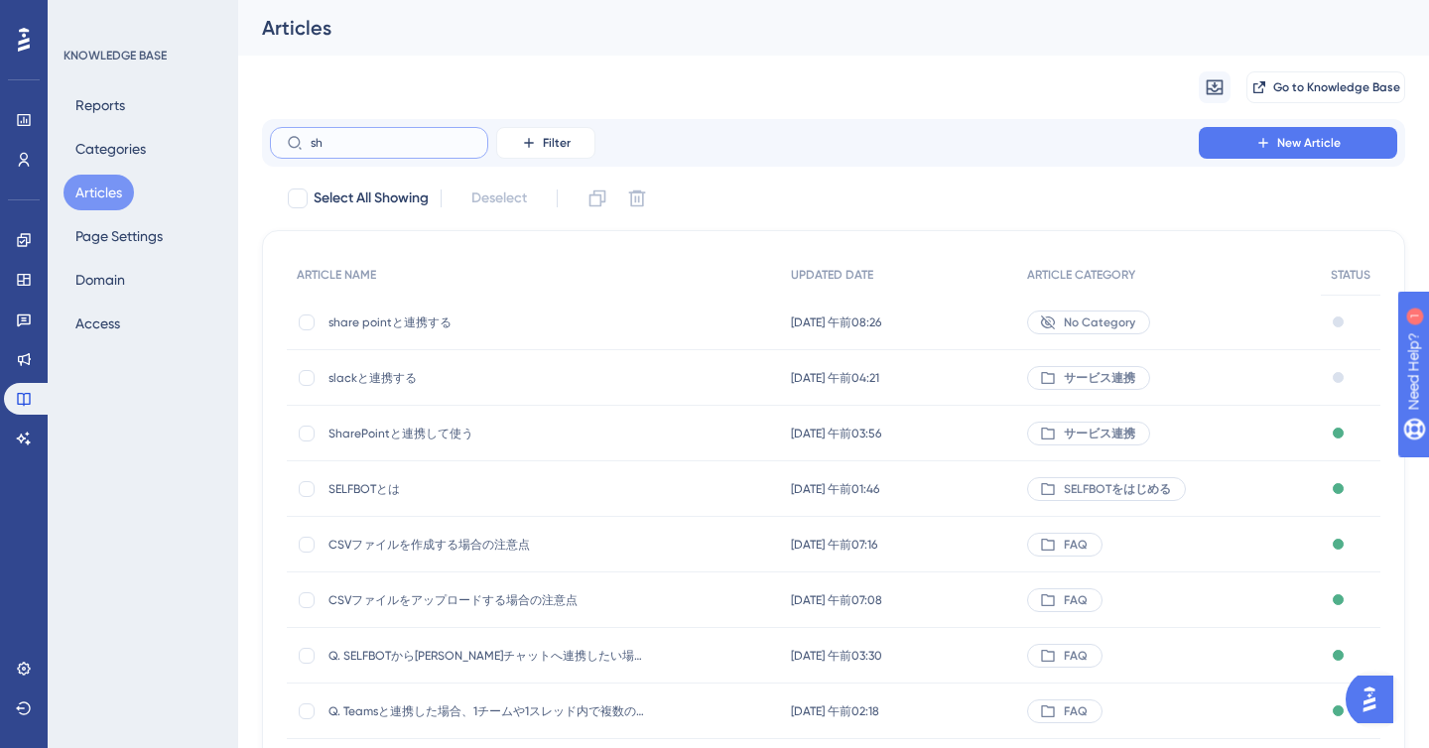
type input "しゃ"
checkbox input "true"
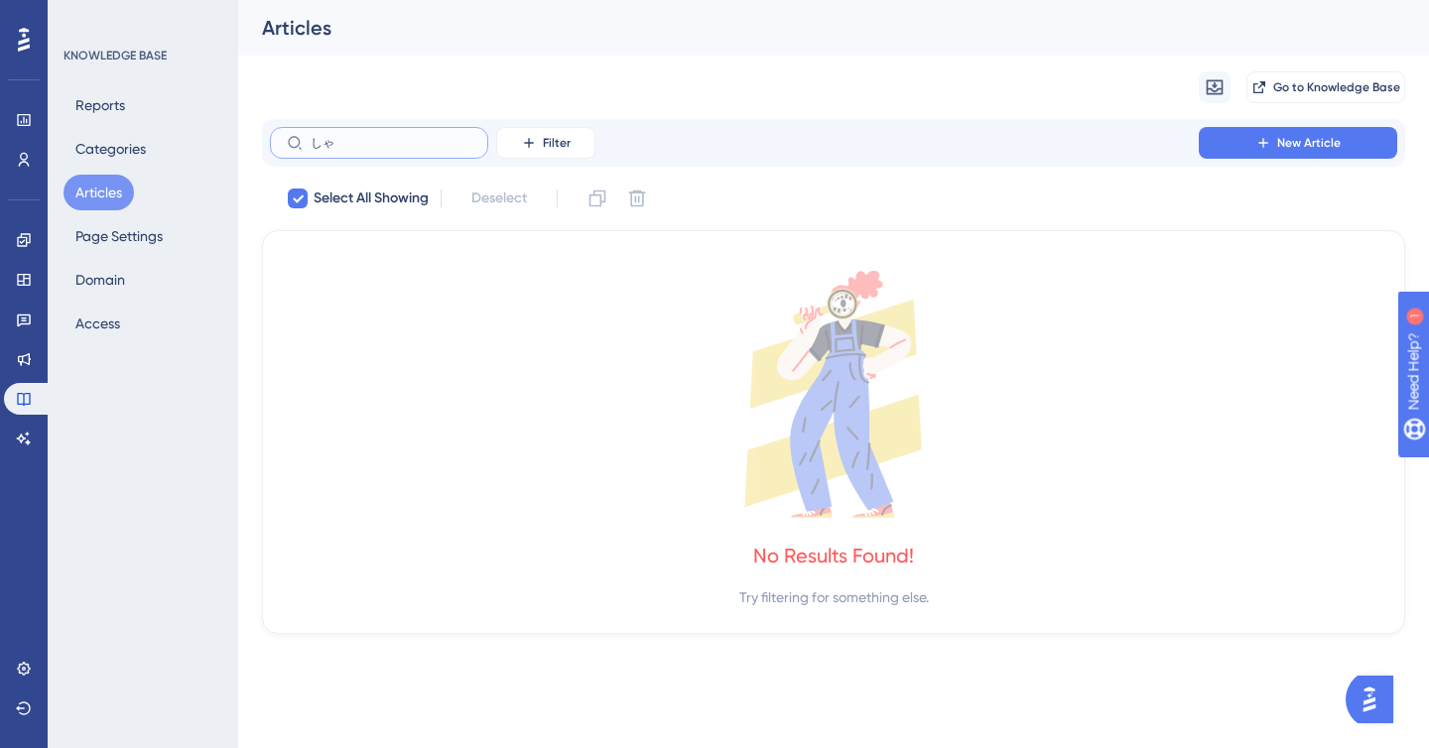
type input "し"
checkbox input "false"
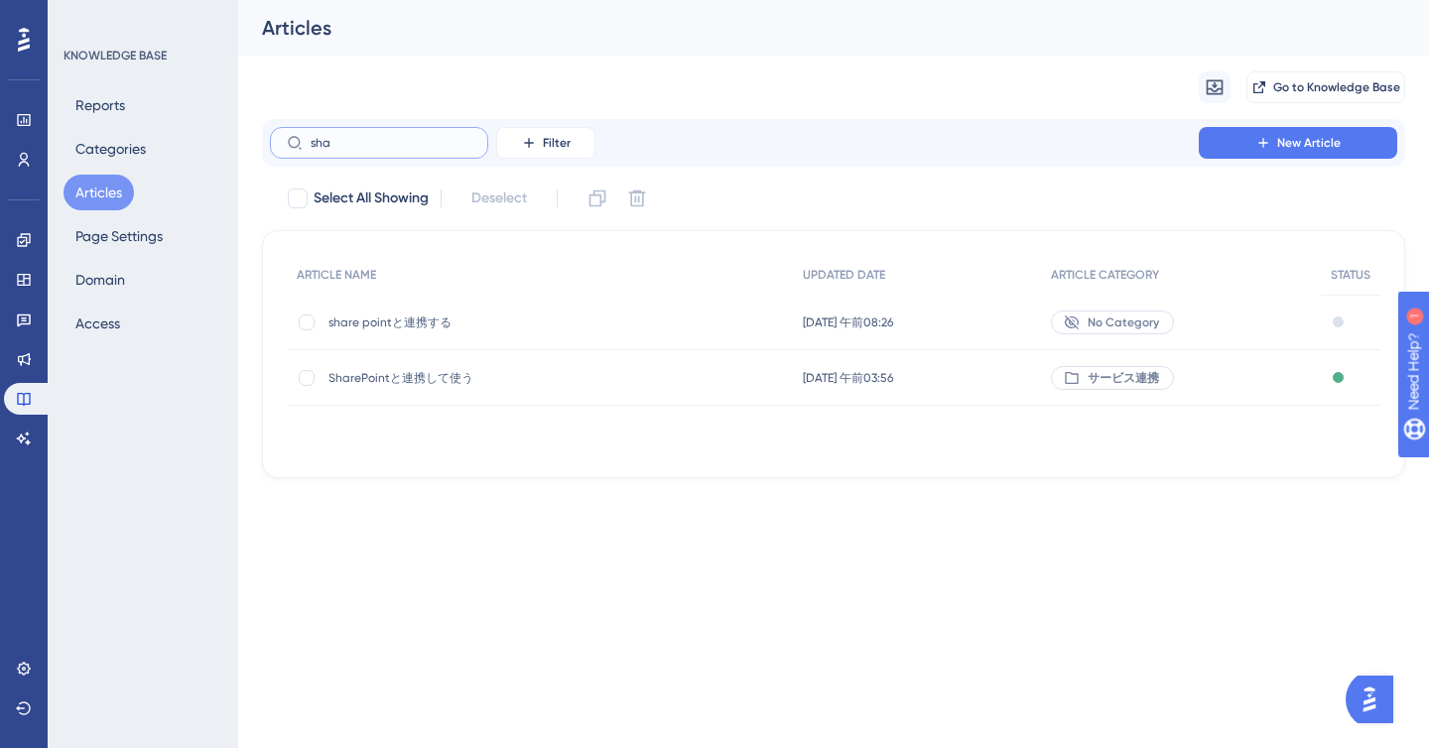
type input "sha"
click at [451, 72] on div "Migrate from Go to Knowledge Base" at bounding box center [833, 88] width 1143 height 64
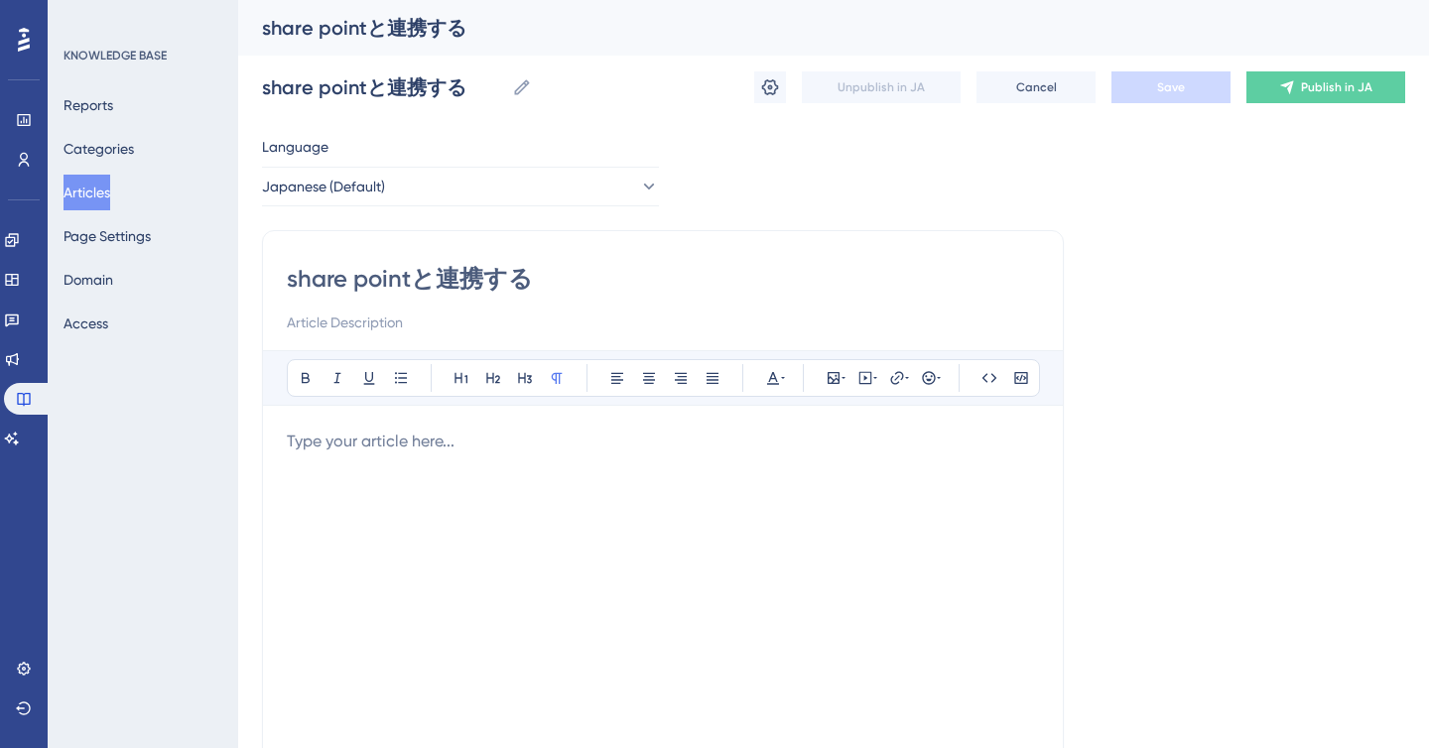
click at [104, 201] on button "Articles" at bounding box center [87, 193] width 47 height 36
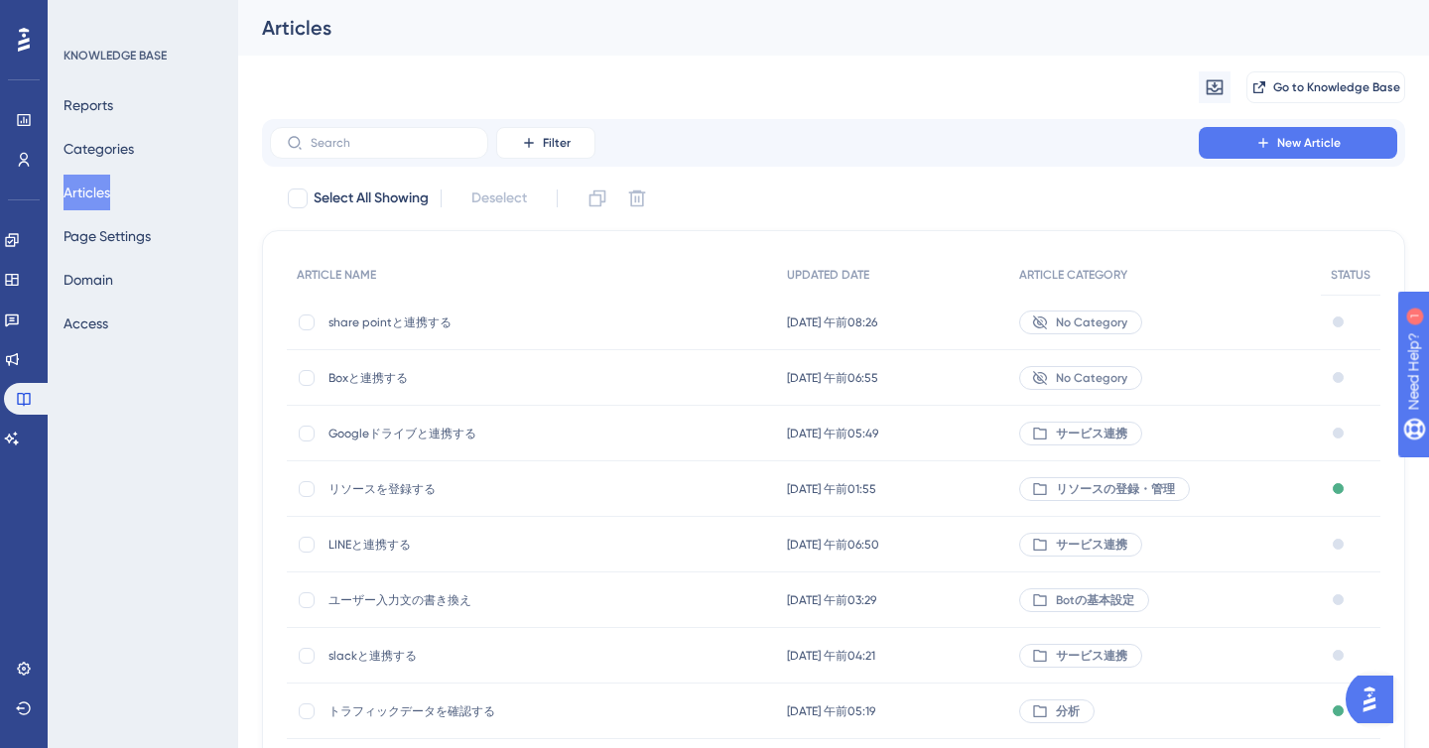
click at [378, 316] on span "share pointと連携する" at bounding box center [488, 323] width 318 height 16
click at [375, 384] on span "Boxと連携する" at bounding box center [488, 378] width 318 height 16
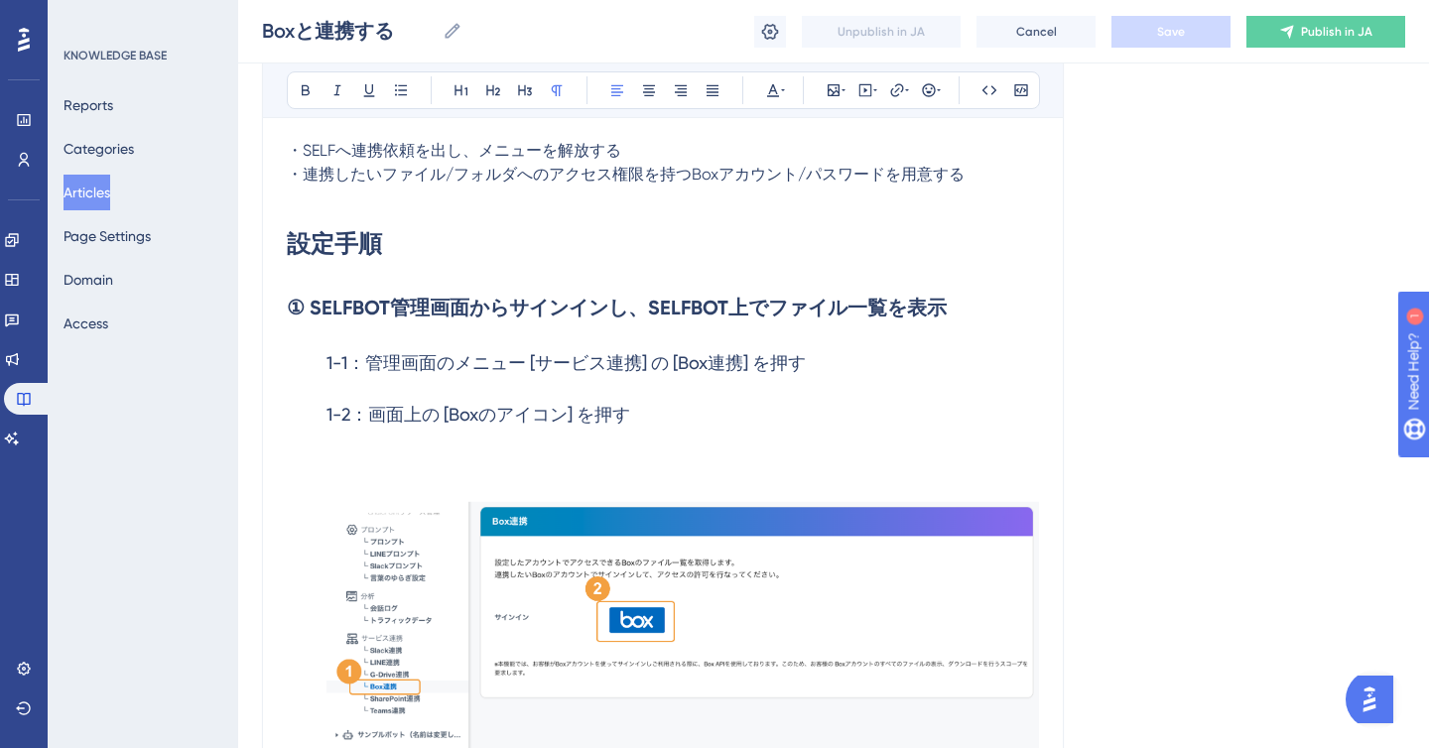
scroll to position [562, 0]
click at [308, 418] on h3 "1-2：画面上の [Boxのアイコン] を押す" at bounding box center [663, 598] width 752 height 421
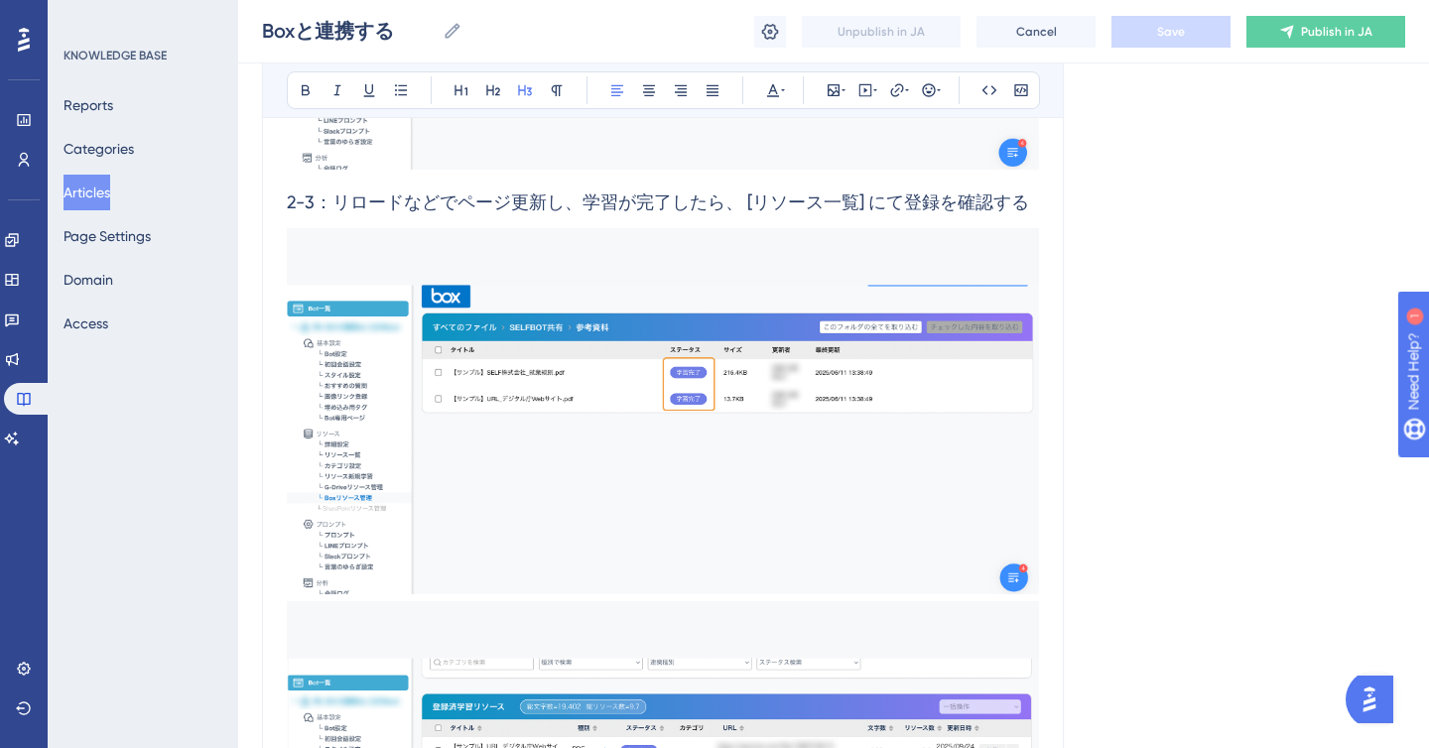
scroll to position [4673, 0]
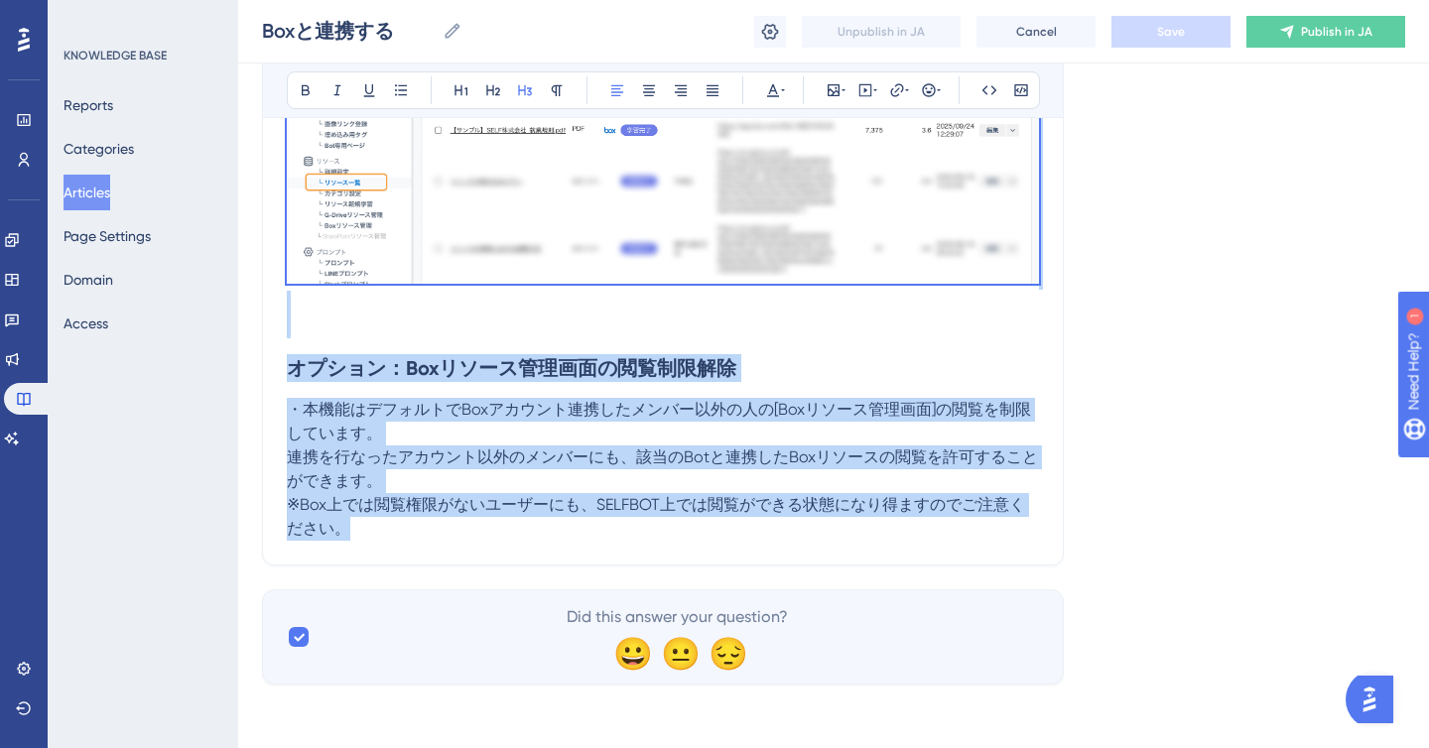
click at [572, 534] on p "※Box上では閲覧権限がないユーザーにも、SELFBOT上では閲覧ができる状態になり得ますのでご注意ください。" at bounding box center [663, 517] width 752 height 48
copy div "3-8：lore [Ipsumdol] sit 2-5：Ametconsecteturadipiscingeli [se] doe ※temporincidi…"
click at [345, 322] on p at bounding box center [663, 327] width 752 height 24
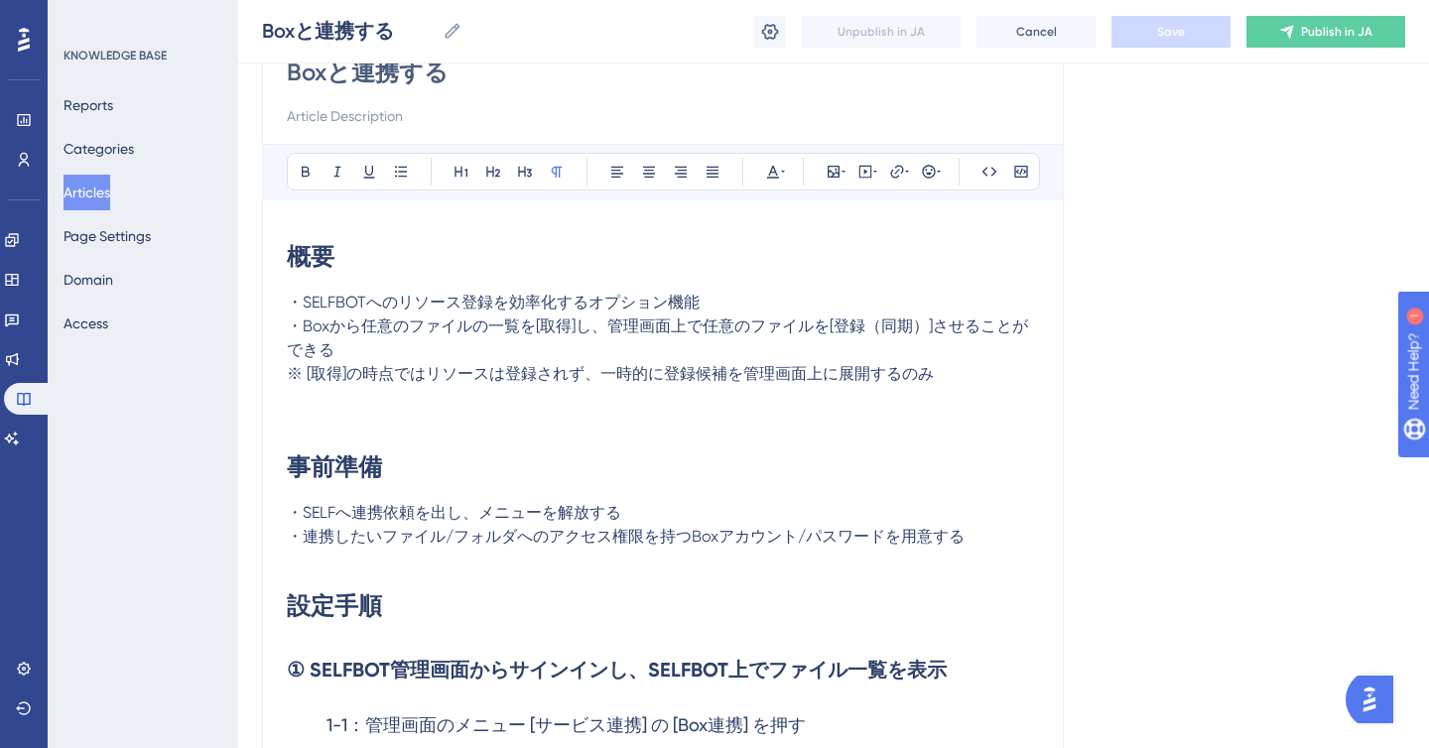
scroll to position [213, 0]
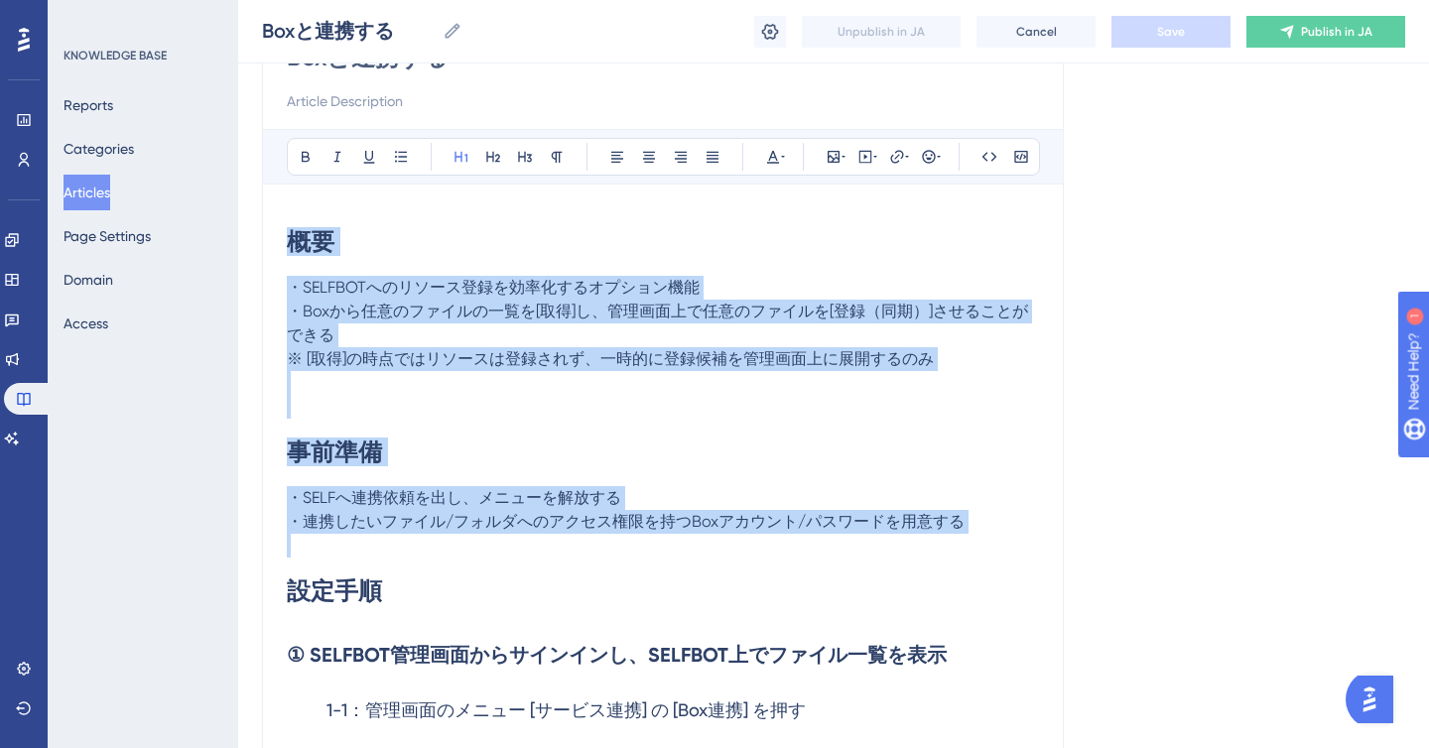
drag, startPoint x: 291, startPoint y: 236, endPoint x: 899, endPoint y: 535, distance: 677.8
click at [771, 493] on p "・SELFへ連携依頼を出し、メニューを解放する" at bounding box center [663, 498] width 752 height 24
drag, startPoint x: 292, startPoint y: 238, endPoint x: 989, endPoint y: 528, distance: 754.7
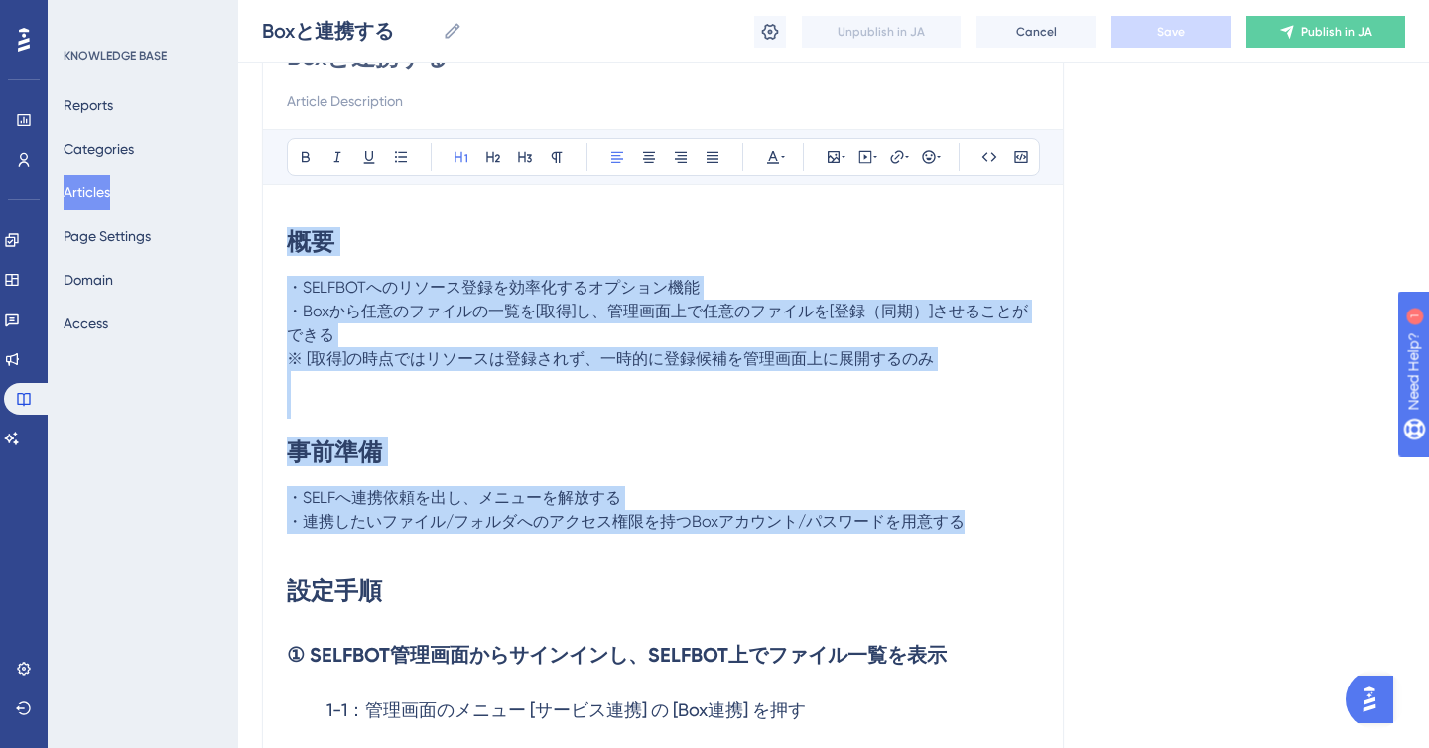
copy div "概要 ・SELFBOTへのリソース登録を効率化するオプション機能 ・Boxから任意のファイルの一覧を[取得]し、管理画面上で任意のファイルを[登録（同期）]さ…"
click at [101, 192] on button "Articles" at bounding box center [87, 193] width 47 height 36
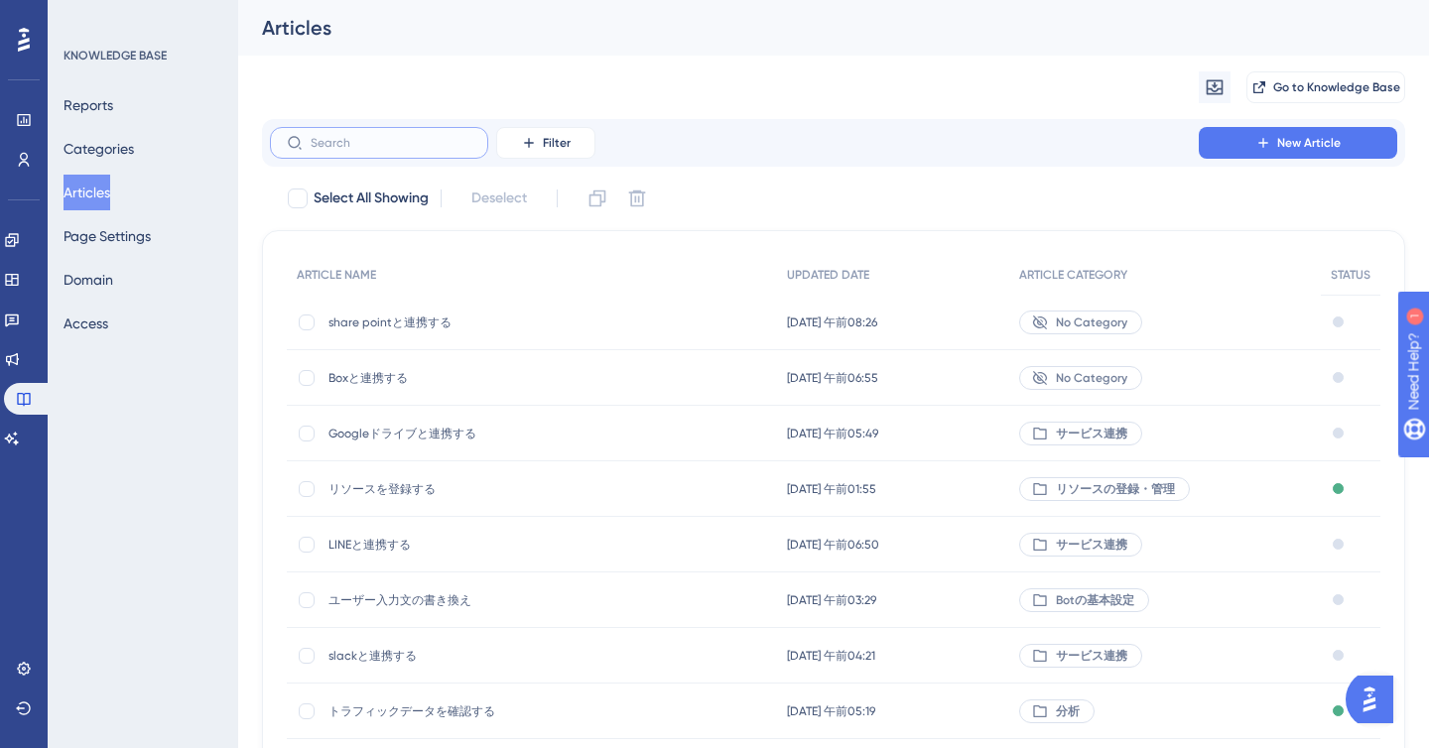
click at [355, 136] on input "text" at bounding box center [391, 143] width 161 height 14
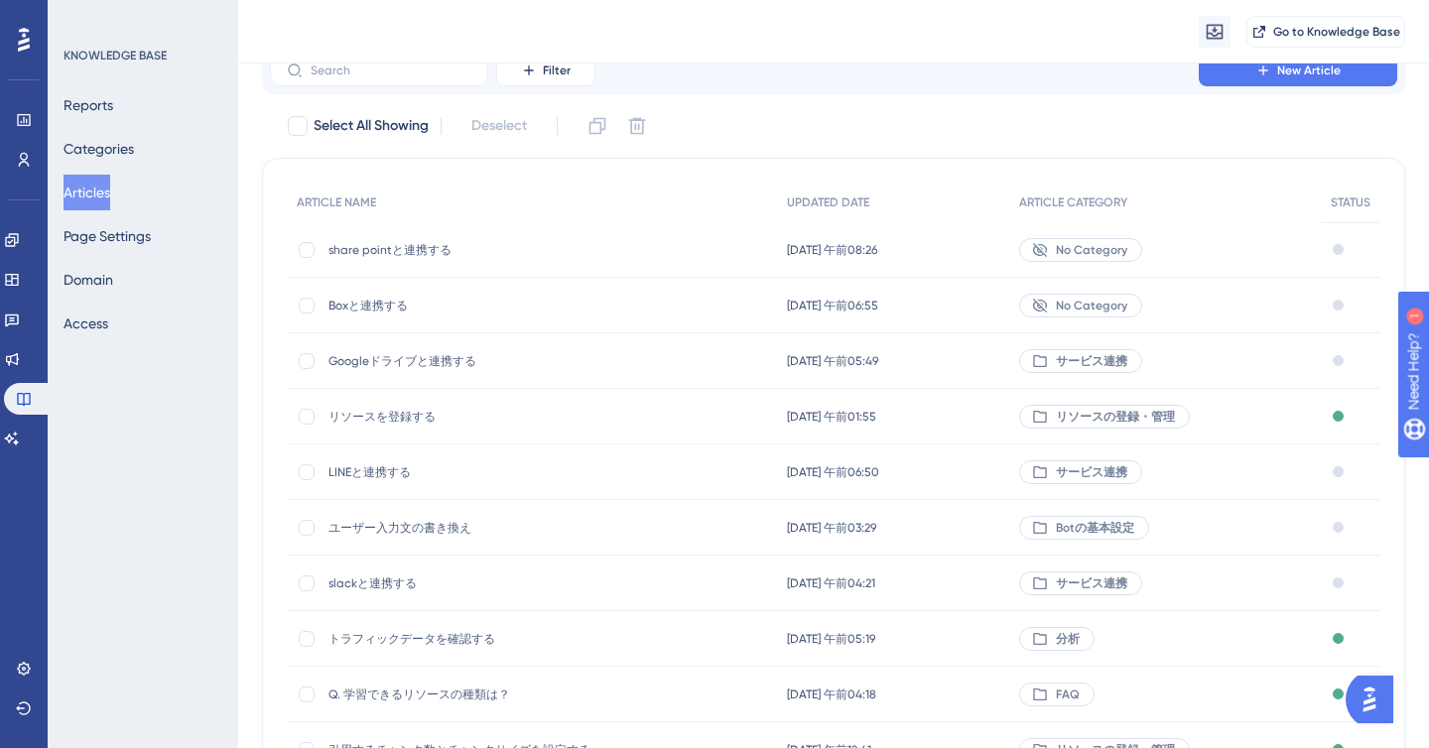
click at [384, 578] on span "slackと連携する" at bounding box center [488, 584] width 318 height 16
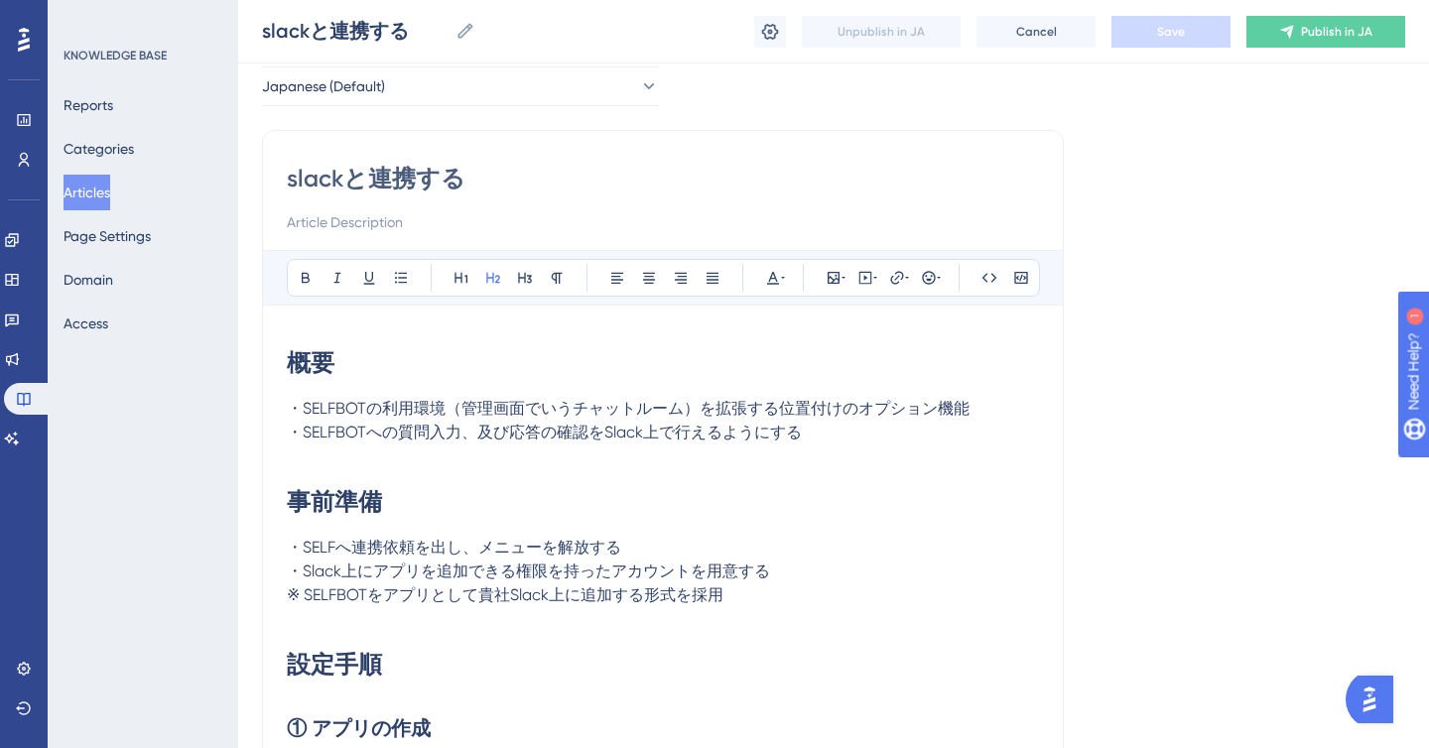
scroll to position [95, 0]
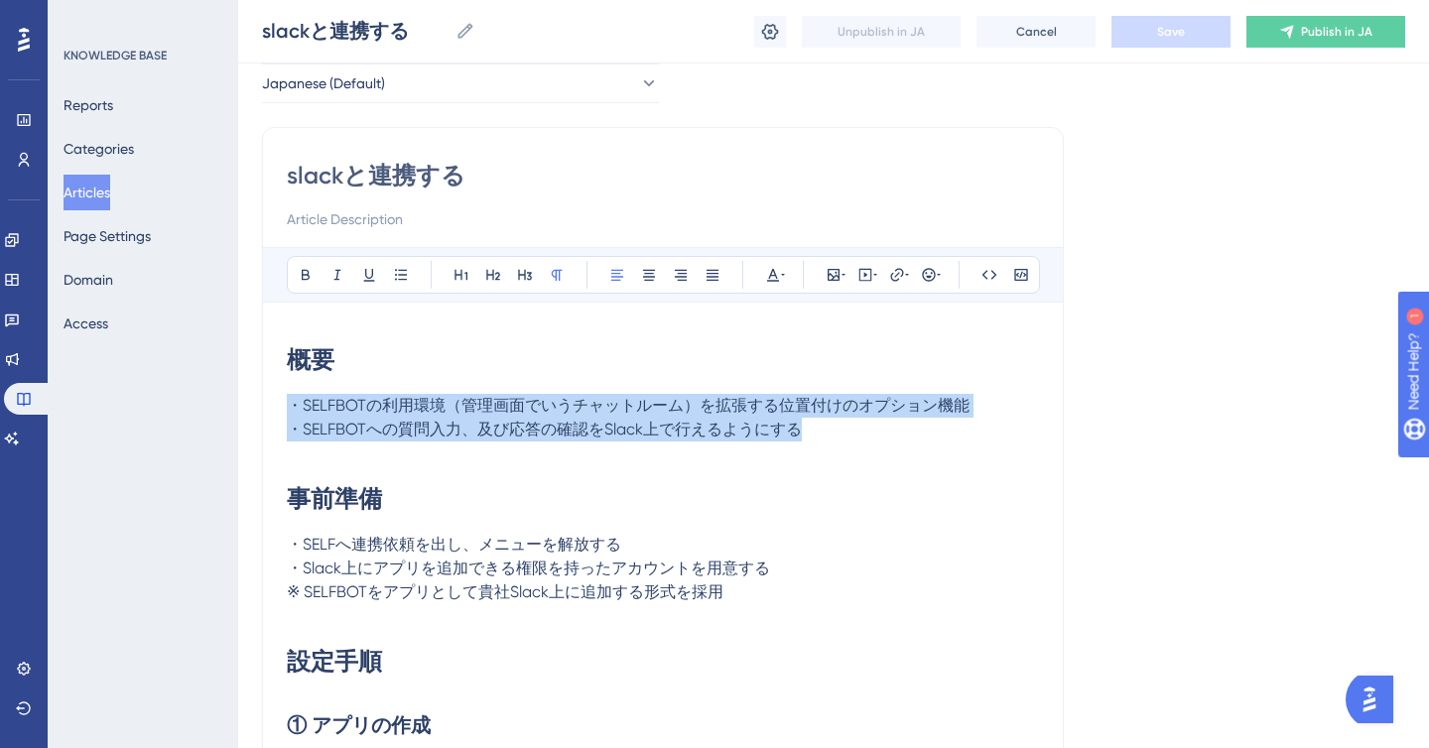
drag, startPoint x: 291, startPoint y: 406, endPoint x: 828, endPoint y: 441, distance: 538.1
copy div "・SELFBOTの利用環境（管理画面でいうチャットルーム）を拡張する位置付けのオプション機能 ・SELFBOTへの質問入力、及び応答の確認をSlack上で行え…"
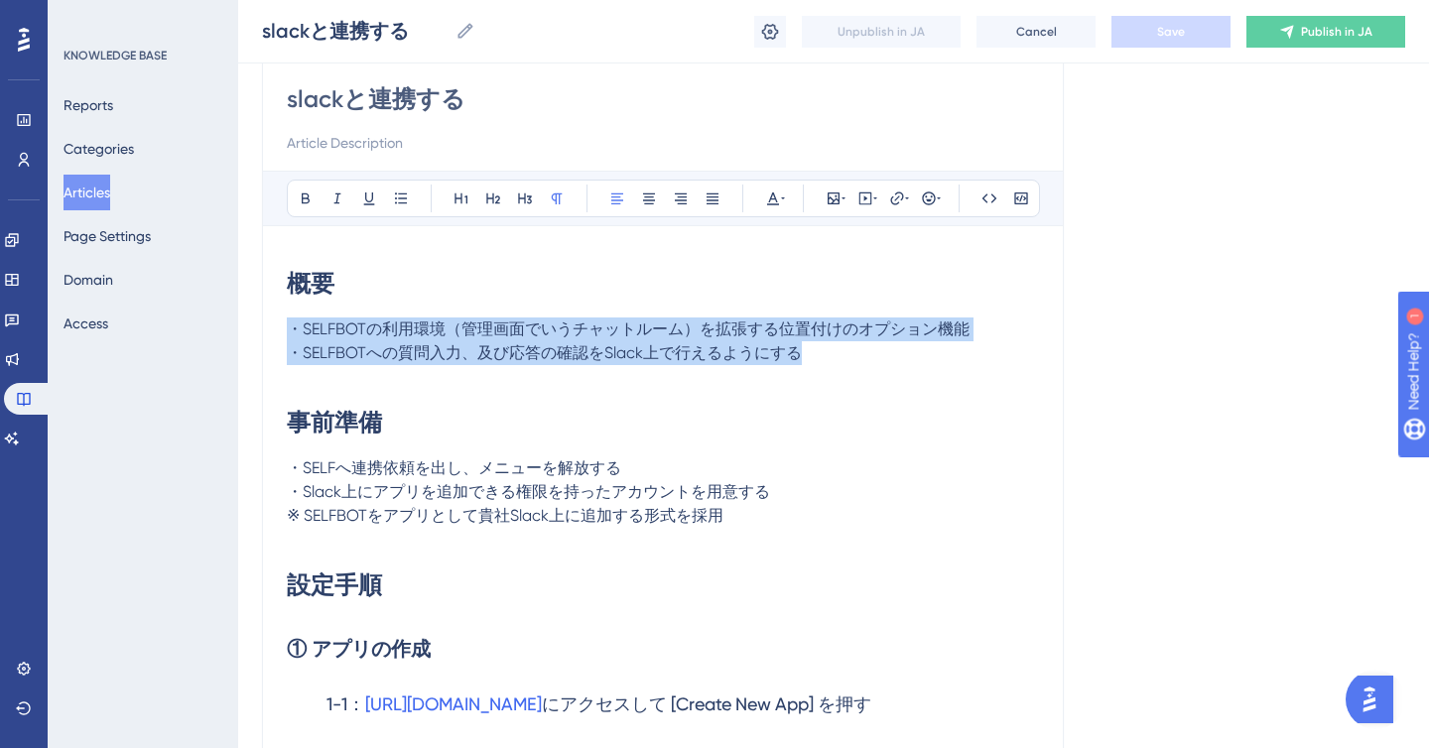
scroll to position [186, 0]
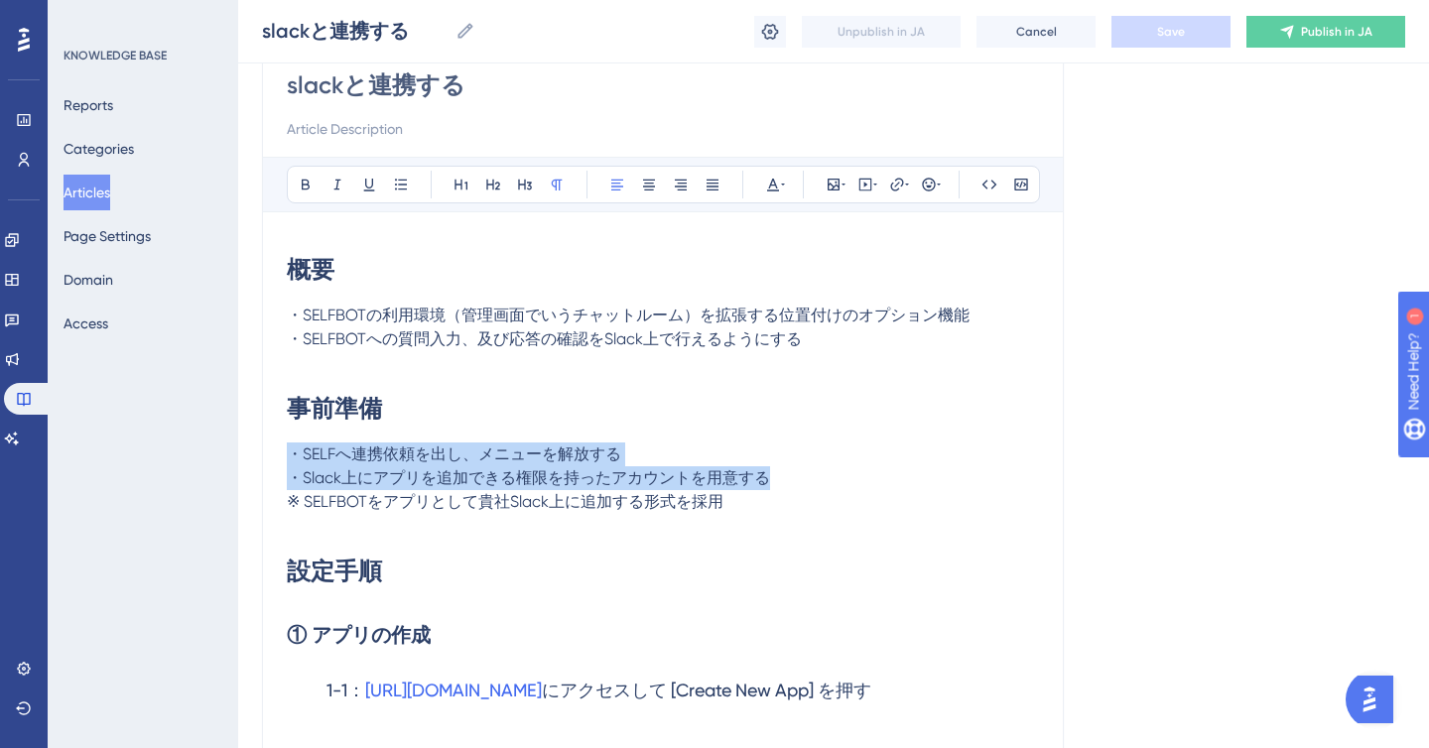
drag, startPoint x: 286, startPoint y: 455, endPoint x: 768, endPoint y: 481, distance: 483.1
click at [769, 481] on span "・Slack上にアプリを追加できる権限を持ったアカウントを用意する" at bounding box center [528, 477] width 483 height 19
drag, startPoint x: 288, startPoint y: 479, endPoint x: 869, endPoint y: 476, distance: 580.7
click at [869, 476] on p "・Slack上にアプリを追加できる権限を持ったアカウントを用意する" at bounding box center [663, 479] width 752 height 24
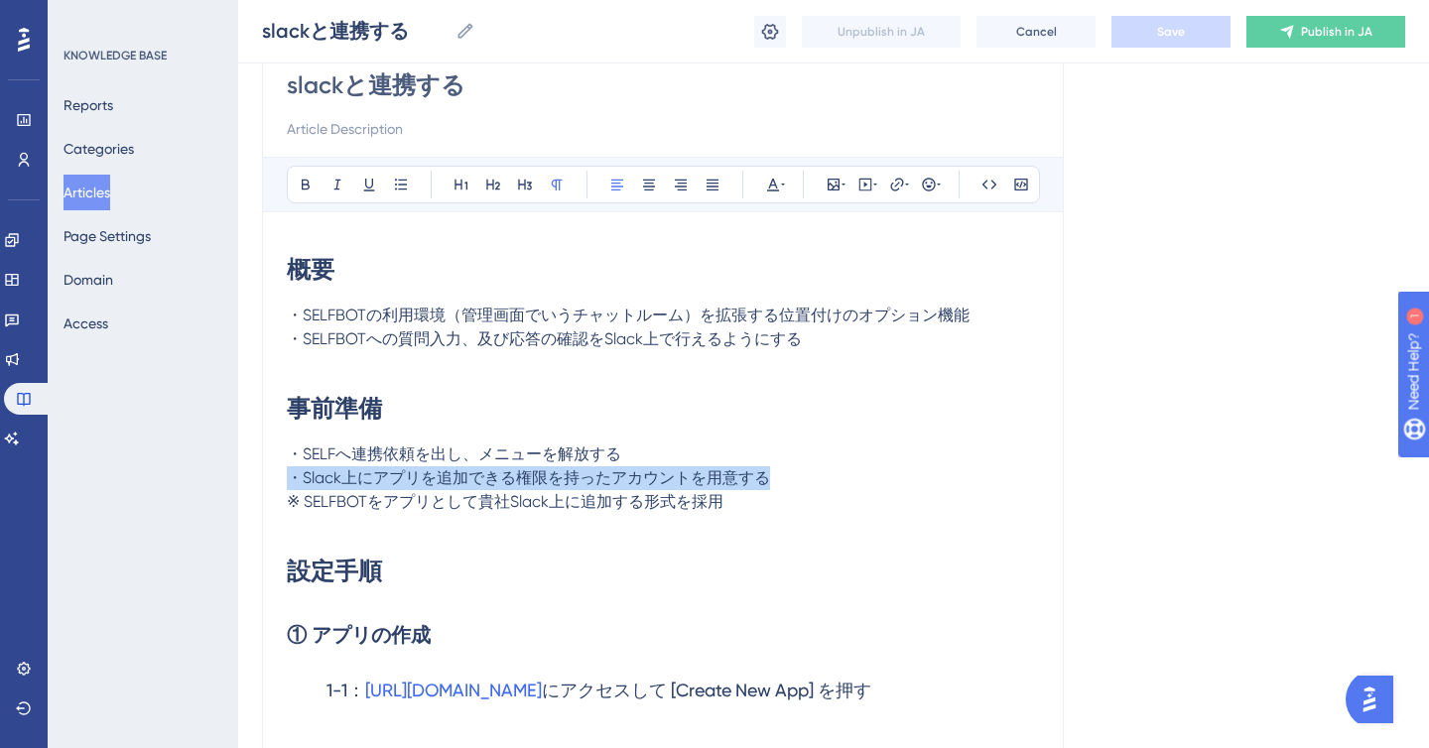
copy span "・Slack上にアプリを追加できる権限を持ったアカウントを用意する"
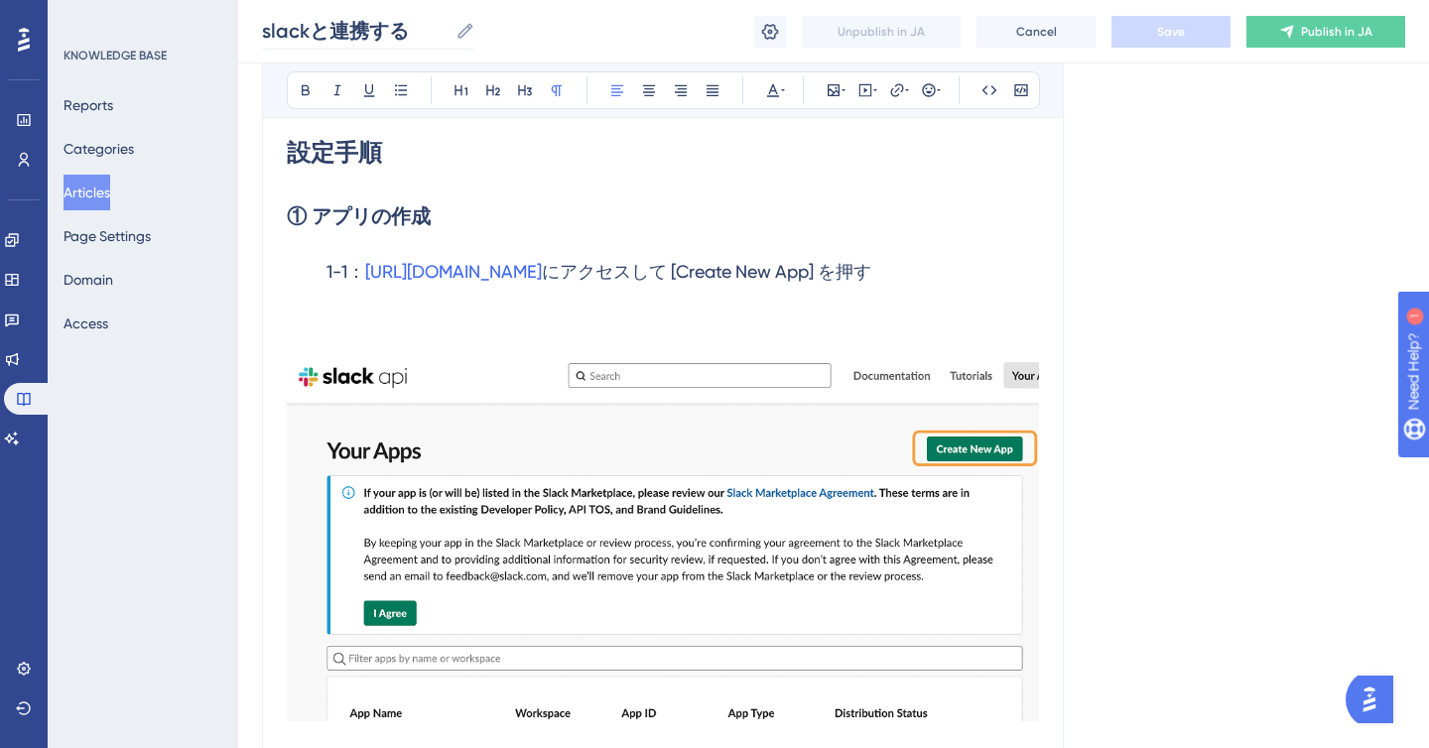
scroll to position [601, 0]
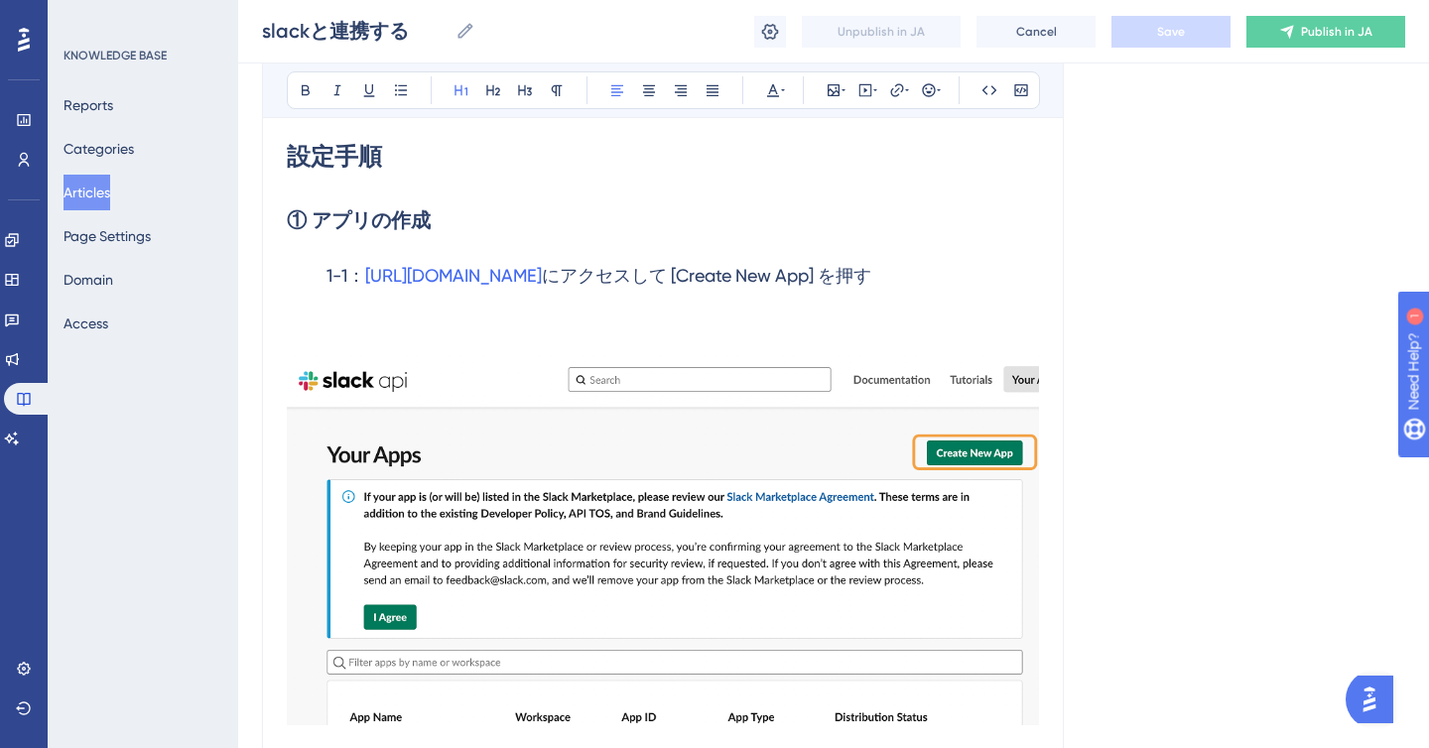
drag, startPoint x: 288, startPoint y: 156, endPoint x: 1009, endPoint y: 280, distance: 732.2
copy div "設定手順 ① アプリの作成 1-1： [URL][DOMAIN_NAME] にアクセスして [Create New App] を押す"
click at [327, 211] on strong "① アプリの作成" at bounding box center [359, 220] width 144 height 24
drag, startPoint x: 317, startPoint y: 215, endPoint x: 461, endPoint y: 215, distance: 143.9
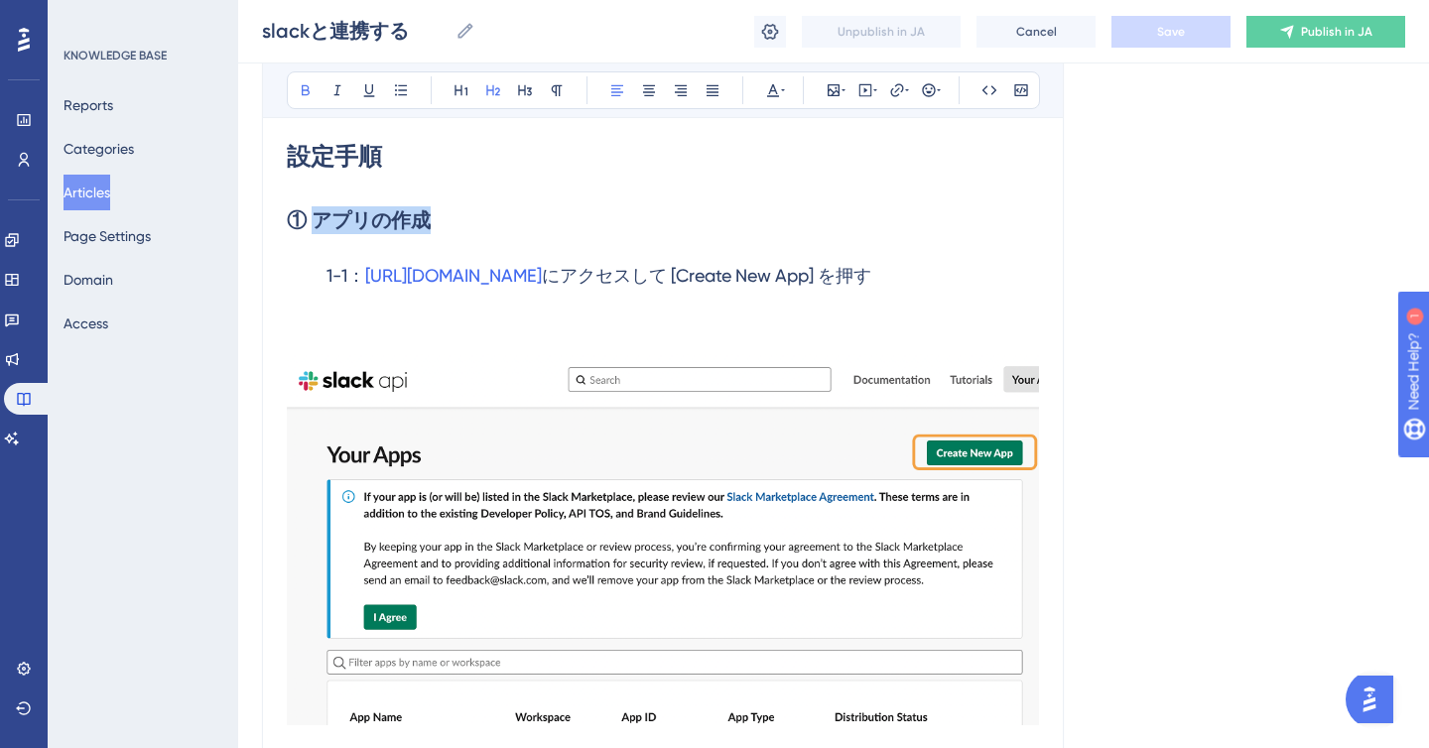
click at [461, 215] on h2 "① アプリの作成" at bounding box center [663, 221] width 752 height 60
paste div
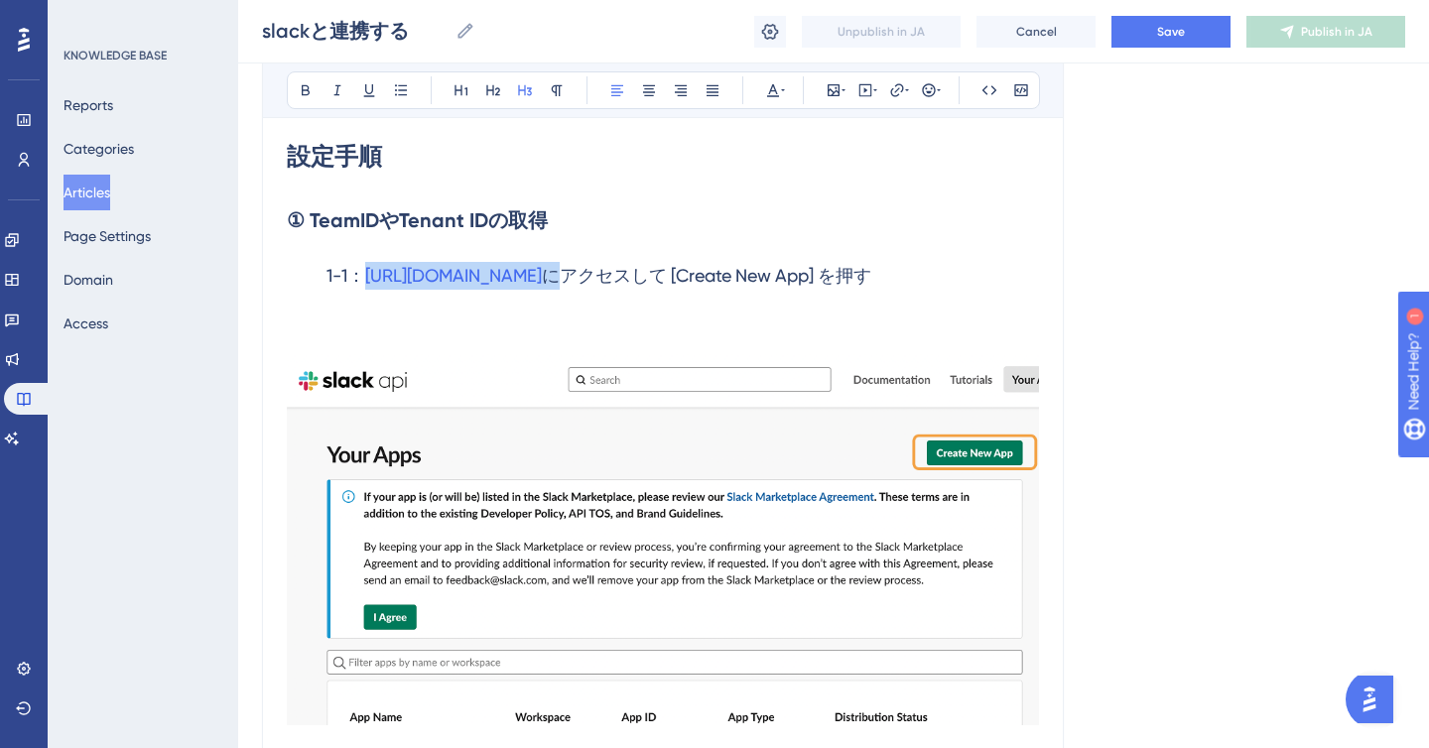
drag, startPoint x: 362, startPoint y: 282, endPoint x: 609, endPoint y: 279, distance: 247.2
click at [609, 279] on h3 "1-1： [URL][DOMAIN_NAME] にアクセスして [Create New App] を押す" at bounding box center [663, 276] width 752 height 52
drag, startPoint x: 611, startPoint y: 278, endPoint x: 367, endPoint y: 288, distance: 244.4
click at [367, 288] on h3 "1-1：[URL][DOMAIN_NAME] にアクセスして [Create New App] を押す" at bounding box center [663, 276] width 752 height 52
click at [899, 96] on icon at bounding box center [897, 90] width 16 height 16
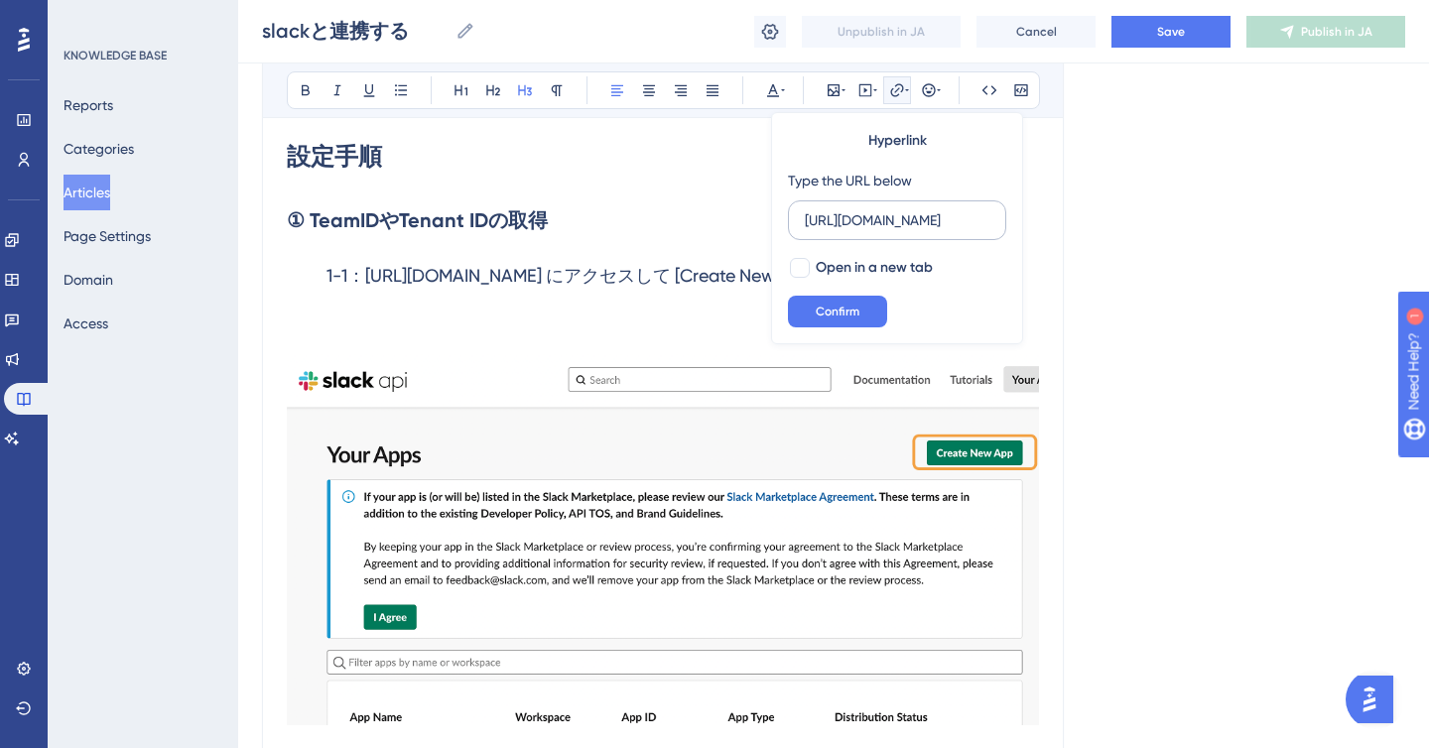
scroll to position [0, 9]
type input "[URL][DOMAIN_NAME]"
click at [829, 309] on span "Confirm" at bounding box center [838, 312] width 44 height 16
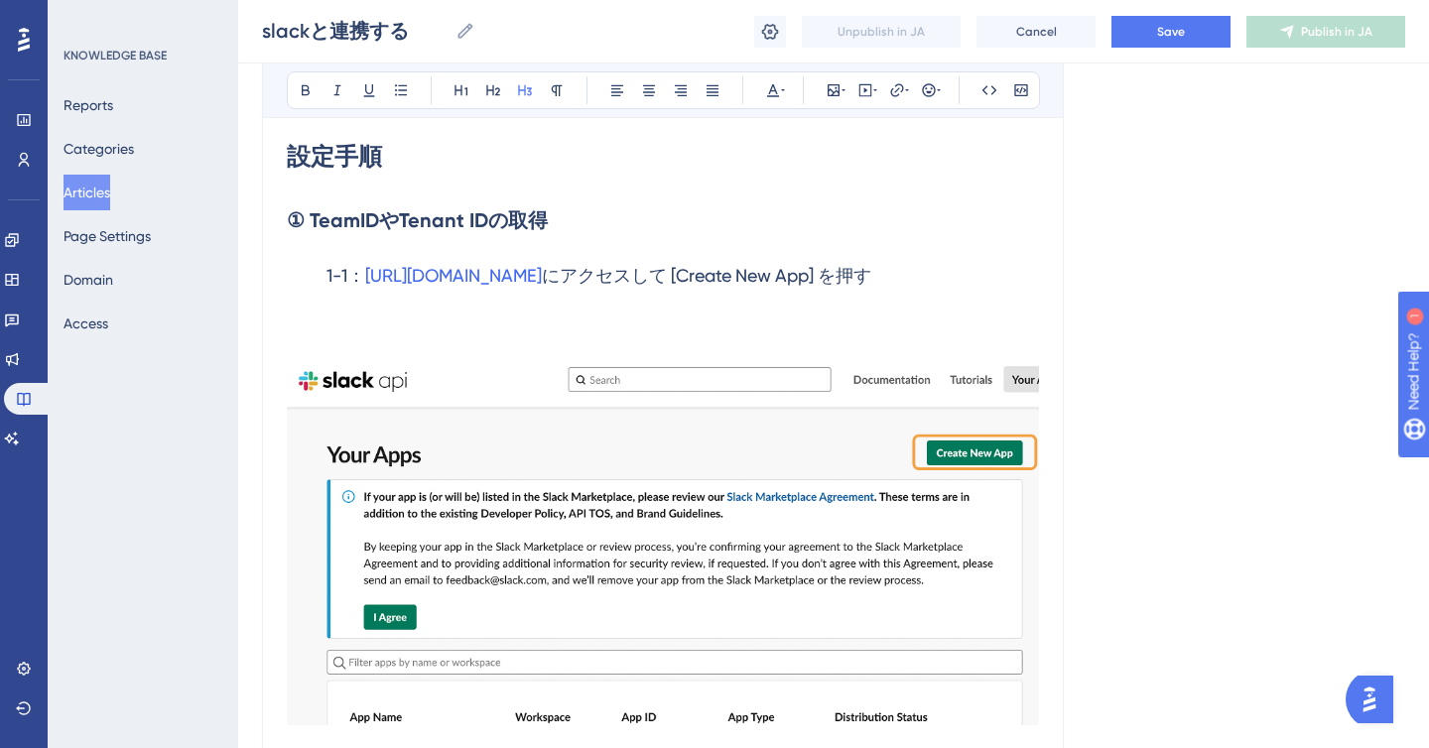
click at [622, 322] on h3 at bounding box center [663, 328] width 752 height 52
drag, startPoint x: 751, startPoint y: 280, endPoint x: 881, endPoint y: 282, distance: 130.0
click at [871, 282] on span "にアクセスして [Create New App] を押す" at bounding box center [707, 275] width 330 height 21
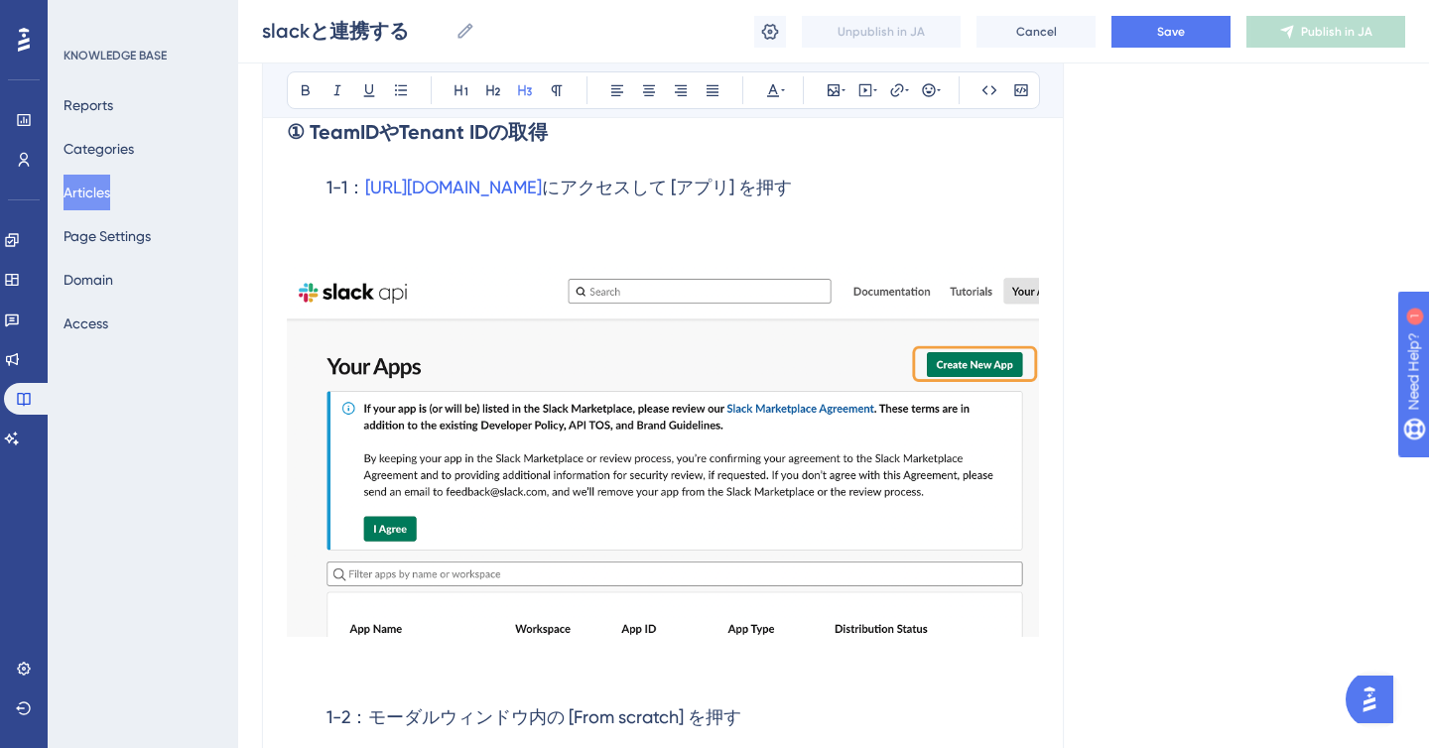
scroll to position [693, 0]
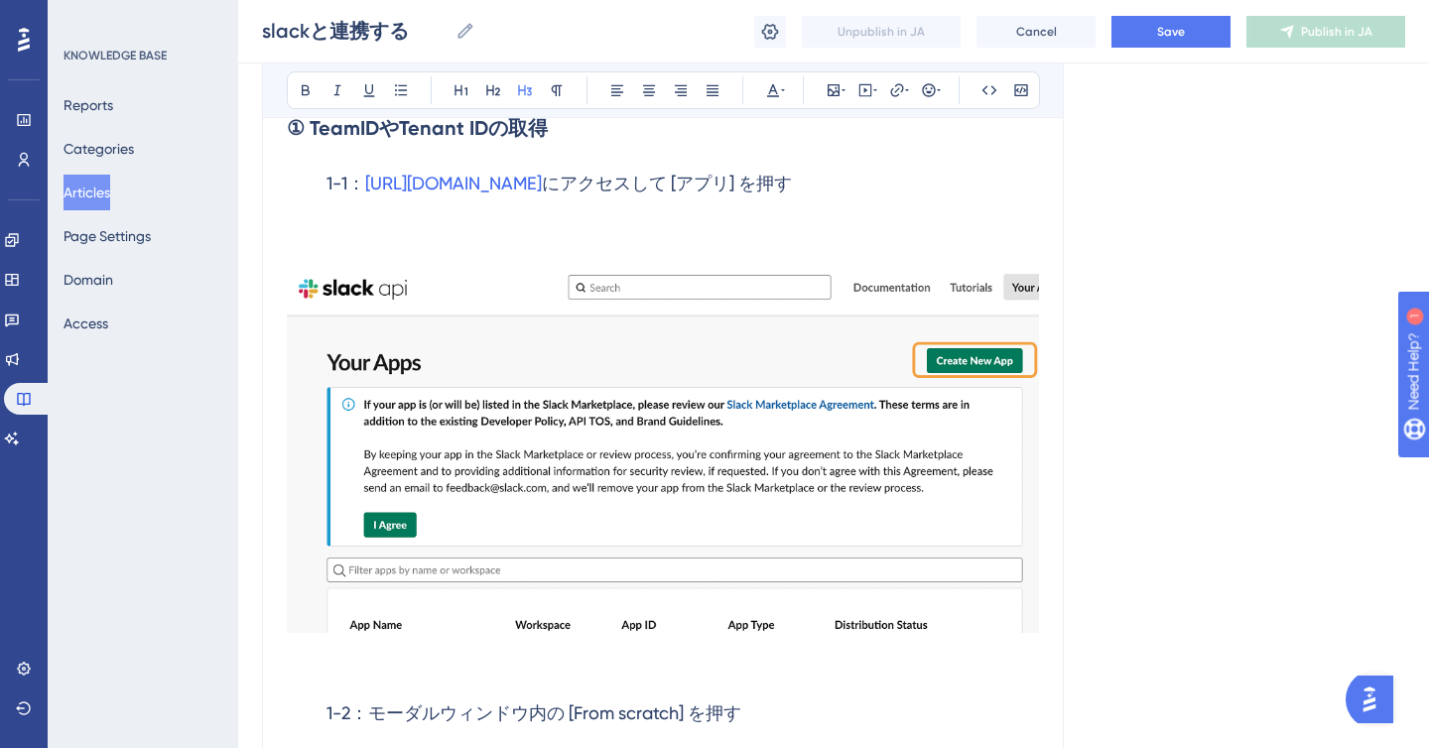
click at [1011, 321] on img at bounding box center [663, 447] width 752 height 372
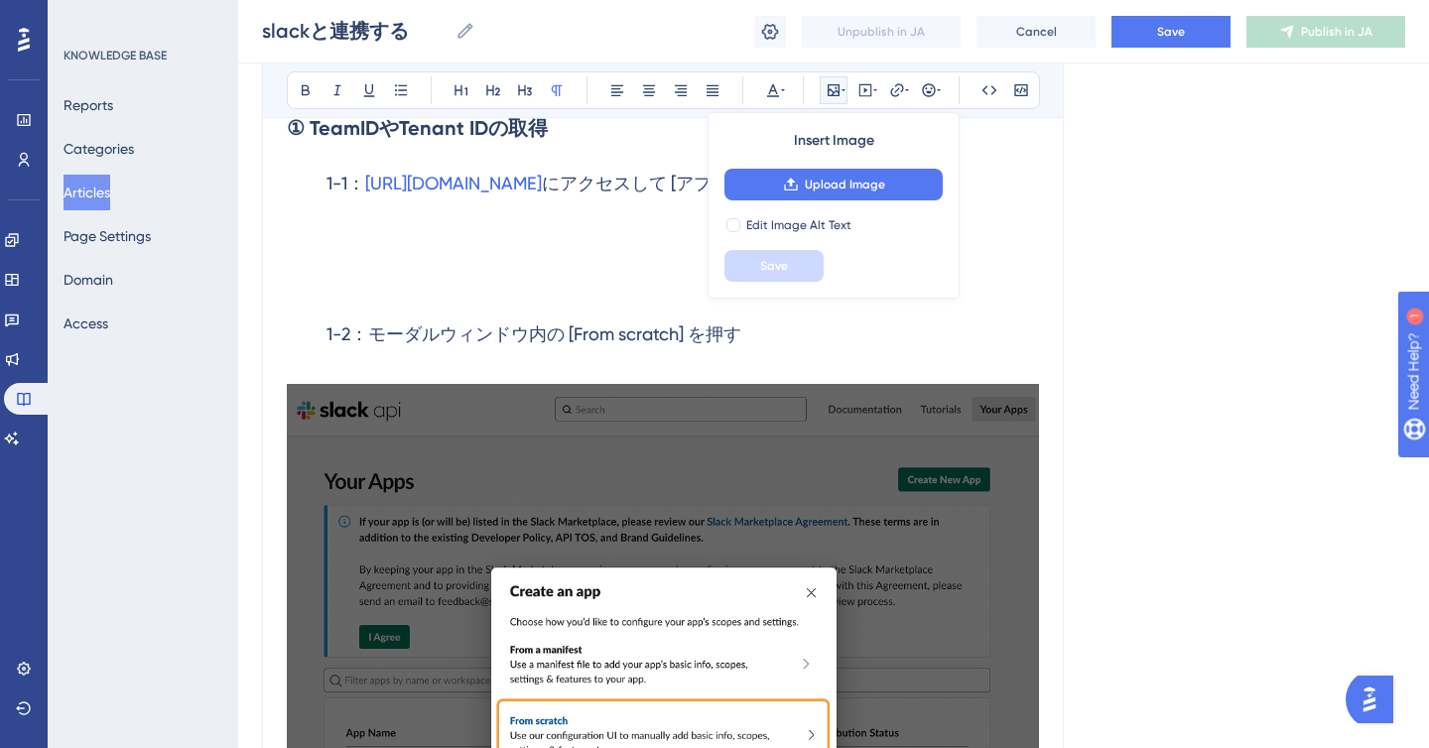
click at [611, 271] on p at bounding box center [663, 273] width 752 height 24
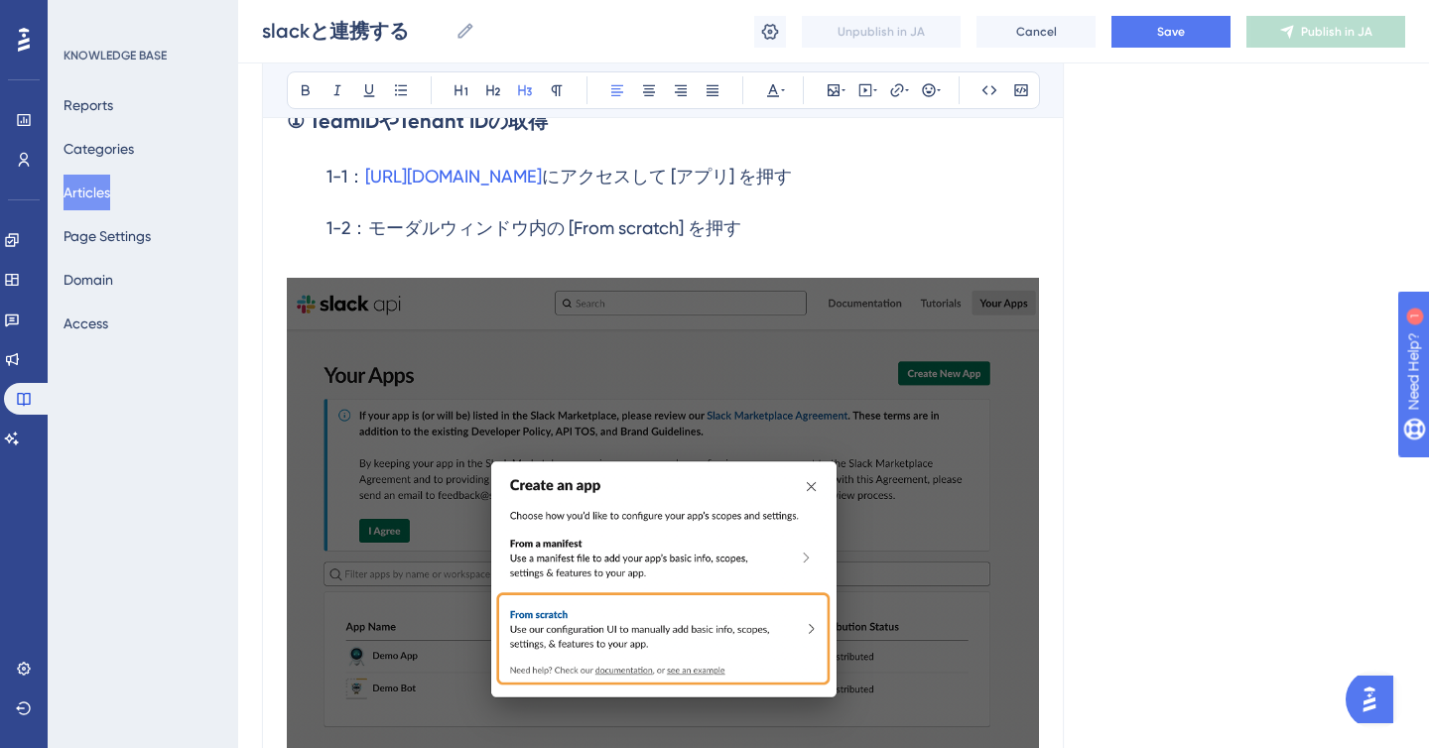
scroll to position [689, 0]
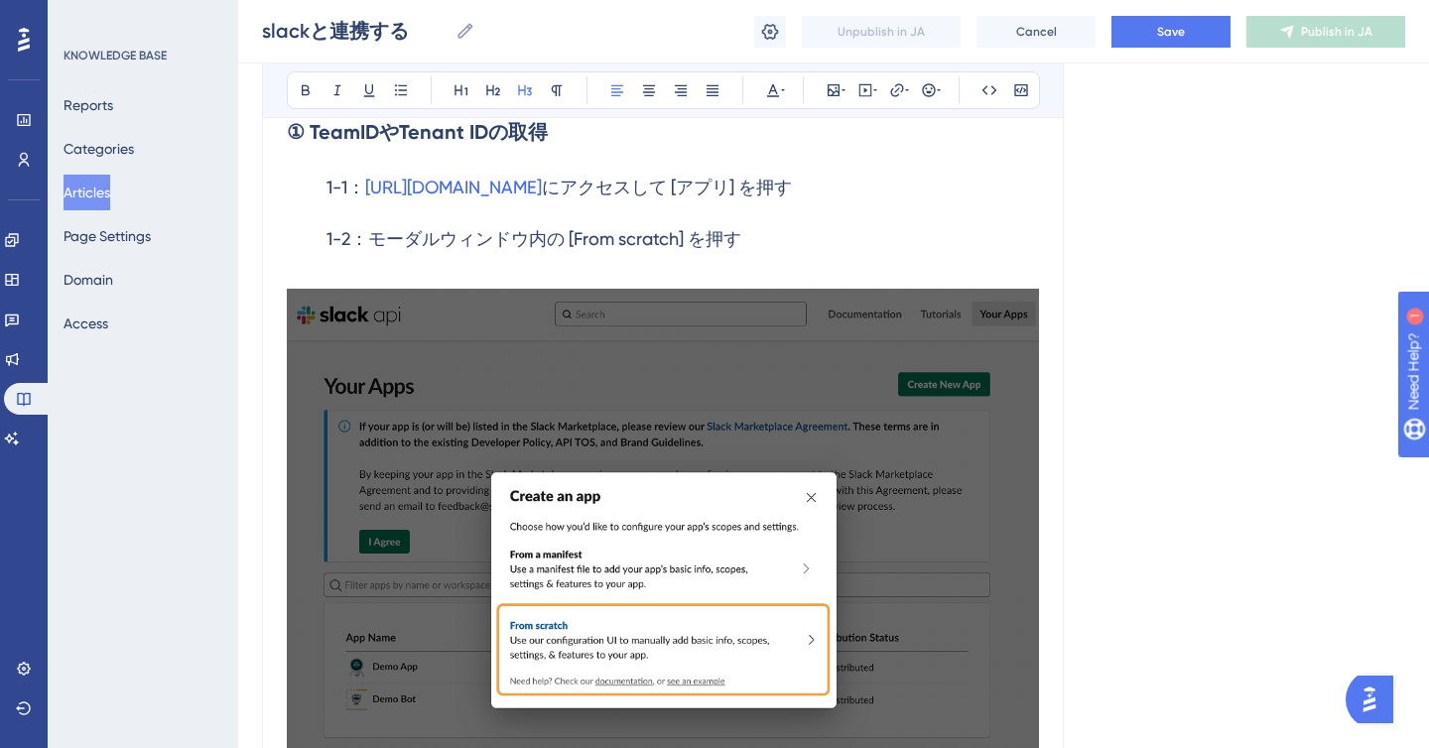
click at [738, 188] on span "にアクセスして [アプリ] を押す" at bounding box center [667, 187] width 250 height 21
drag, startPoint x: 372, startPoint y: 238, endPoint x: 554, endPoint y: 245, distance: 181.8
click at [554, 245] on span "1-2：hの [From scratch] を押す​" at bounding box center [450, 238] width 246 height 21
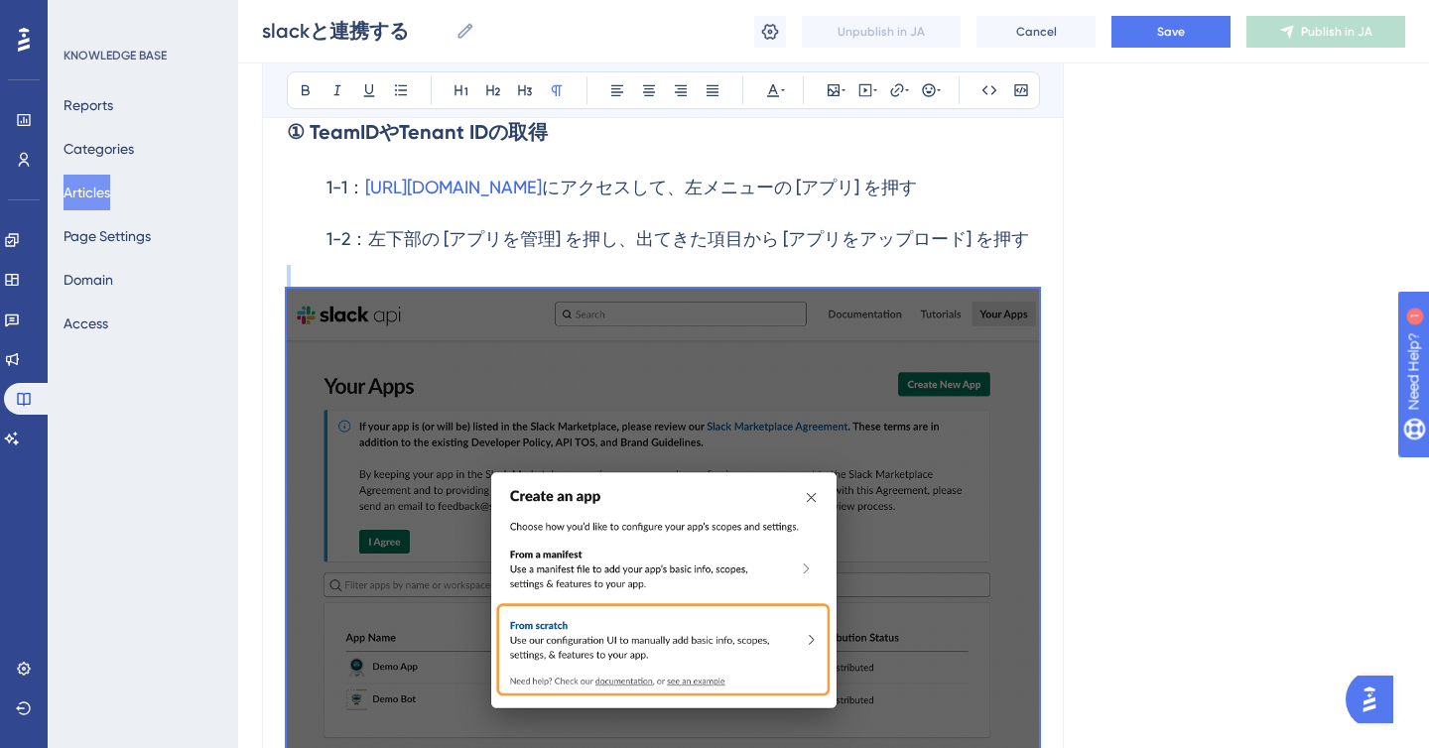
scroll to position [795, 0]
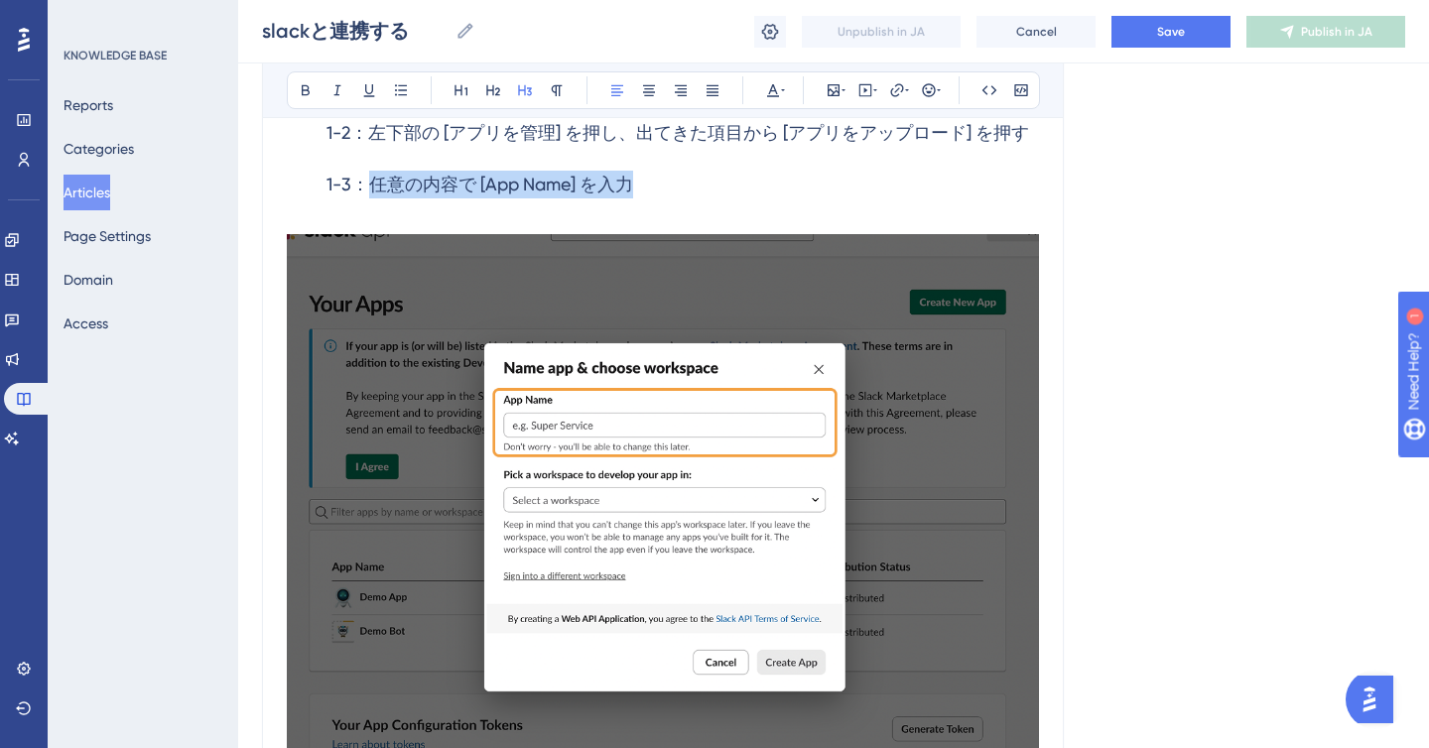
drag, startPoint x: 371, startPoint y: 183, endPoint x: 650, endPoint y: 193, distance: 279.1
click at [650, 193] on h3 "1-3：任意の内容で [App Name] を入力" at bounding box center [663, 185] width 752 height 52
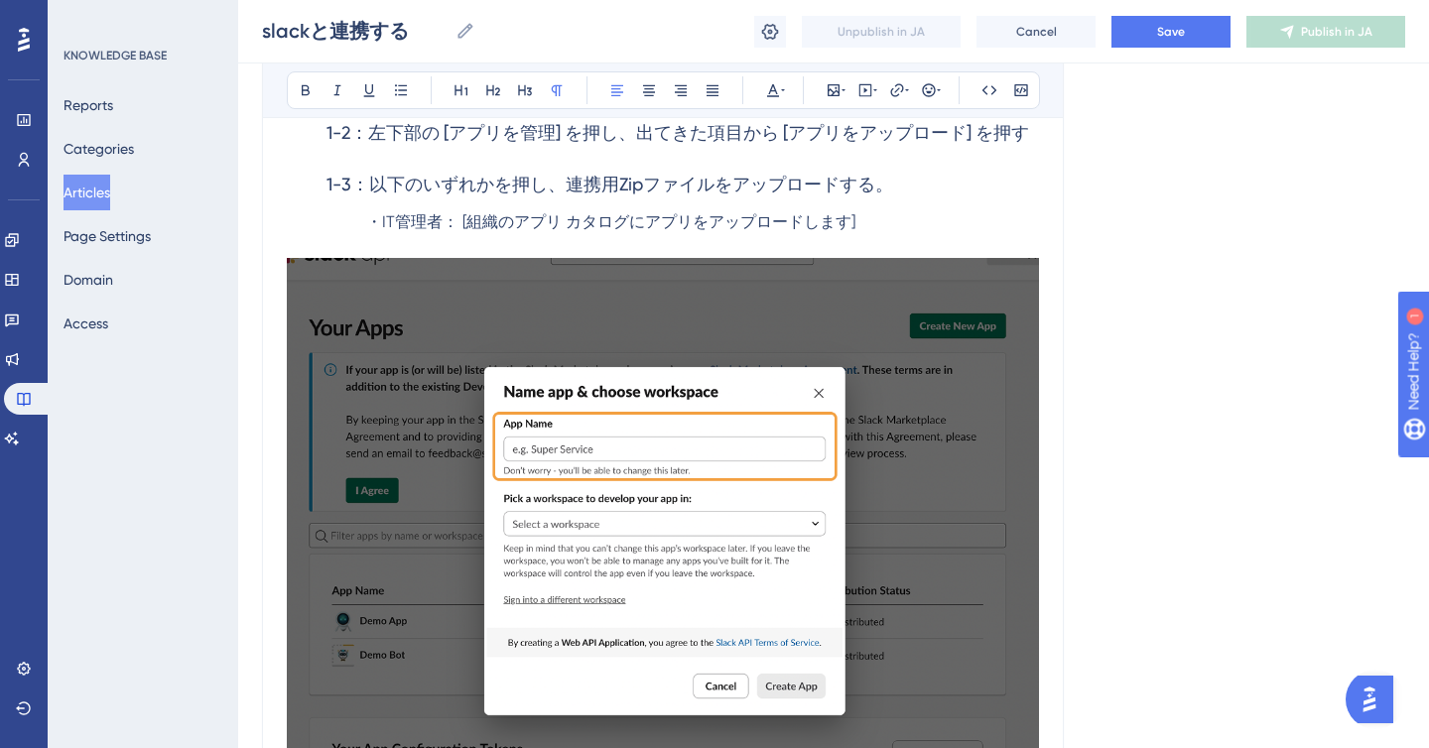
drag, startPoint x: 882, startPoint y: 220, endPoint x: 366, endPoint y: 225, distance: 516.2
click at [366, 225] on p "・IT管理者： [組織のアプリ カタログにアプリをアップロードします]" at bounding box center [663, 222] width 752 height 24
copy span "・IT管理者： [組織のアプリ カタログにアプリをアップロードします]"
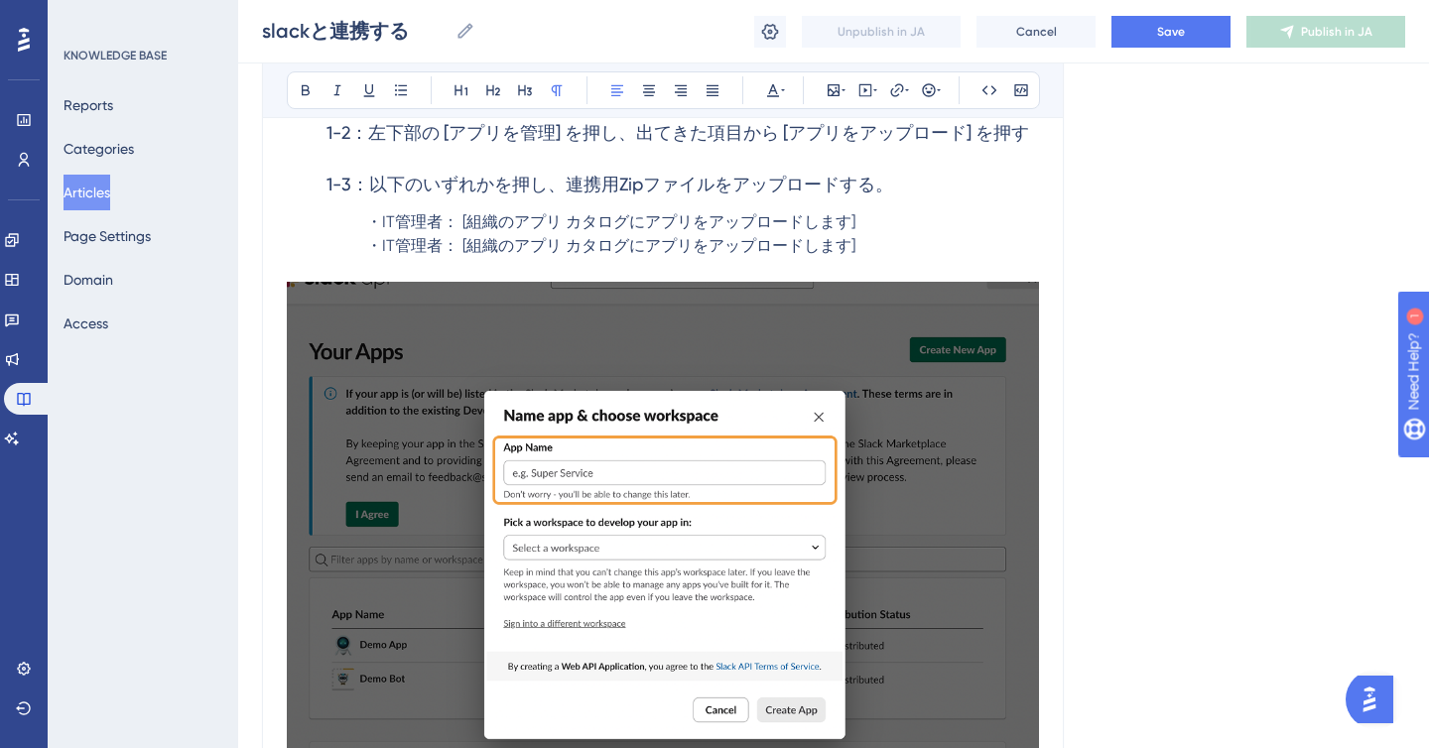
click at [440, 250] on span "・IT管理者： [組織のアプリ カタログにアプリをアップロードします]" at bounding box center [610, 245] width 489 height 19
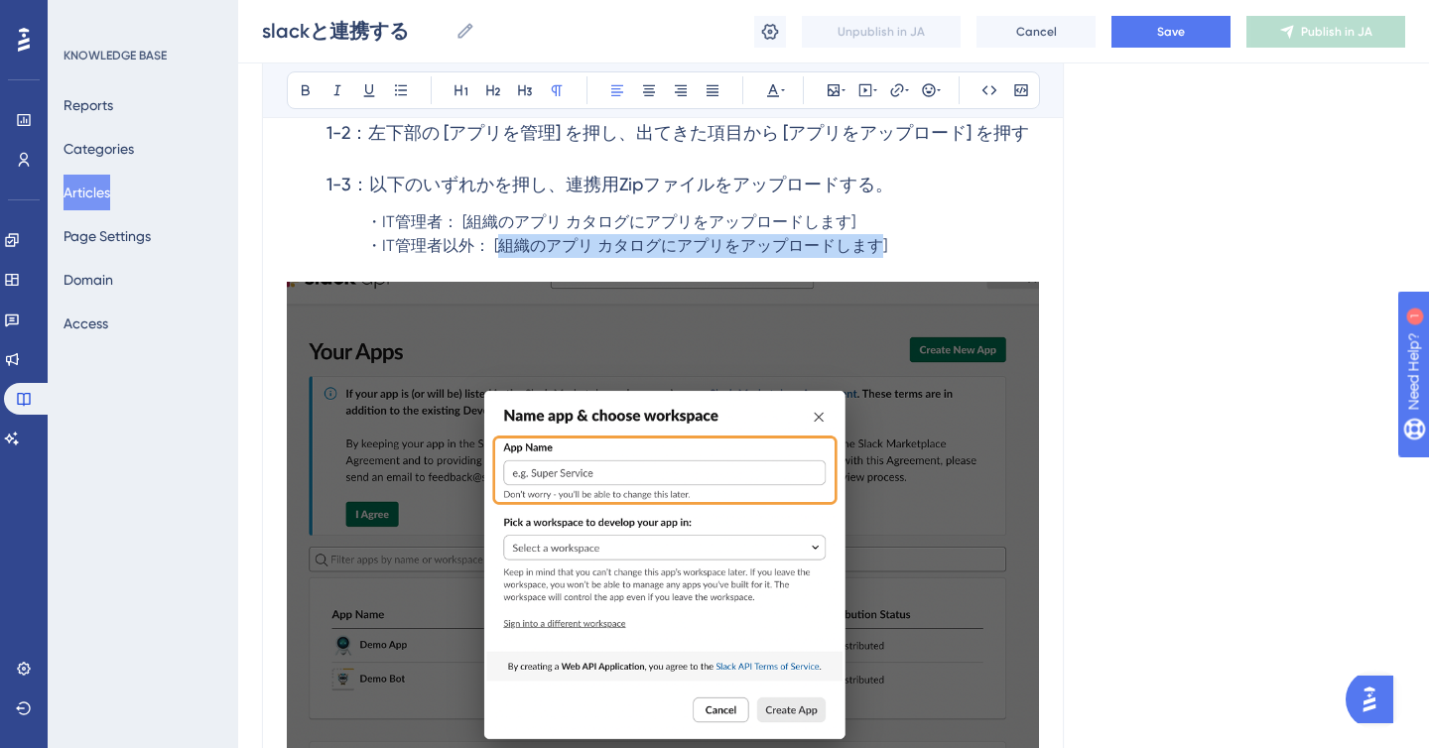
drag, startPoint x: 502, startPoint y: 241, endPoint x: 878, endPoint y: 250, distance: 376.3
click at [878, 250] on span "・IT管理者以外： [組織のアプリ カタログにアプリをアップロードします]" at bounding box center [626, 245] width 521 height 19
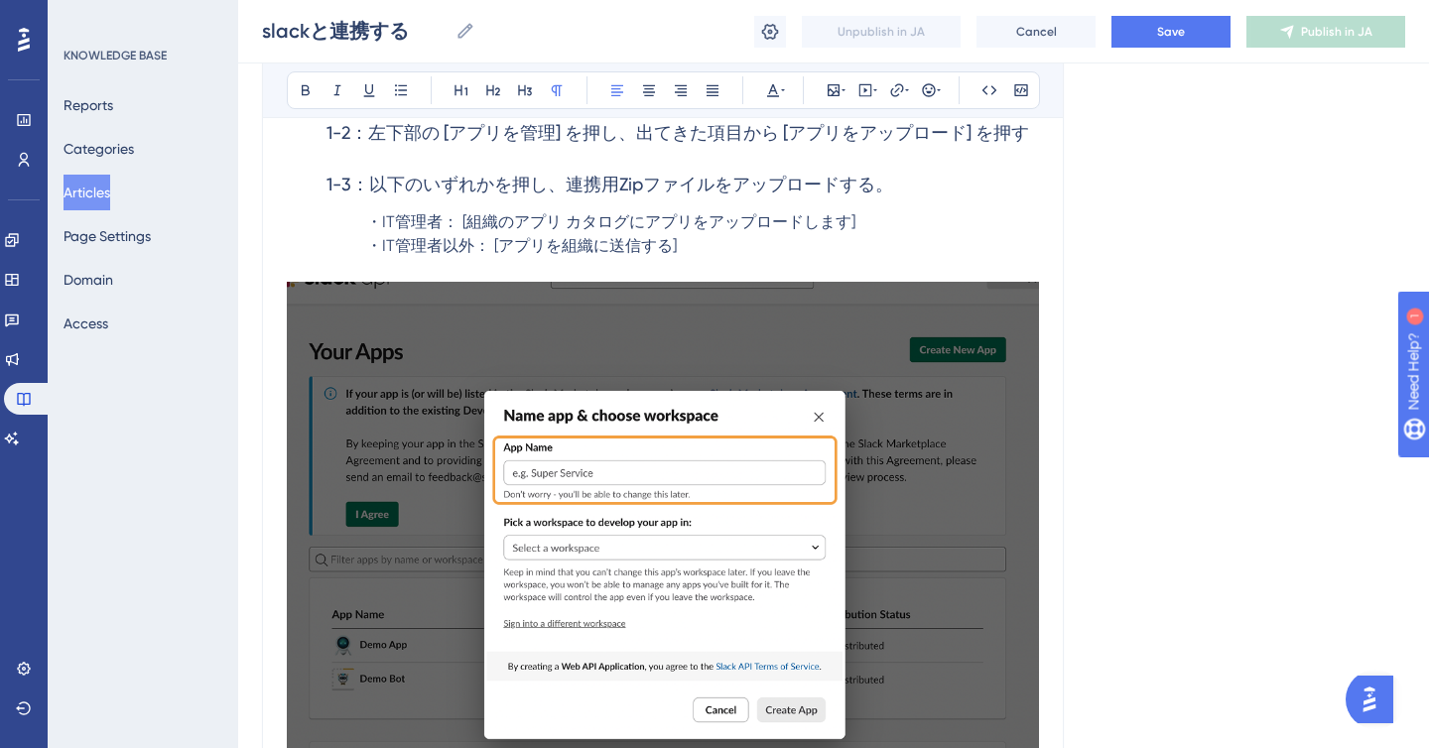
click at [826, 251] on p "・IT管理者以外： [アプリを組織に送信する]" at bounding box center [663, 246] width 752 height 24
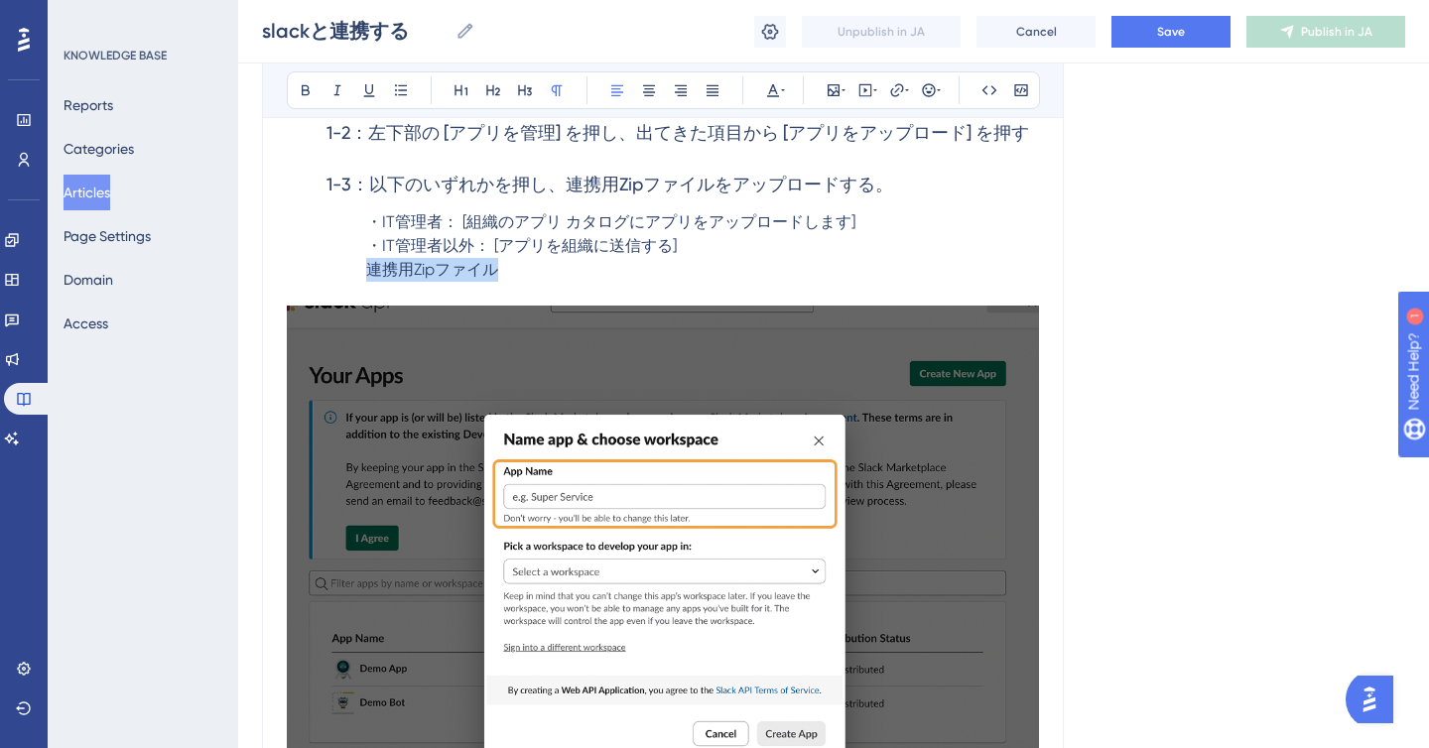
drag, startPoint x: 503, startPoint y: 270, endPoint x: 363, endPoint y: 276, distance: 140.1
click at [363, 276] on p "連携用Zipファイル" at bounding box center [663, 270] width 752 height 24
click at [544, 275] on p "連携用Zipファイル" at bounding box center [663, 270] width 752 height 24
click at [366, 278] on span "連携用Zipファイルのダウンロード" at bounding box center [487, 269] width 243 height 19
click at [632, 274] on p "※連携用Zipファイルのダウンロード" at bounding box center [663, 270] width 752 height 24
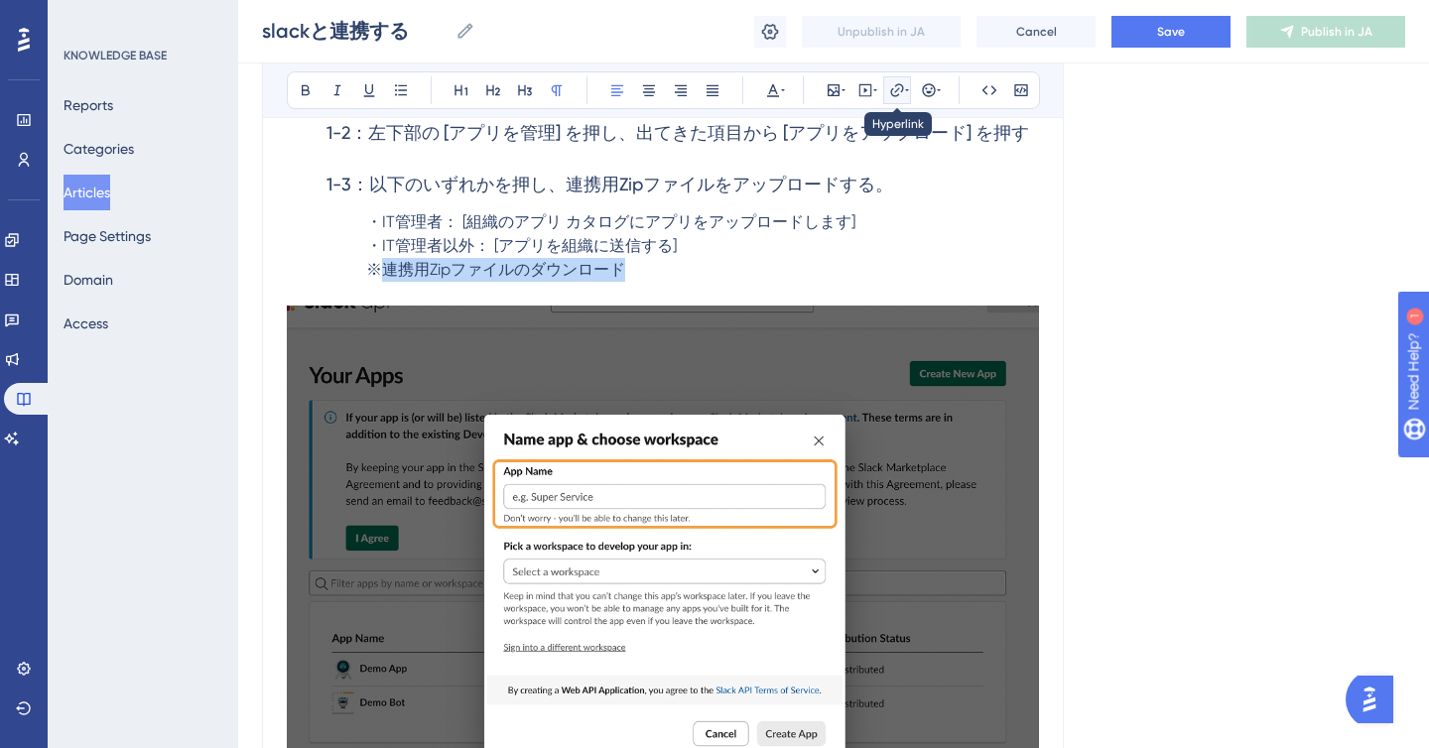
click at [895, 87] on icon at bounding box center [897, 90] width 16 height 16
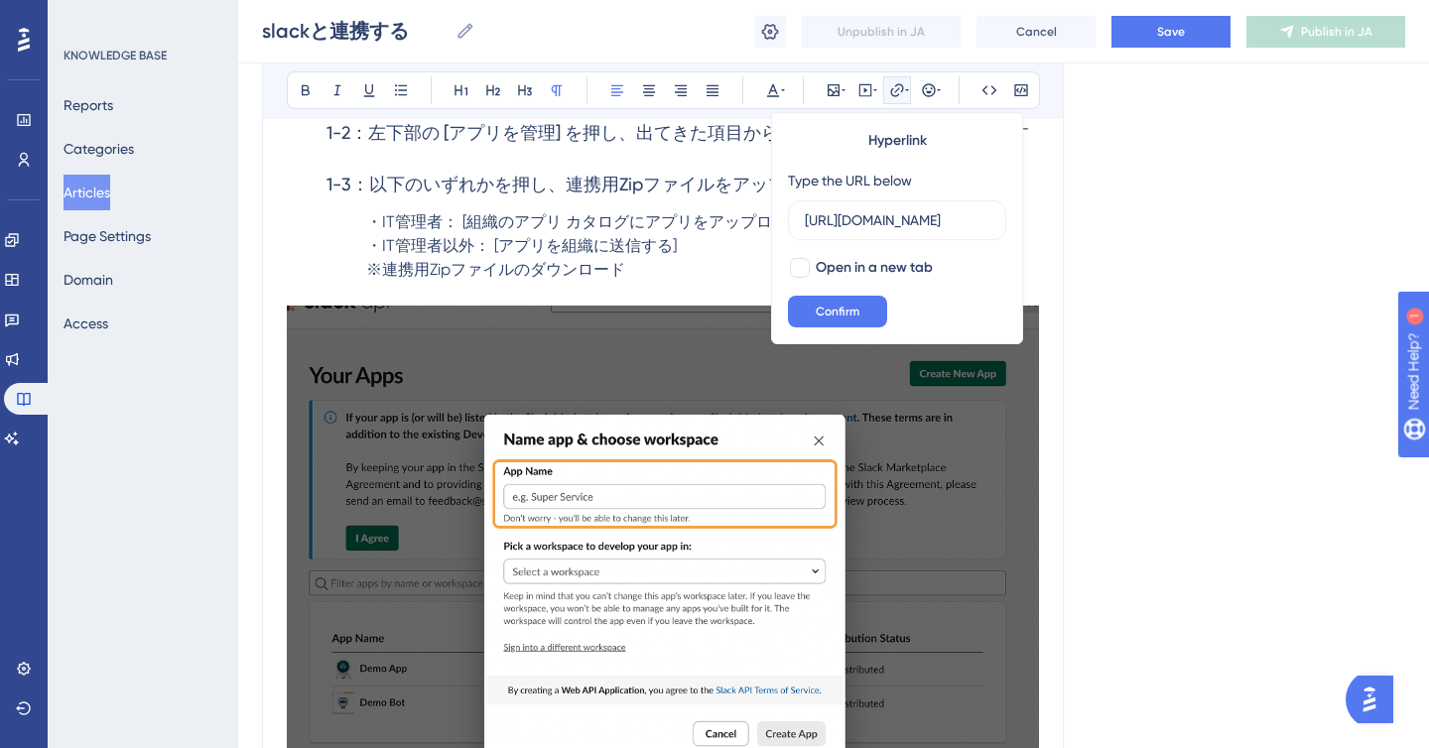
scroll to position [0, 97]
type input "[URL][DOMAIN_NAME]"
click at [823, 304] on span "Confirm" at bounding box center [838, 312] width 44 height 16
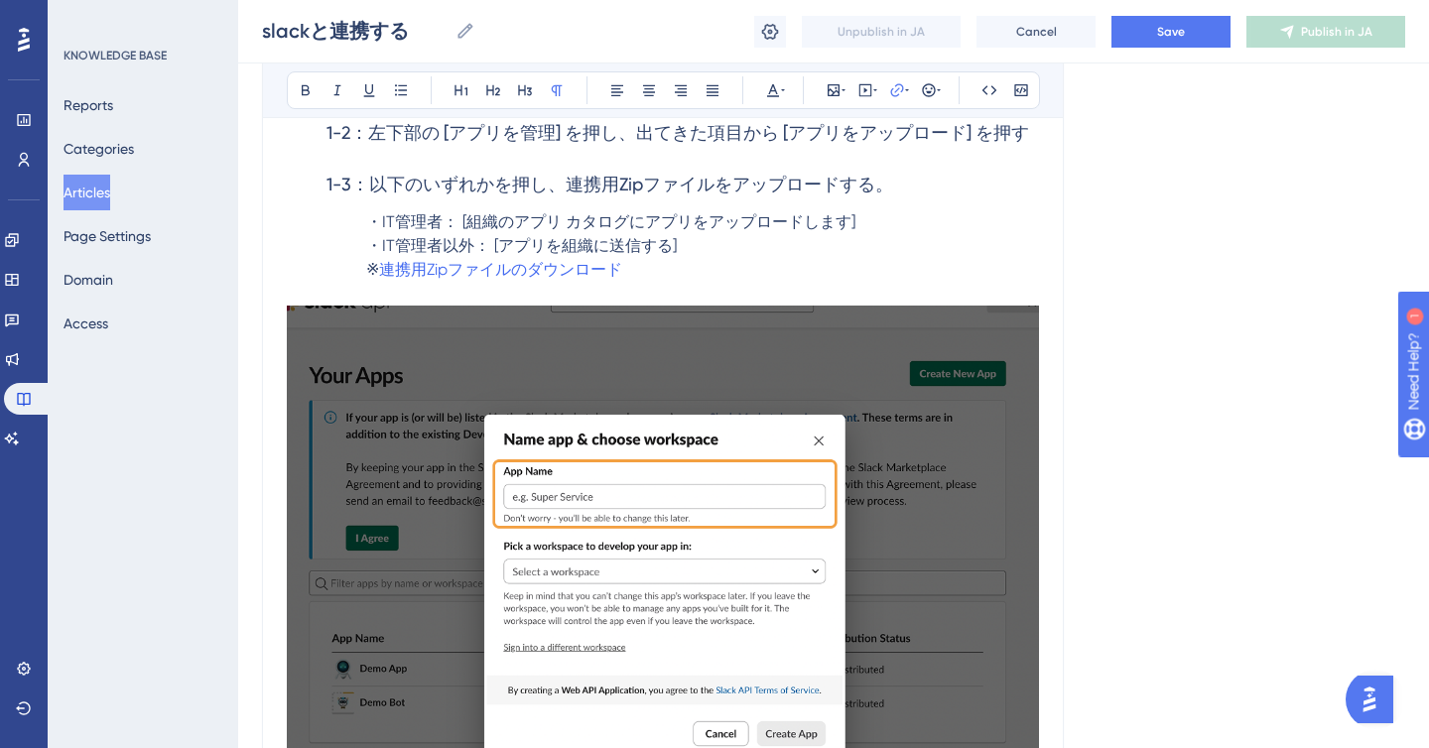
click at [736, 297] on p at bounding box center [663, 294] width 752 height 24
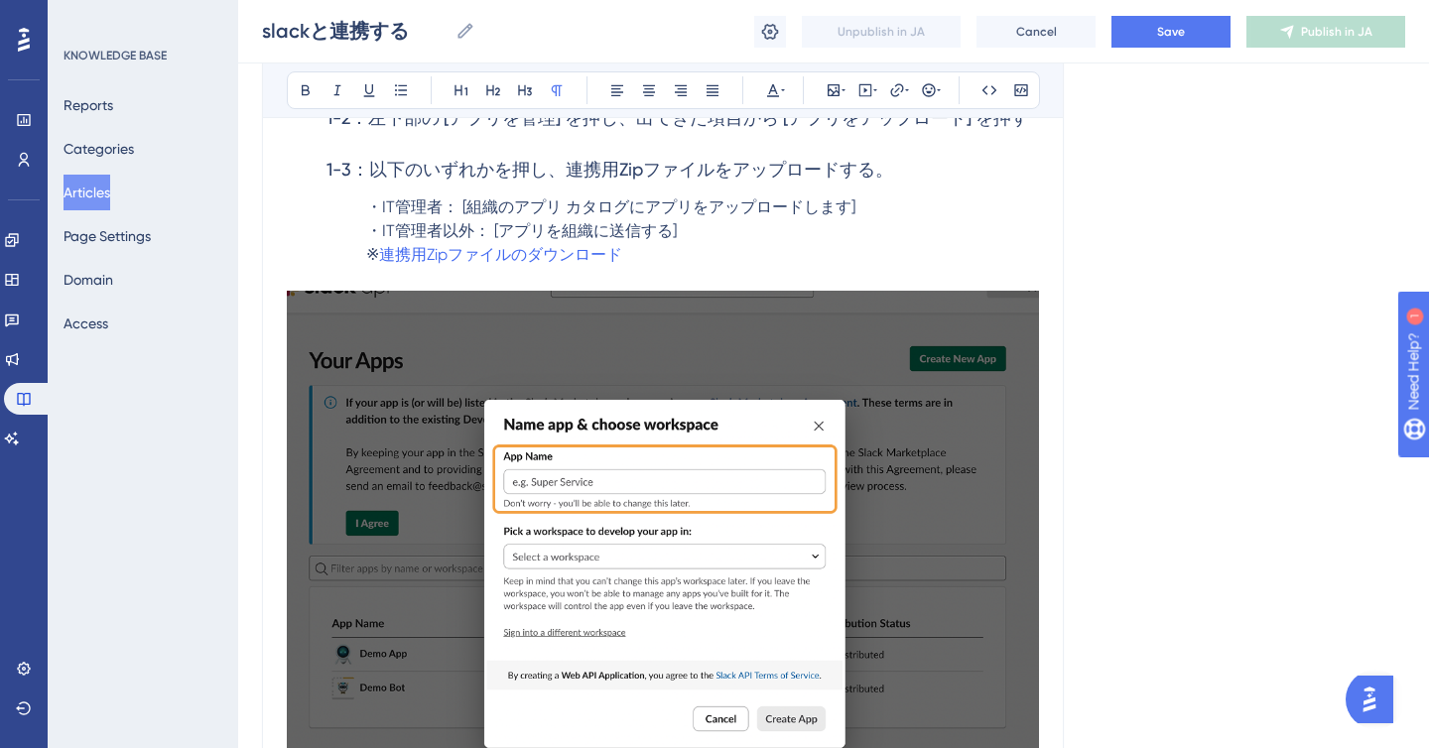
scroll to position [807, 0]
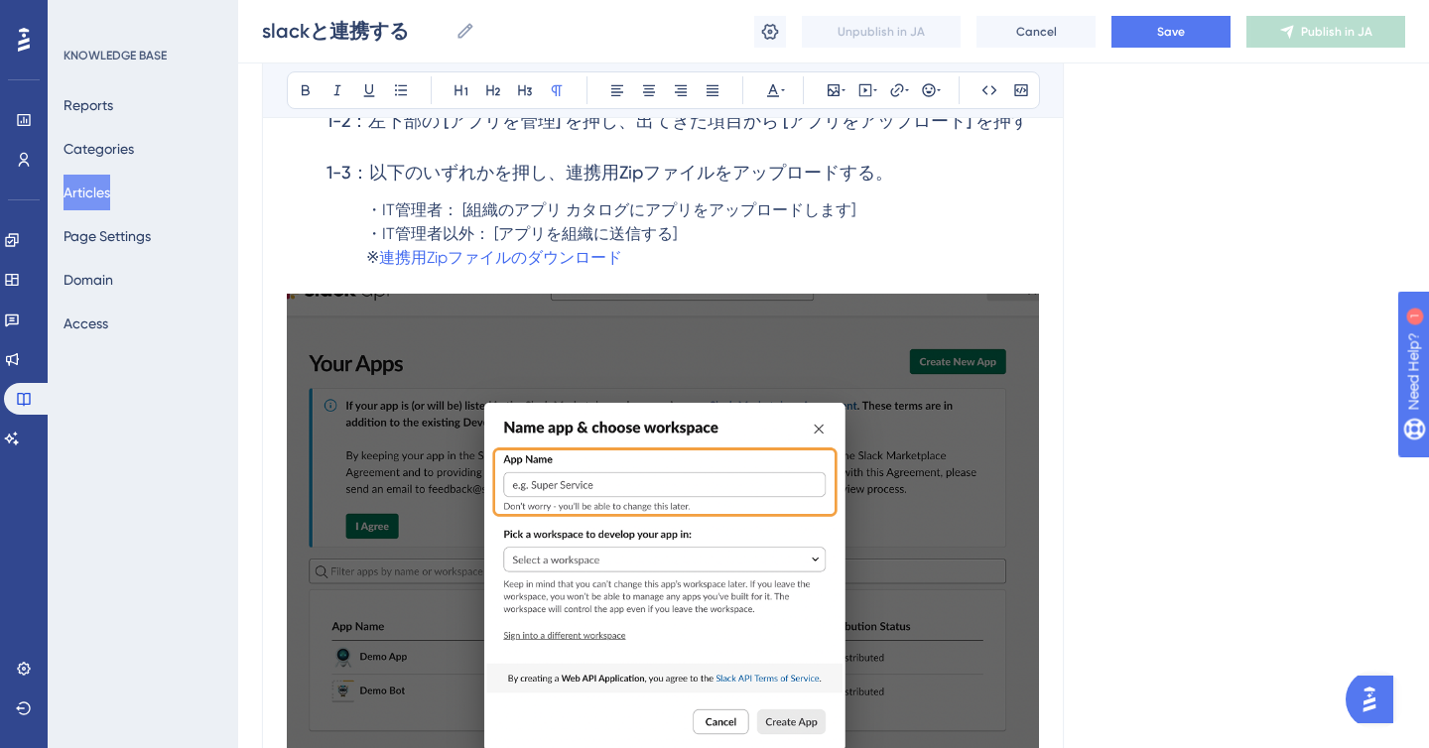
click at [761, 272] on p at bounding box center [663, 282] width 752 height 24
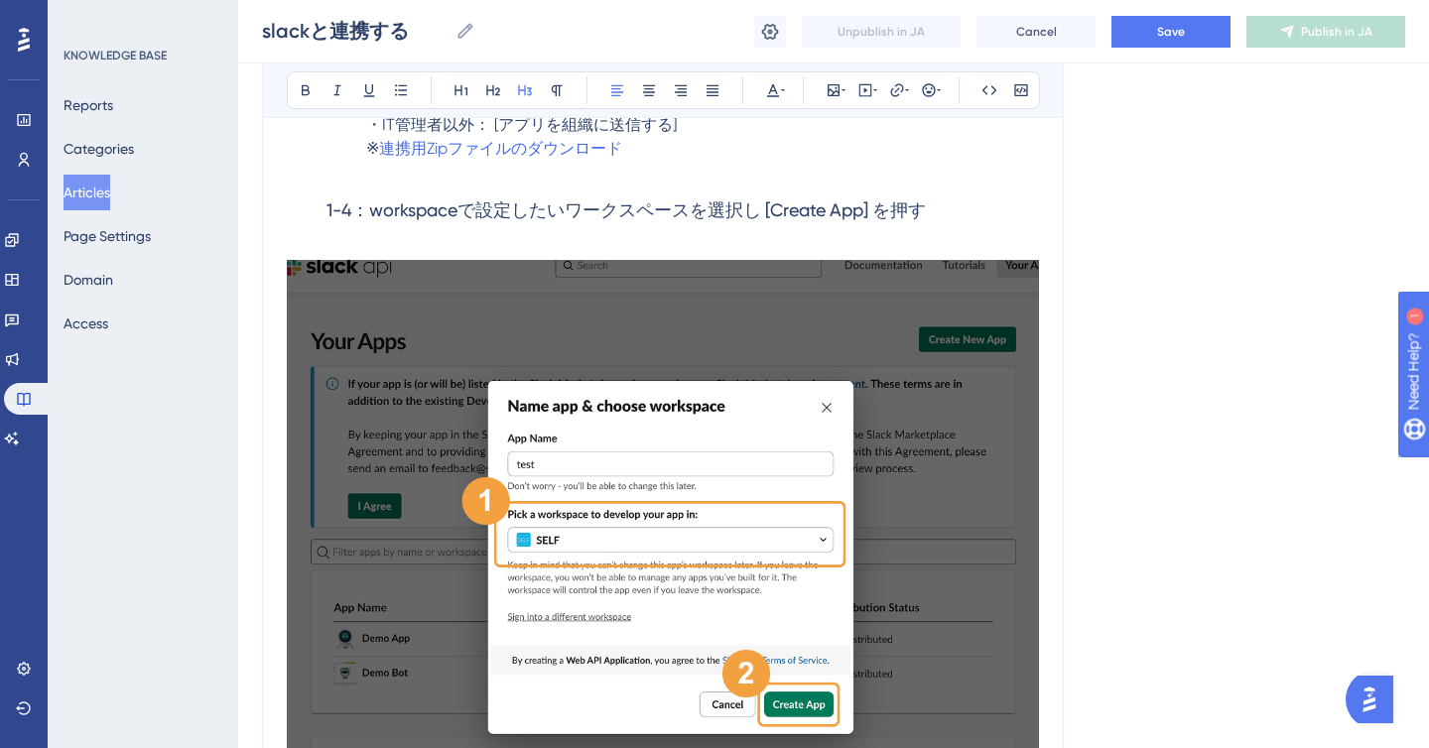
click at [371, 208] on span "1-4：workspaceで設定したいワークスペースを選択し [Create App] を押す" at bounding box center [627, 210] width 600 height 21
click at [367, 207] on span "1-4：Teamsのworkspaceで設定したいワークスペースを選択し [Create App] を押す" at bounding box center [661, 210] width 669 height 21
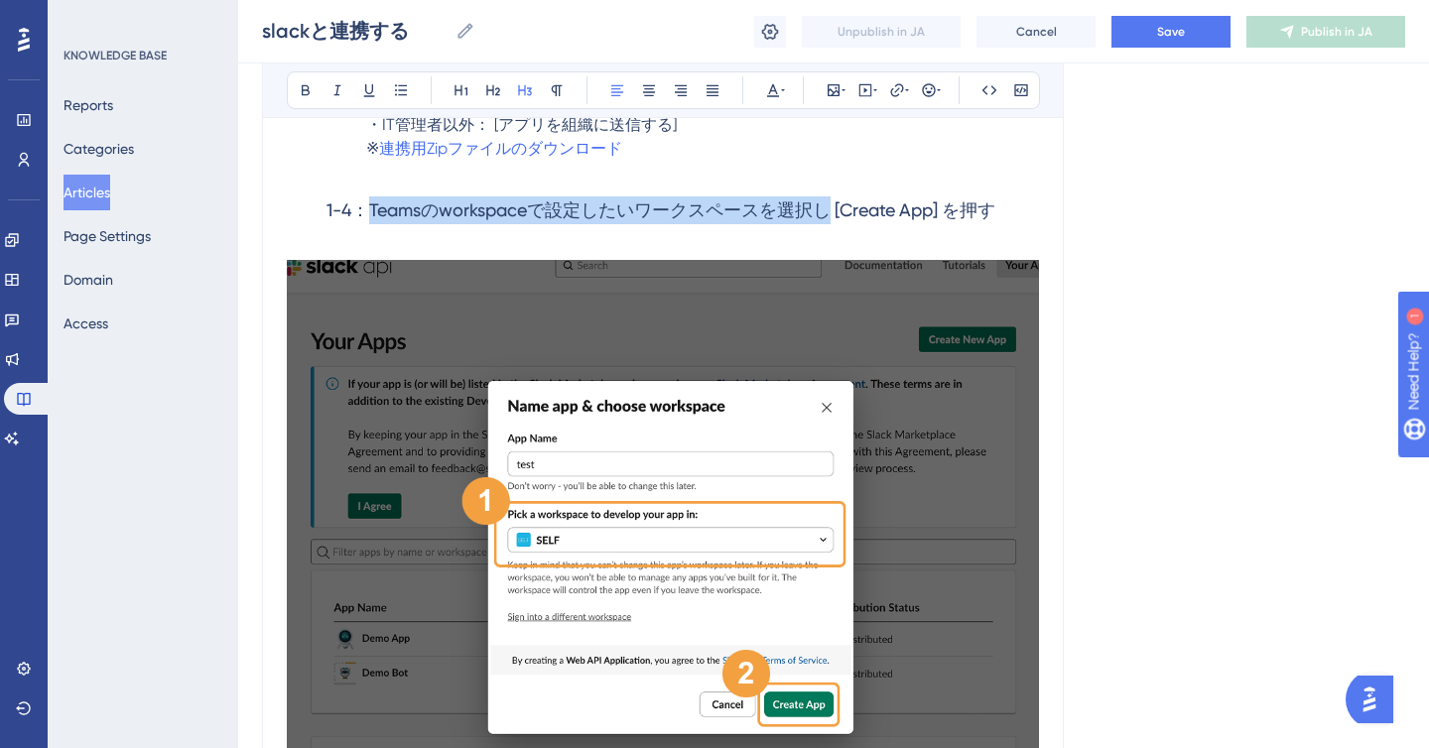
drag, startPoint x: 367, startPoint y: 207, endPoint x: 809, endPoint y: 209, distance: 441.7
click at [809, 209] on span "1-4：Teamsのworkspaceで設定したいワークスペースを選択し [Create App] を押す" at bounding box center [661, 210] width 669 height 21
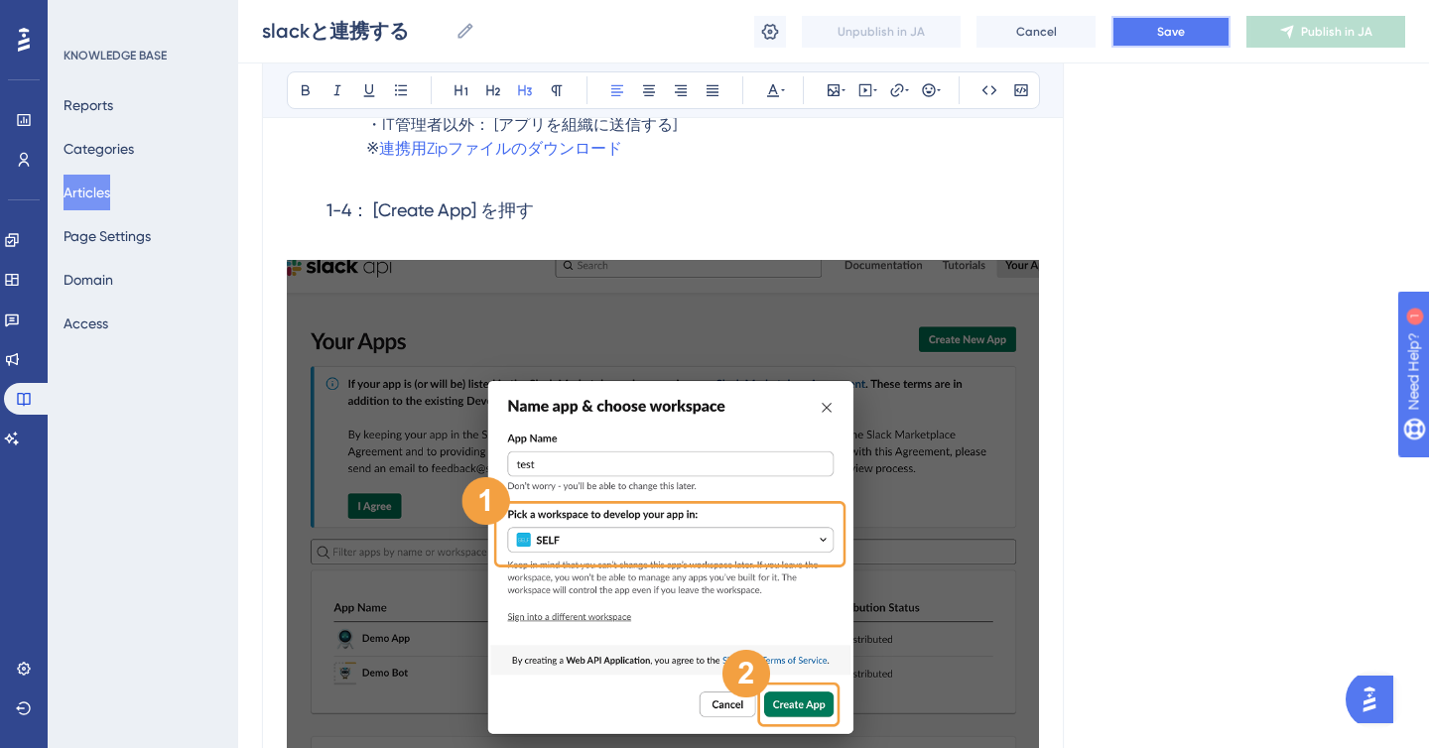
click at [1154, 35] on button "Save" at bounding box center [1171, 32] width 119 height 32
